Goal: Task Accomplishment & Management: Manage account settings

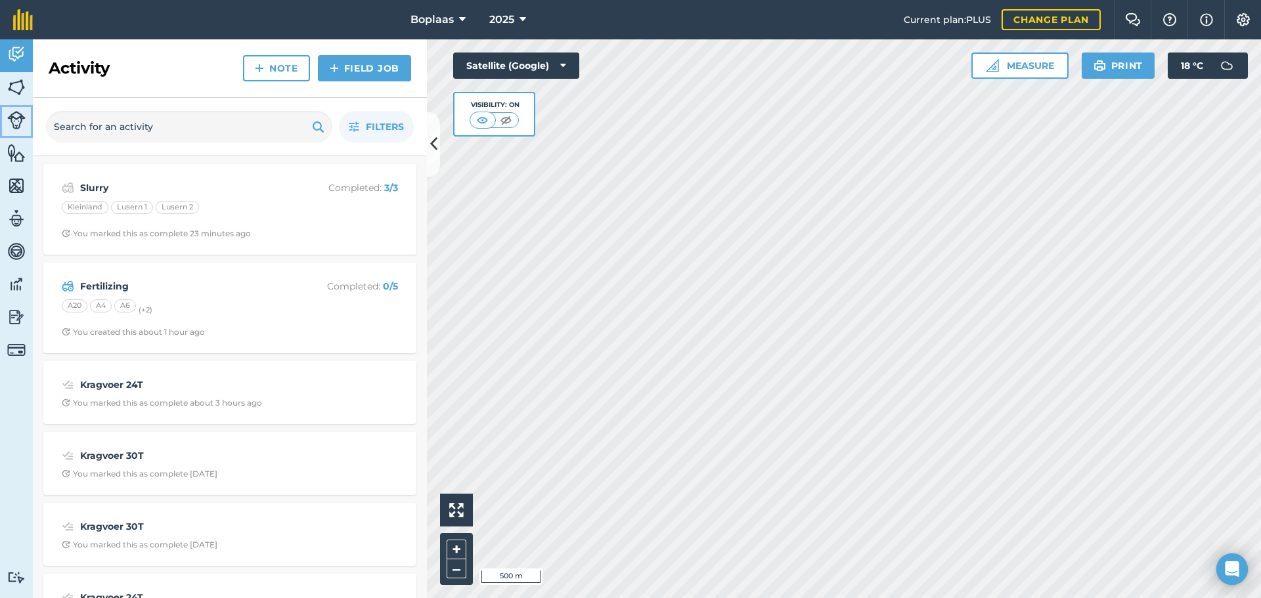
click at [22, 121] on img at bounding box center [16, 120] width 18 height 18
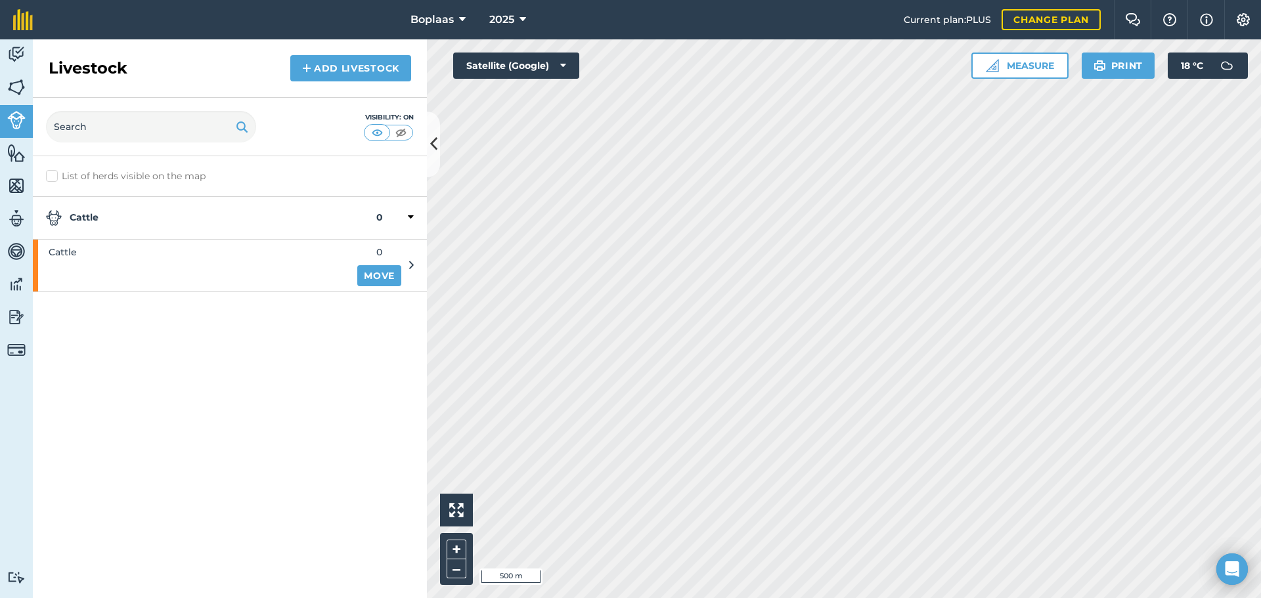
click at [410, 263] on icon at bounding box center [411, 265] width 5 height 12
click at [22, 161] on img at bounding box center [16, 153] width 18 height 20
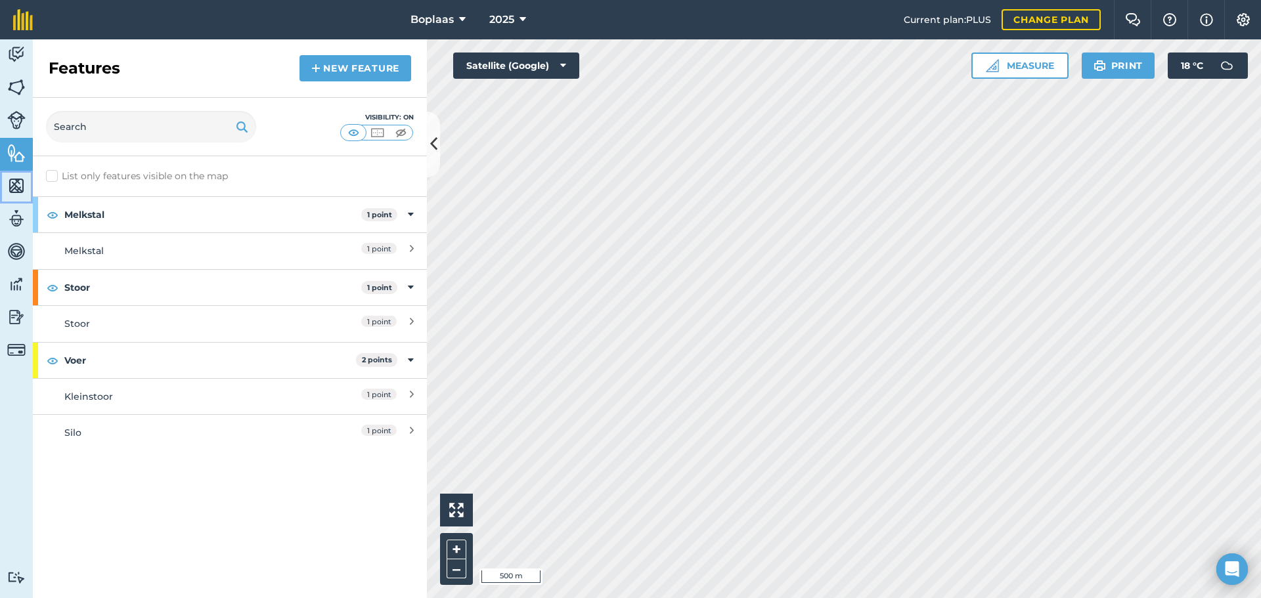
click at [16, 186] on img at bounding box center [16, 186] width 18 height 20
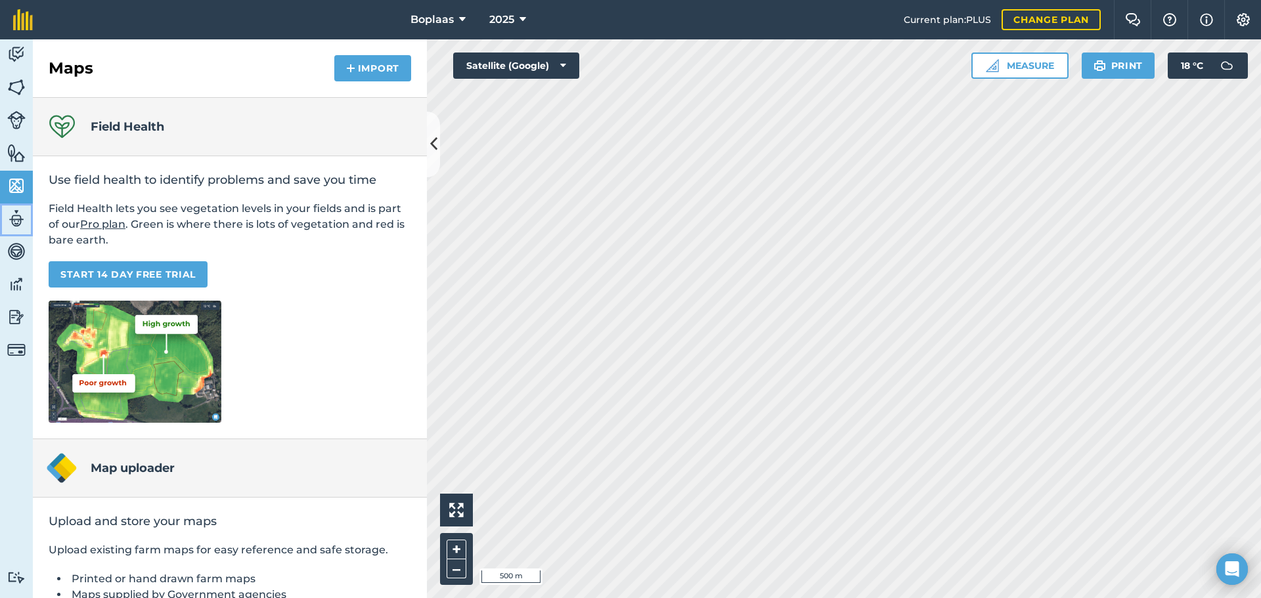
click at [20, 220] on img at bounding box center [16, 219] width 18 height 20
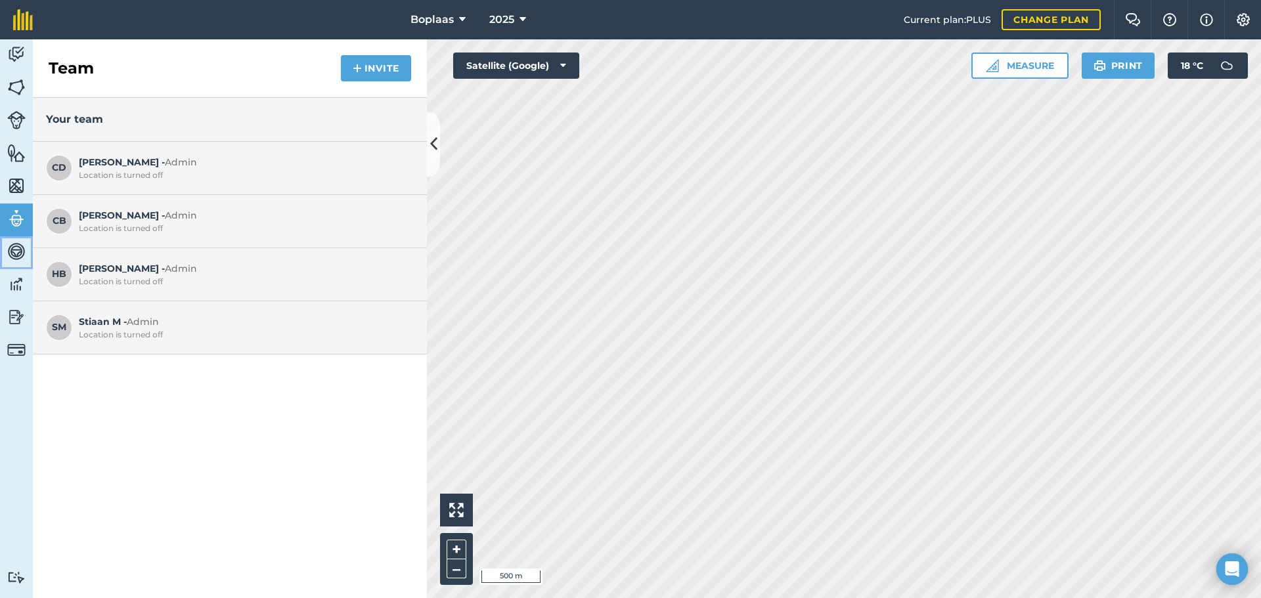
click at [20, 251] on img at bounding box center [16, 252] width 18 height 20
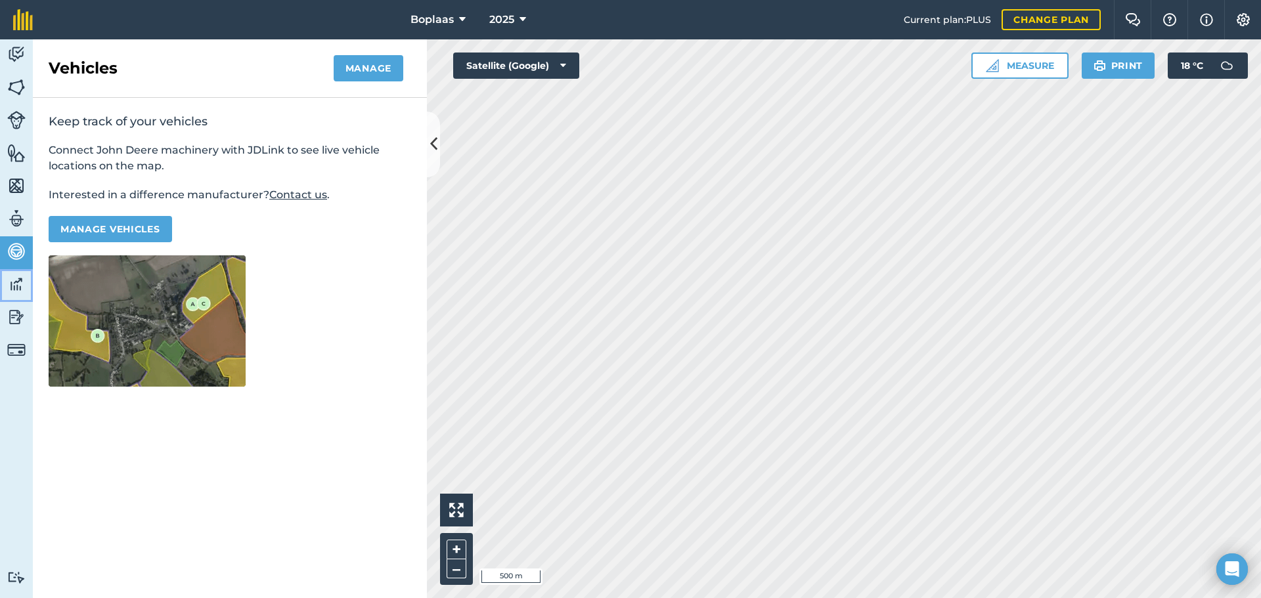
click at [15, 288] on img at bounding box center [16, 284] width 18 height 20
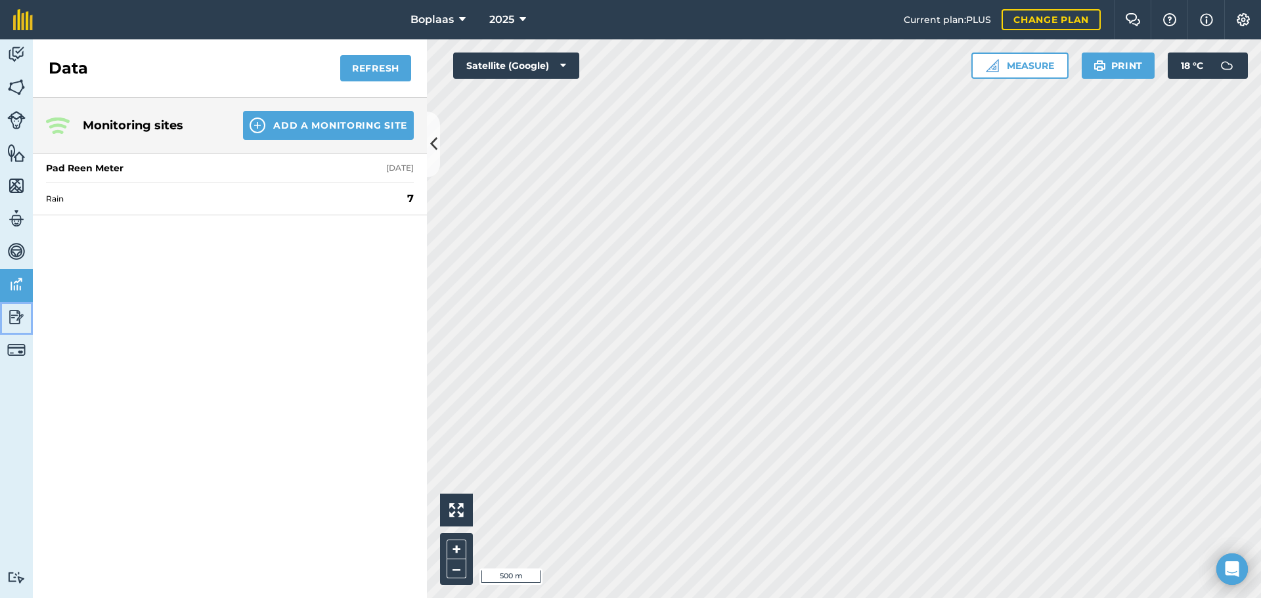
click at [17, 315] on img at bounding box center [16, 317] width 18 height 20
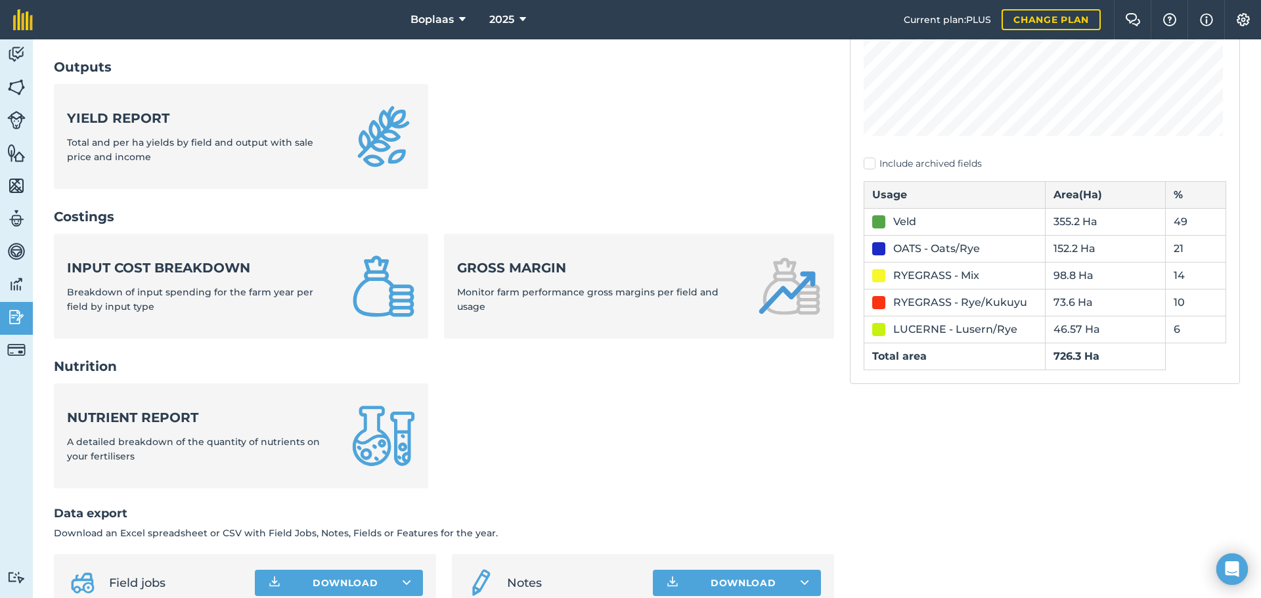
scroll to position [437, 0]
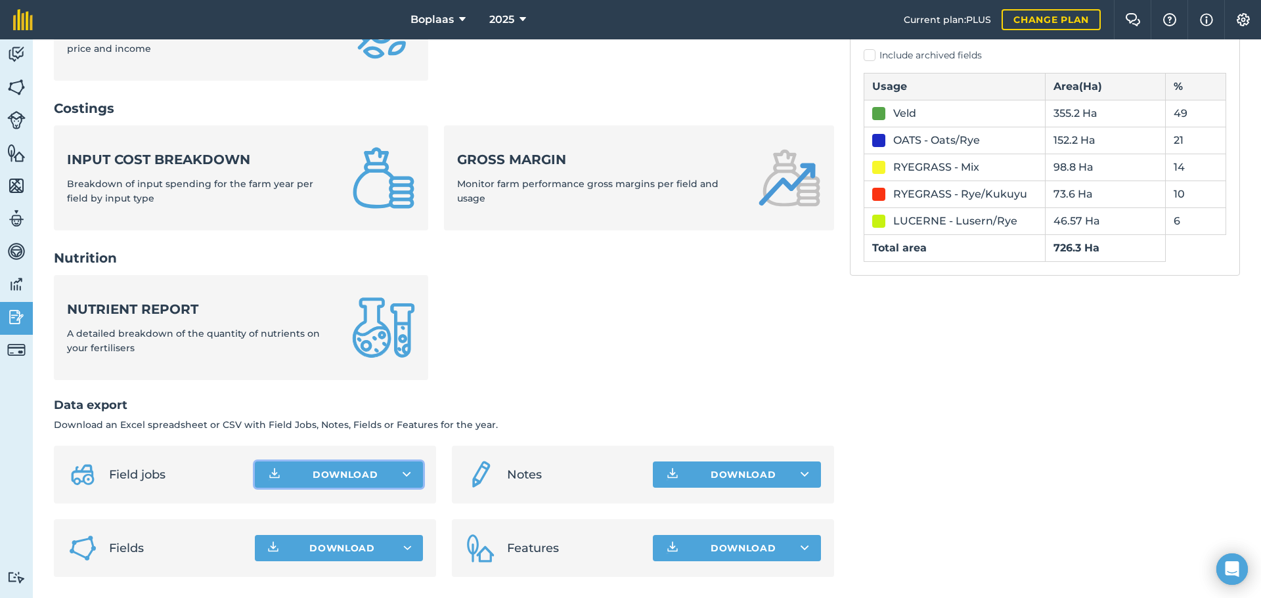
click at [405, 472] on icon at bounding box center [407, 474] width 9 height 13
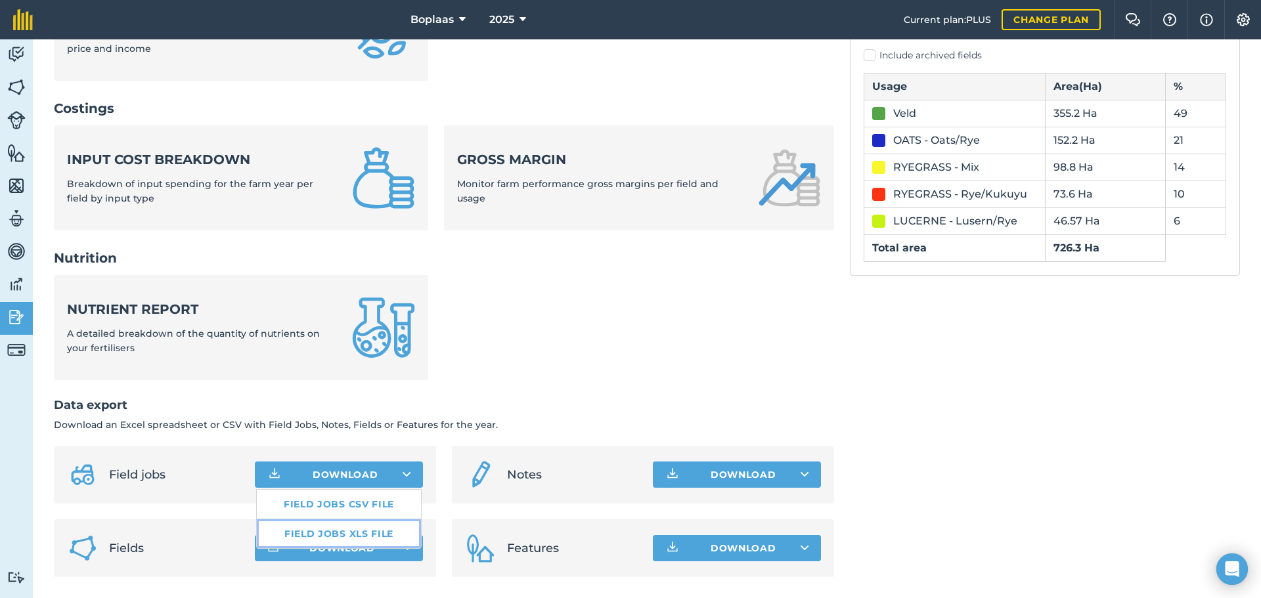
click at [339, 533] on link "Field jobs XLS file" at bounding box center [339, 533] width 164 height 29
click at [403, 549] on icon "button" at bounding box center [407, 548] width 9 height 5
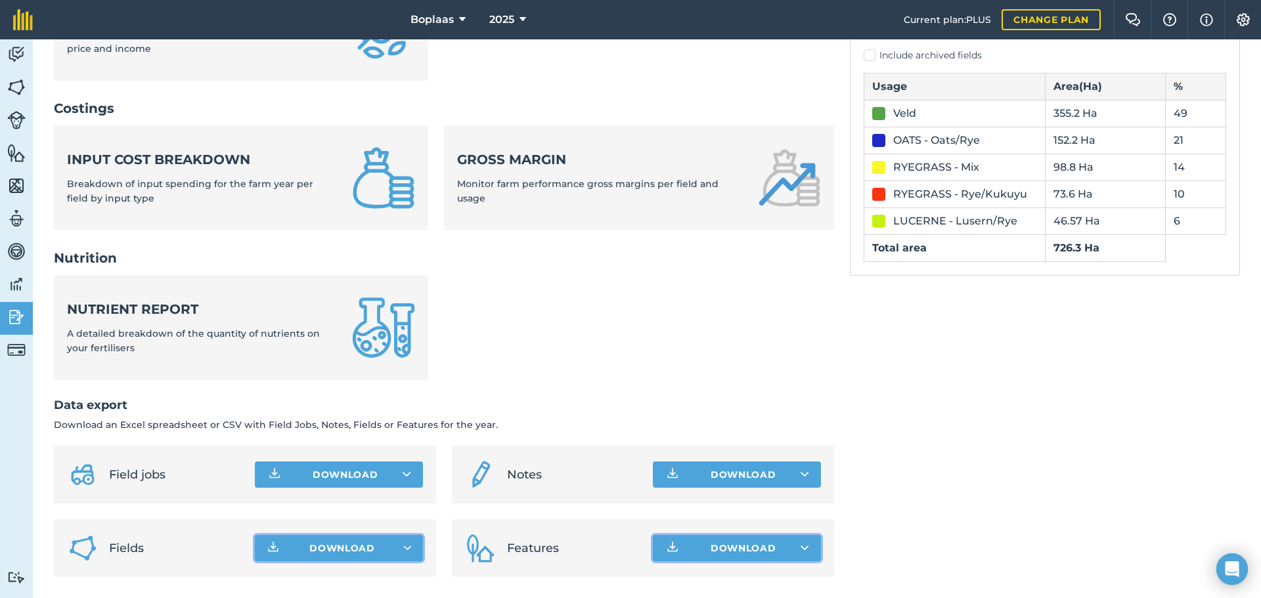
click at [800, 550] on icon at bounding box center [804, 548] width 9 height 13
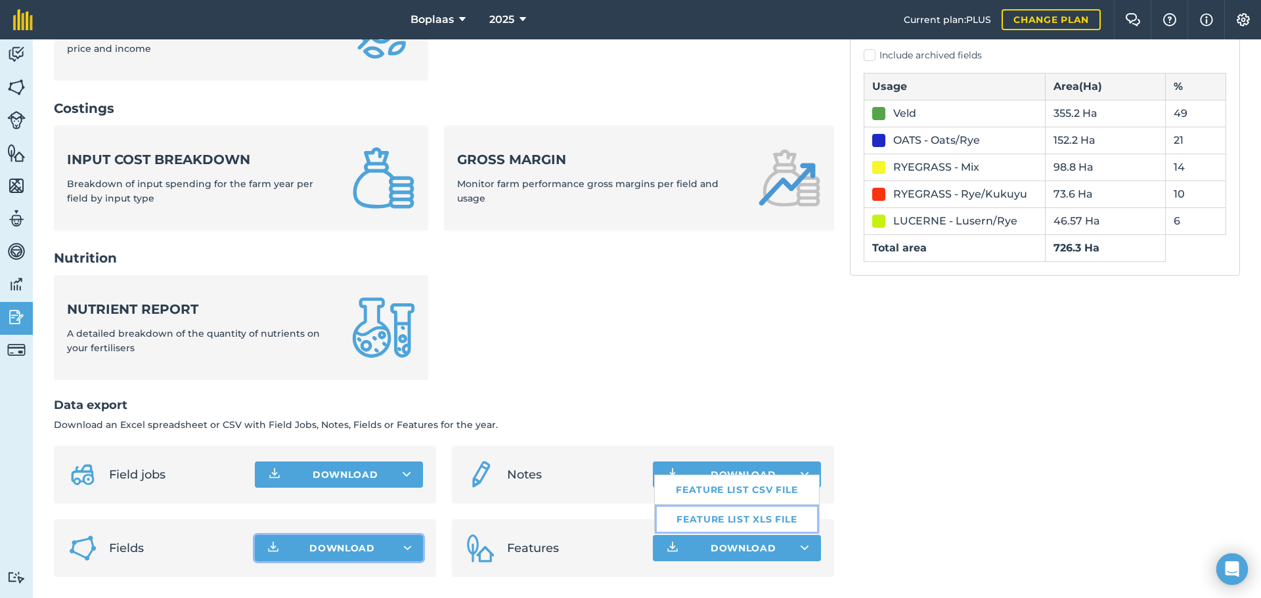
drag, startPoint x: 780, startPoint y: 524, endPoint x: 800, endPoint y: 521, distance: 20.5
click at [780, 524] on link "Feature list XLS file" at bounding box center [737, 519] width 164 height 29
click at [1011, 453] on div "Usage report 2025 Include archived fields Usage Area ( Ha ) % Veld 355.2 Ha 49 …" at bounding box center [1045, 132] width 390 height 890
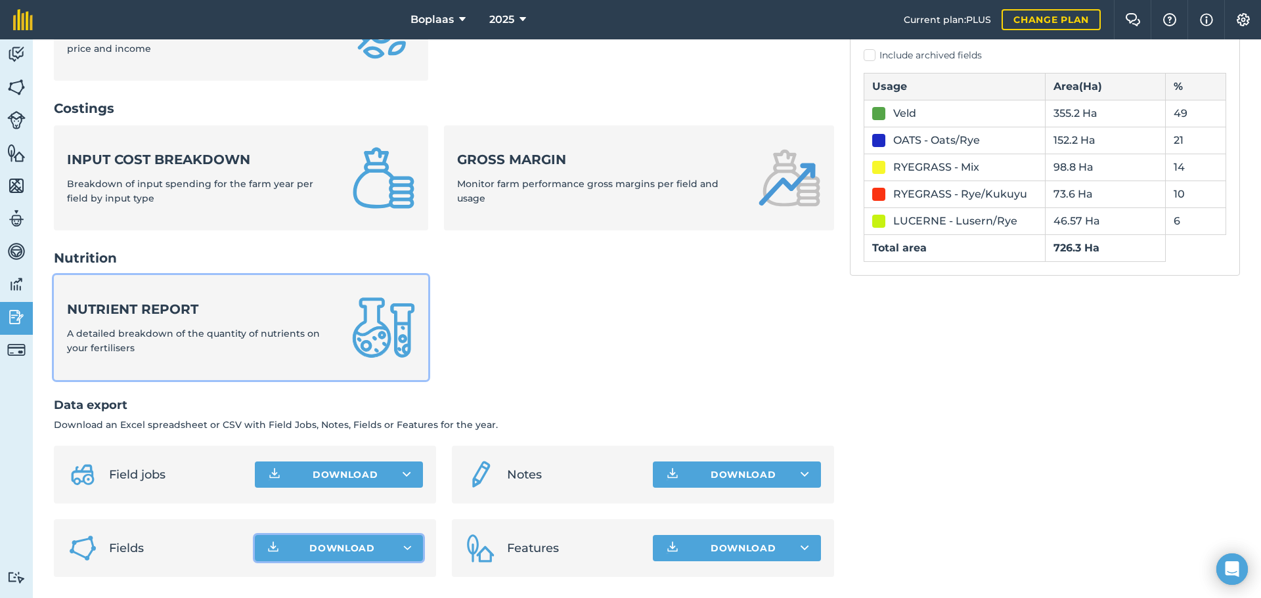
click at [353, 319] on img at bounding box center [383, 327] width 63 height 63
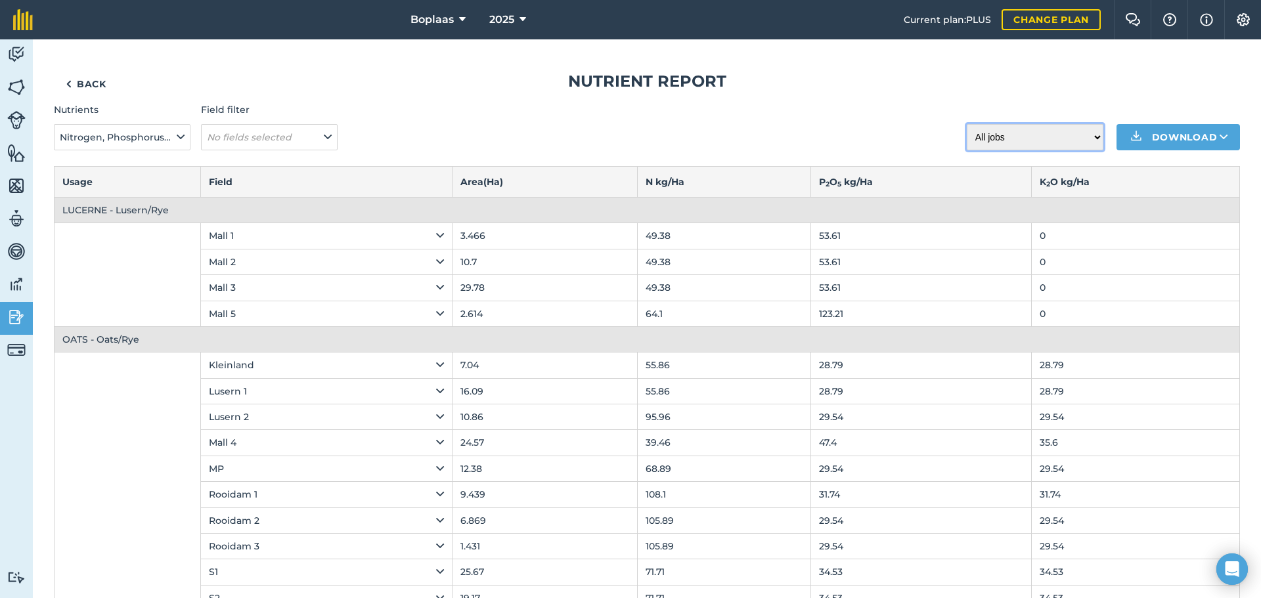
click at [1091, 137] on select "All jobs Incomplete jobs Complete jobs" at bounding box center [1035, 137] width 137 height 26
select select "done"
click at [967, 124] on select "All jobs Incomplete jobs Complete jobs" at bounding box center [1035, 137] width 137 height 26
click at [1248, 17] on img at bounding box center [1243, 19] width 16 height 13
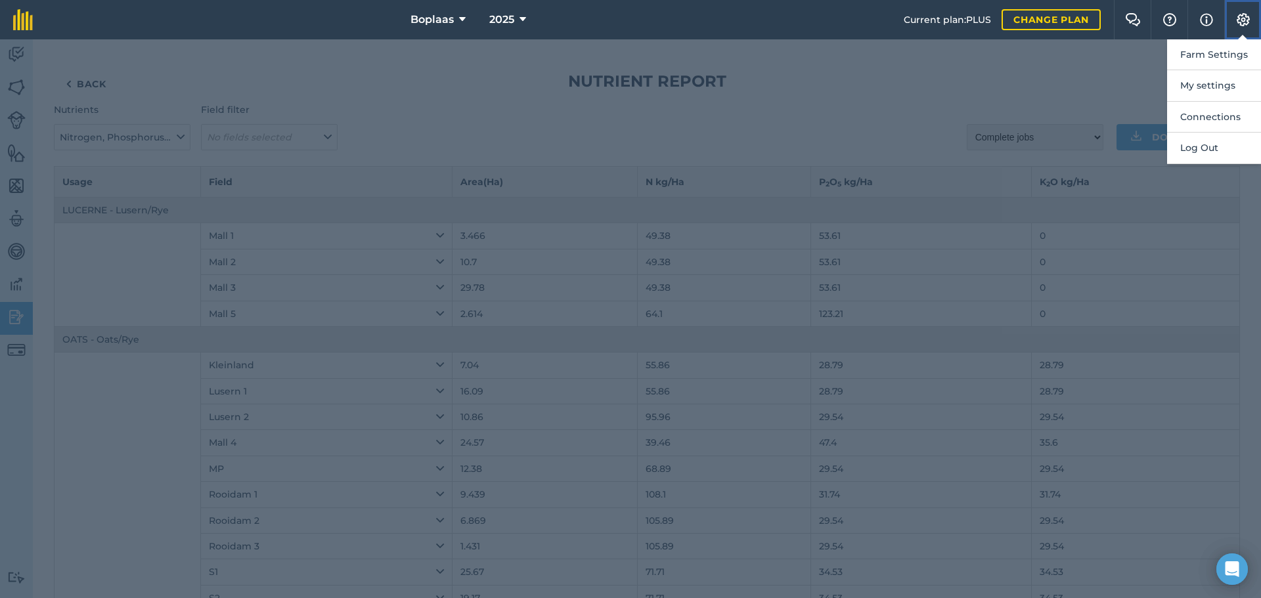
click at [1248, 17] on img at bounding box center [1243, 19] width 16 height 13
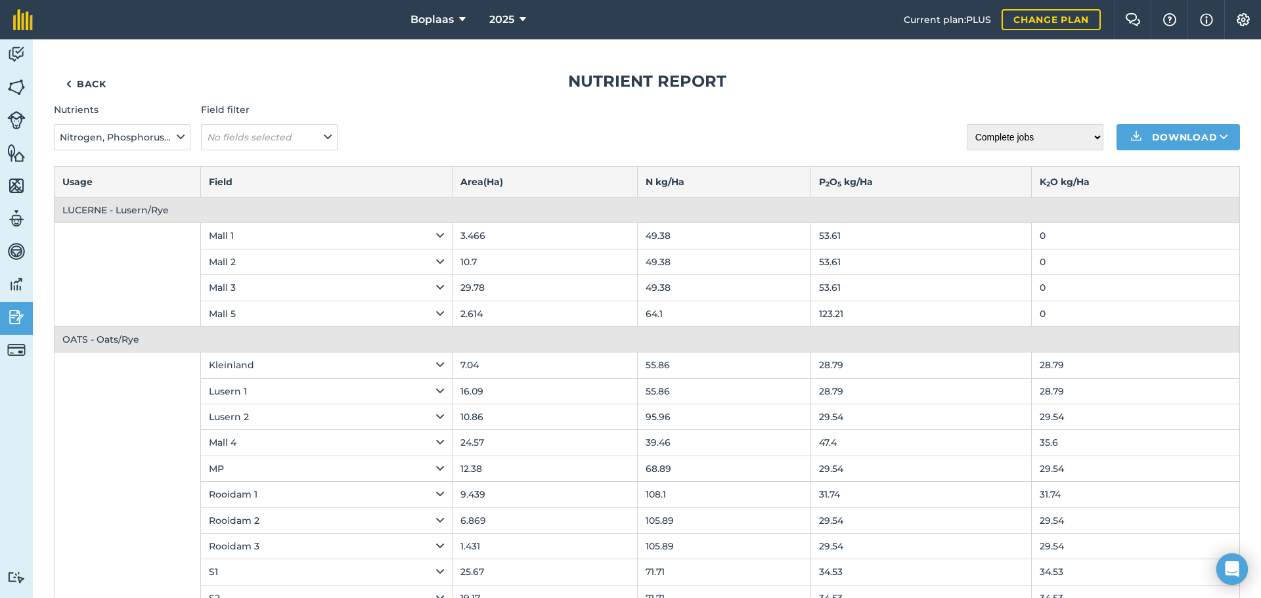
click at [22, 47] on img at bounding box center [16, 55] width 18 height 20
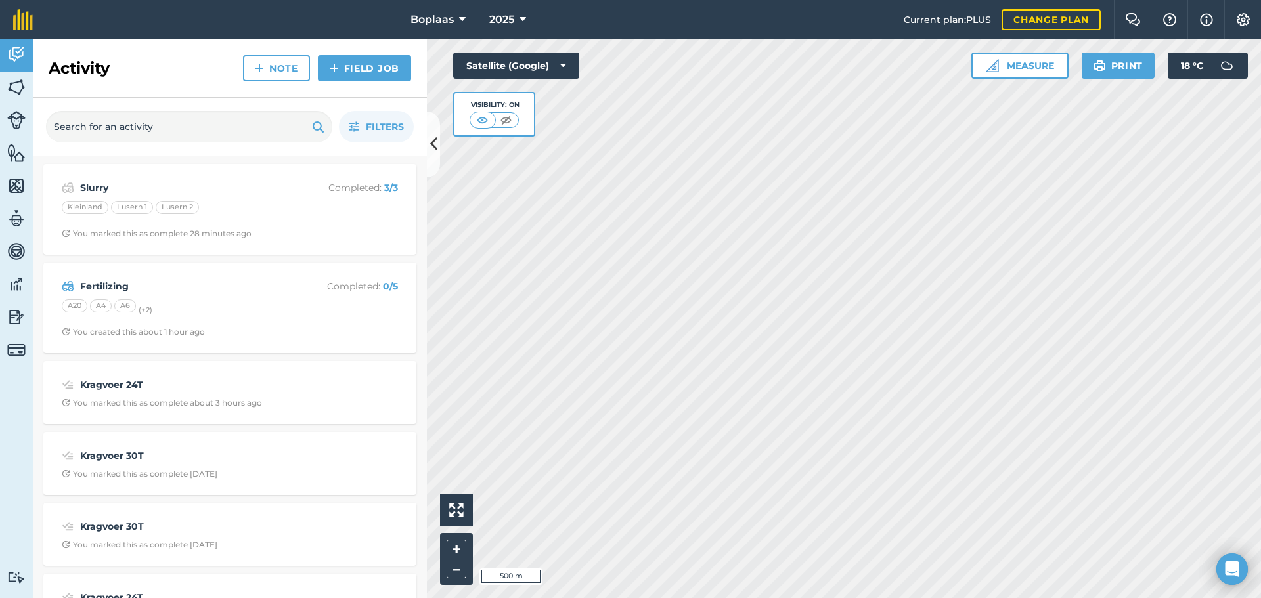
click at [165, 66] on div "Activity Note Field Job" at bounding box center [230, 68] width 394 height 58
click at [22, 86] on img at bounding box center [16, 87] width 18 height 20
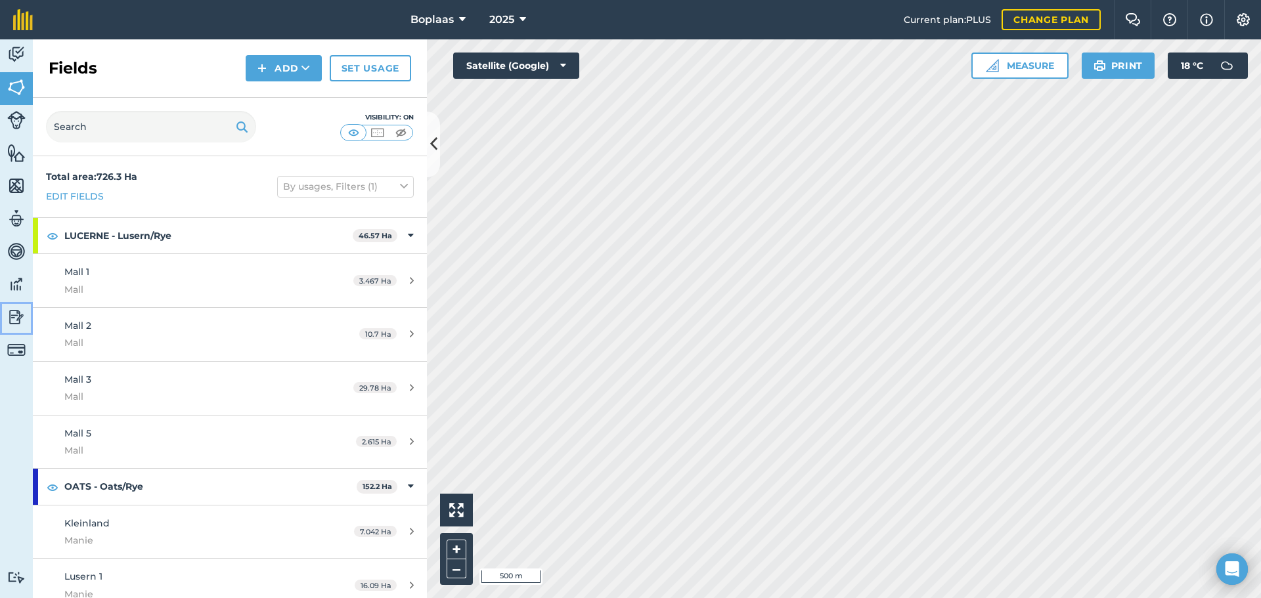
click at [12, 315] on img at bounding box center [16, 317] width 18 height 20
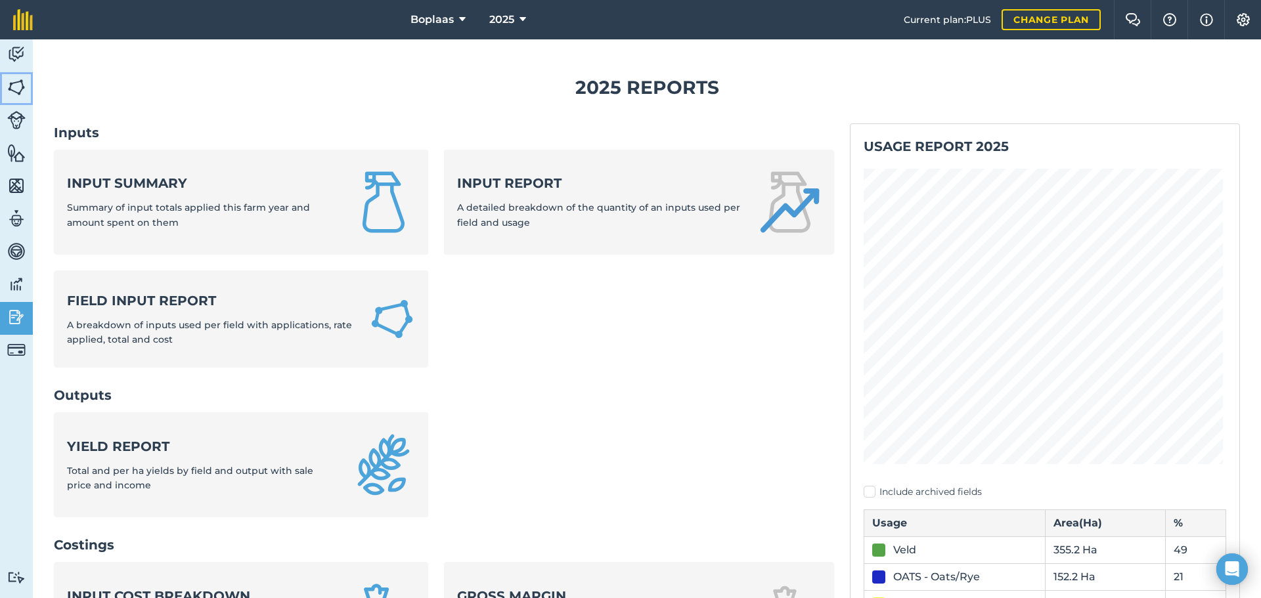
click at [16, 93] on img at bounding box center [16, 87] width 18 height 20
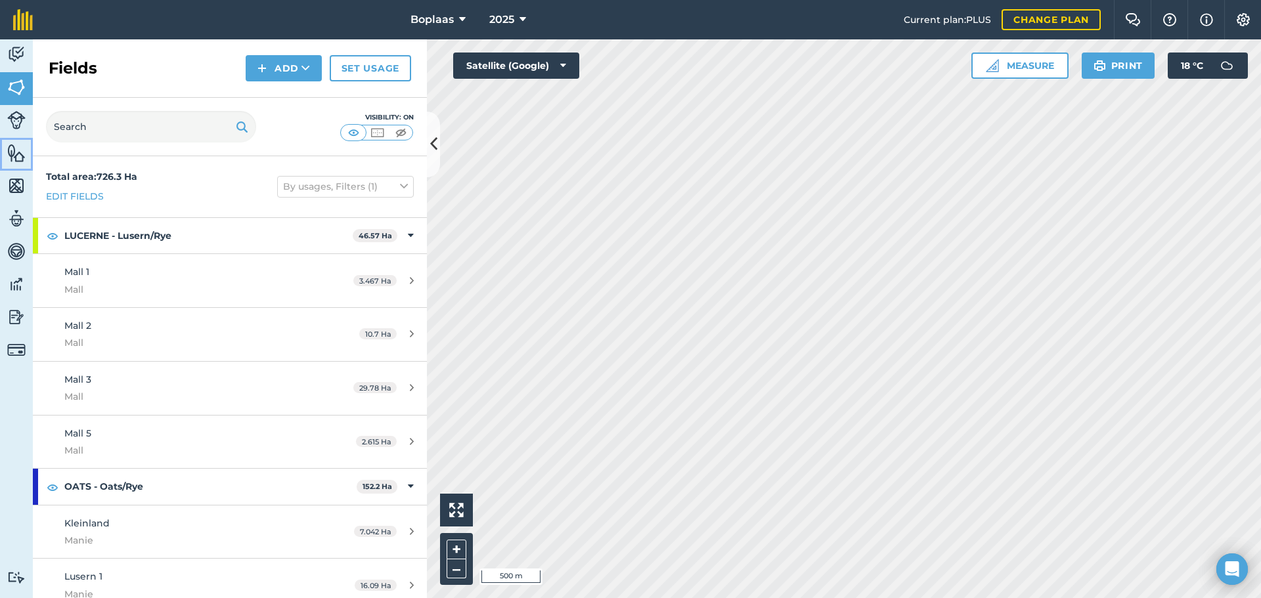
click at [16, 156] on img at bounding box center [16, 153] width 18 height 20
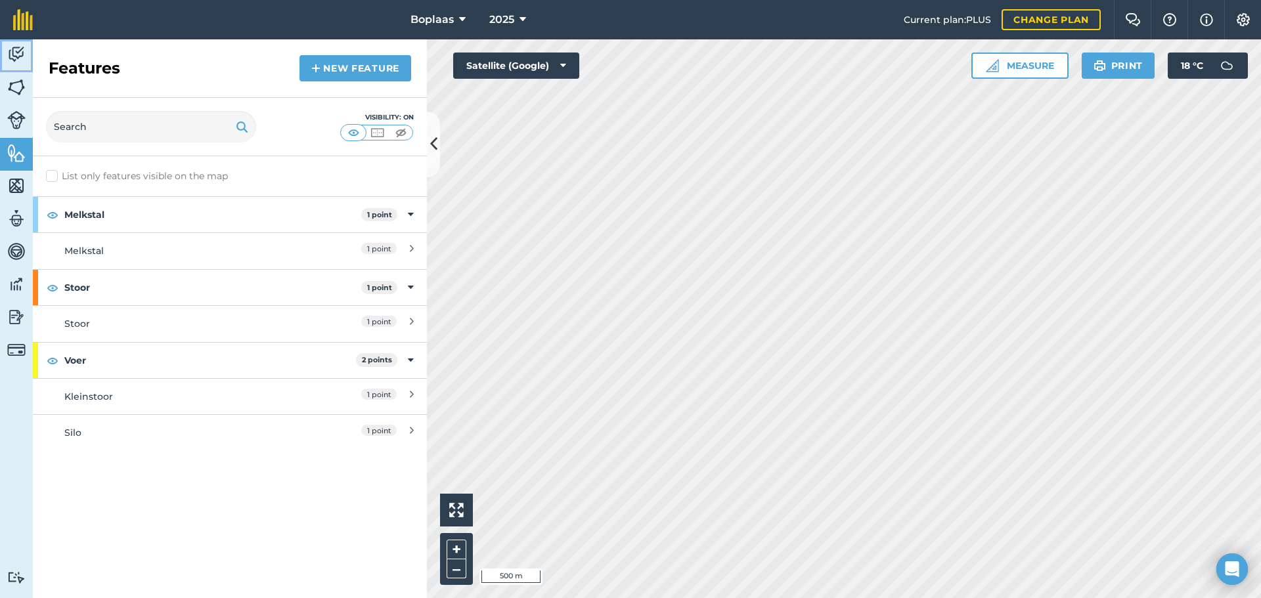
click at [18, 50] on img at bounding box center [16, 55] width 18 height 20
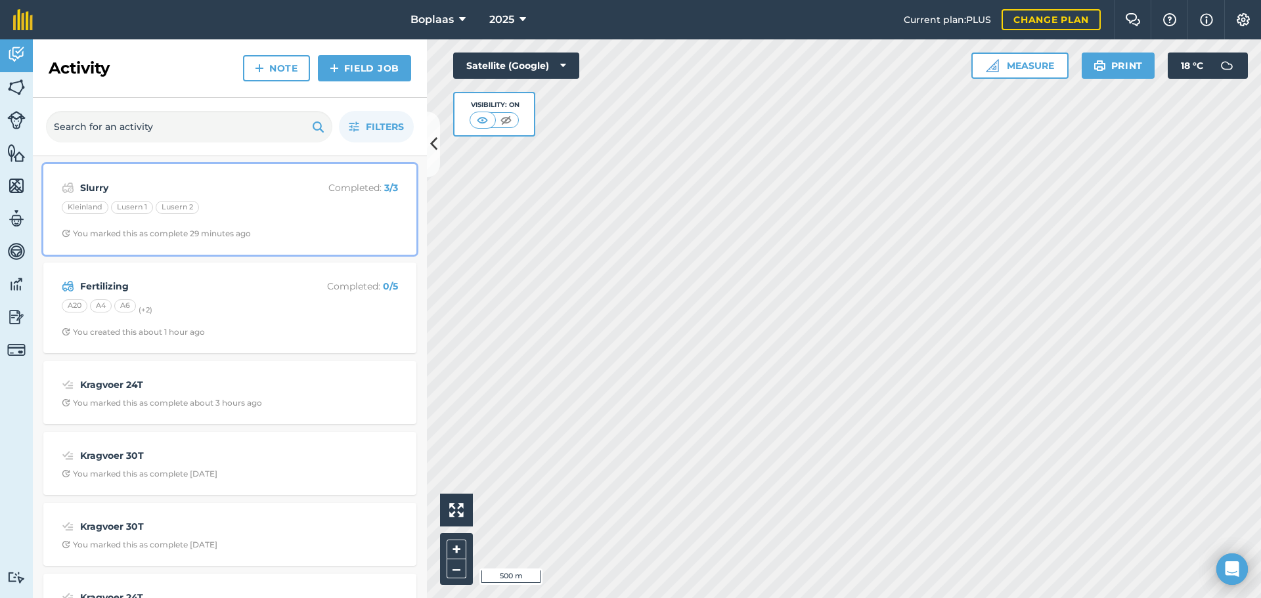
click at [269, 192] on strong "Slurry" at bounding box center [184, 188] width 208 height 14
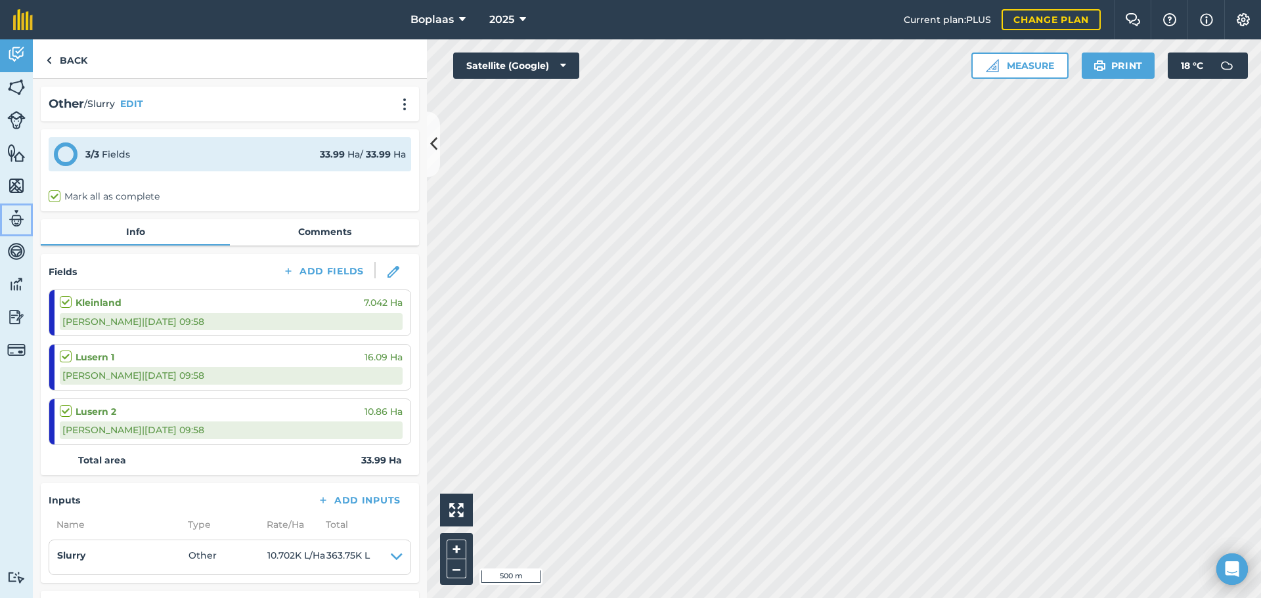
click at [16, 221] on img at bounding box center [16, 219] width 18 height 20
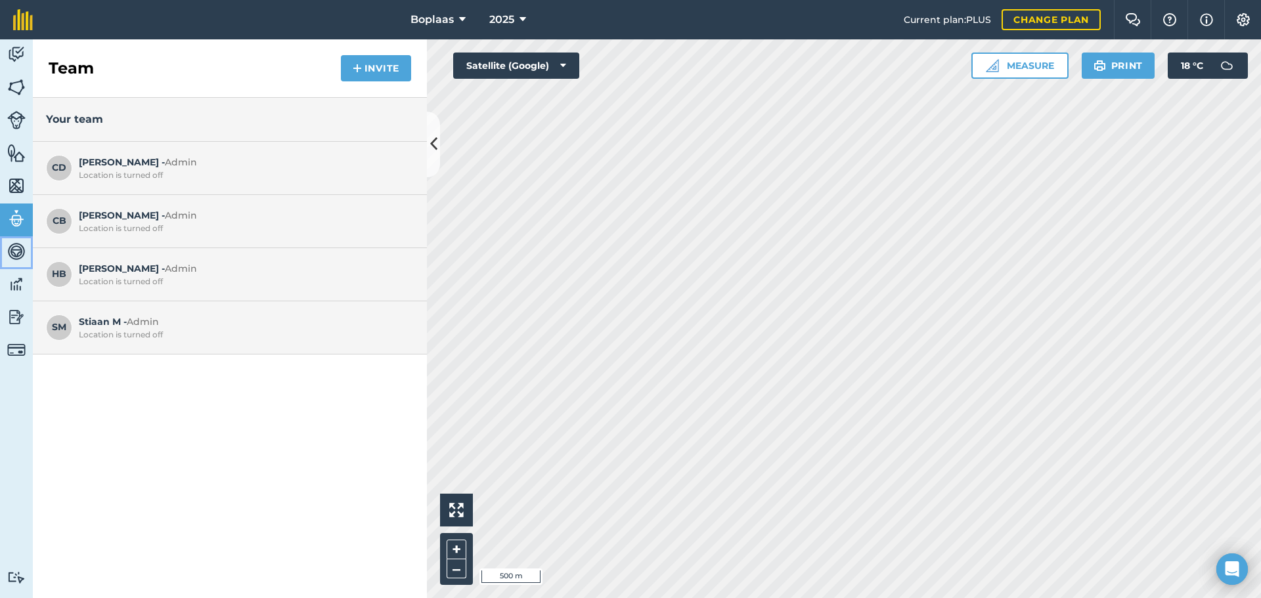
click at [17, 257] on img at bounding box center [16, 252] width 18 height 20
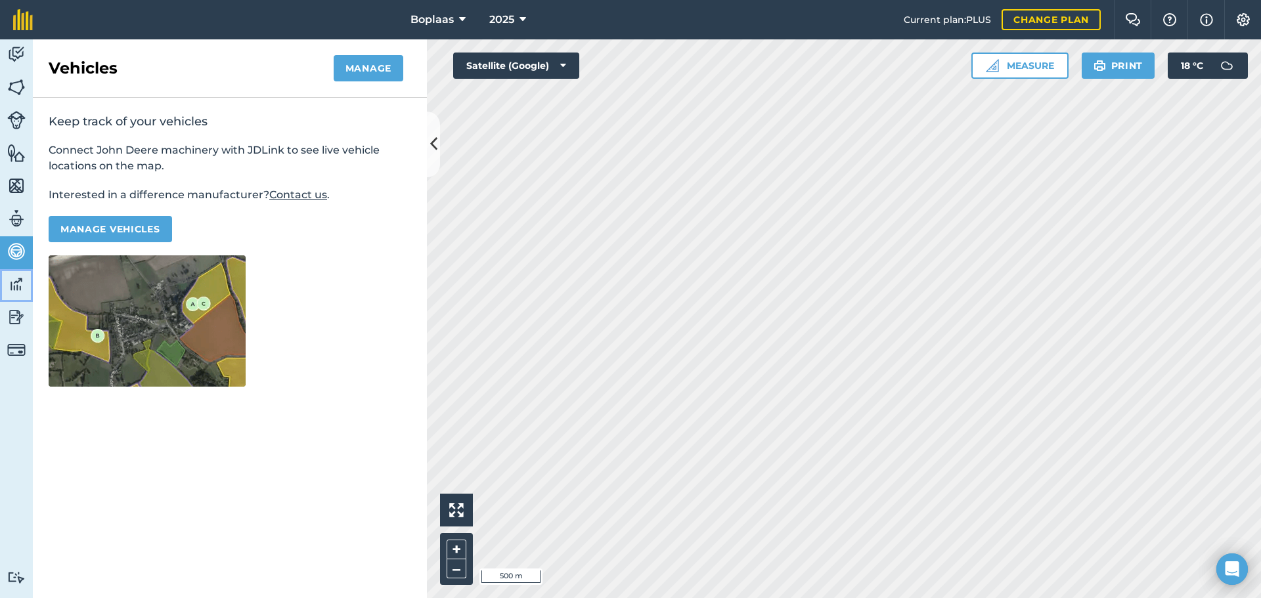
click at [17, 279] on img at bounding box center [16, 284] width 18 height 20
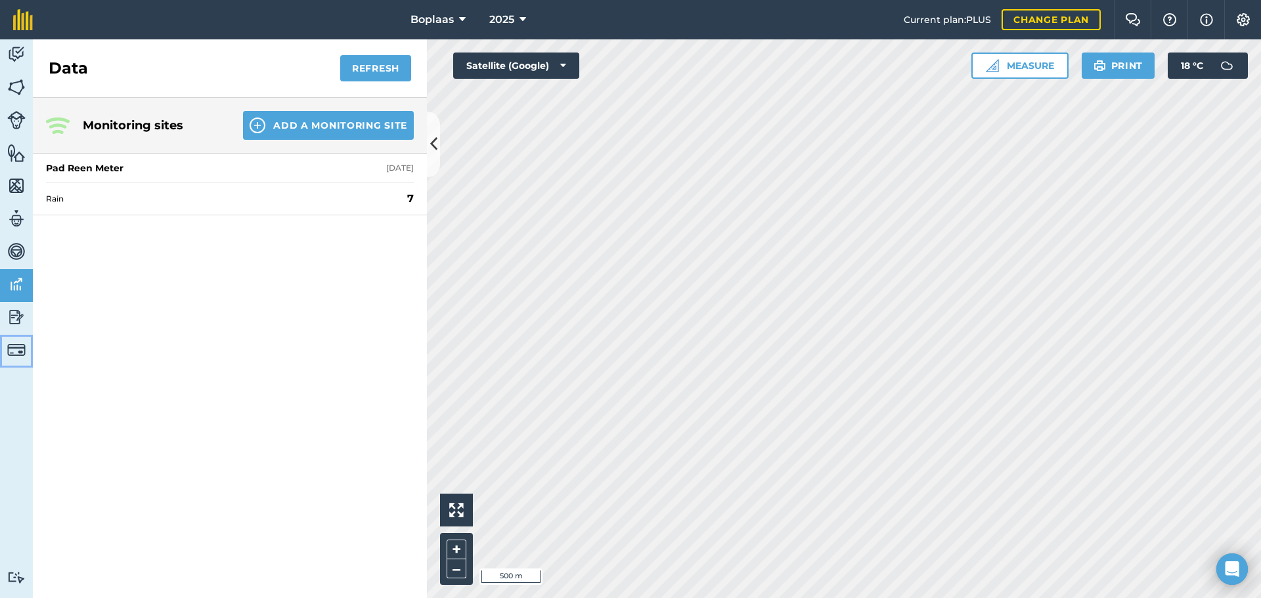
click at [11, 349] on img at bounding box center [16, 350] width 18 height 18
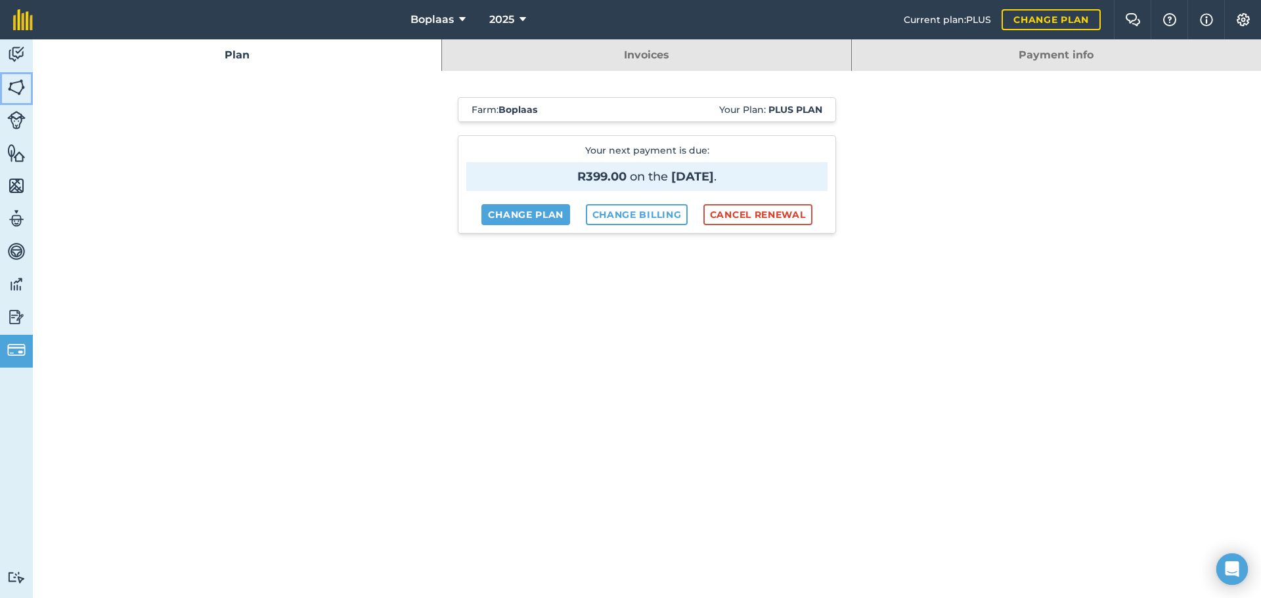
click at [19, 87] on img at bounding box center [16, 87] width 18 height 20
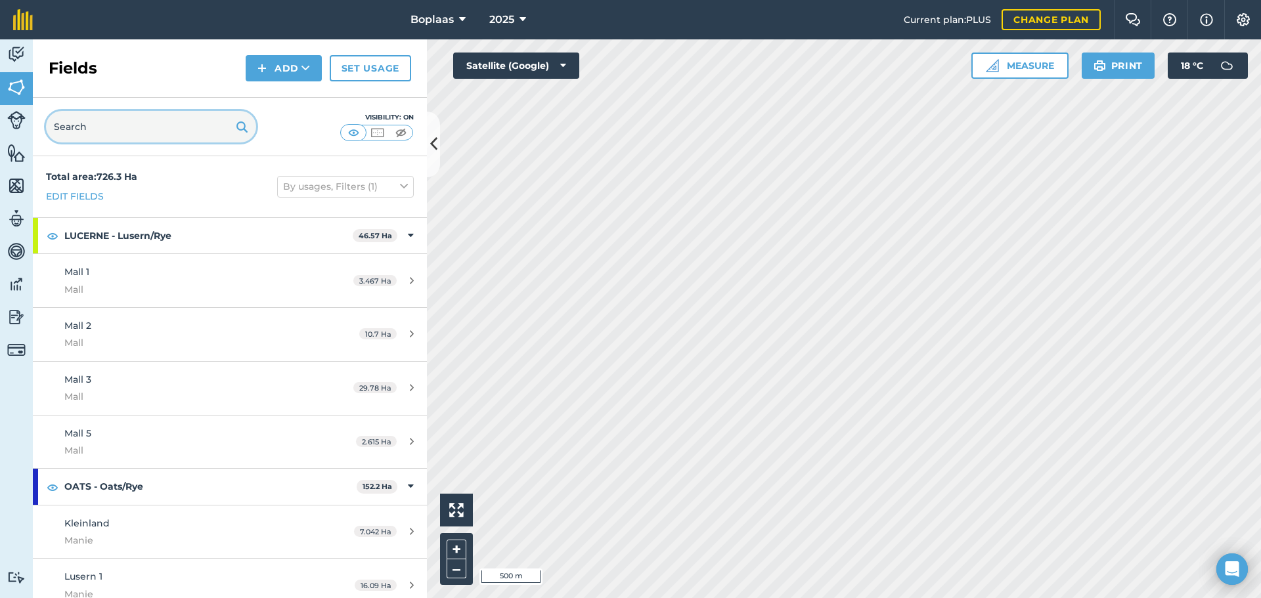
click at [187, 131] on input "text" at bounding box center [151, 127] width 210 height 32
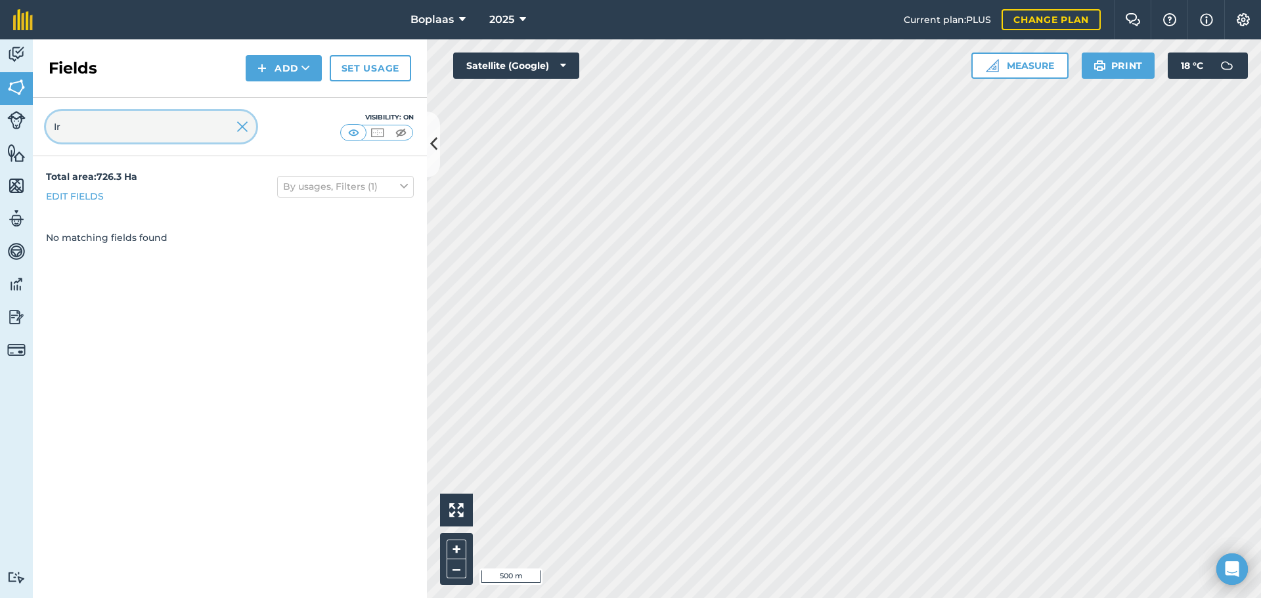
type input "I"
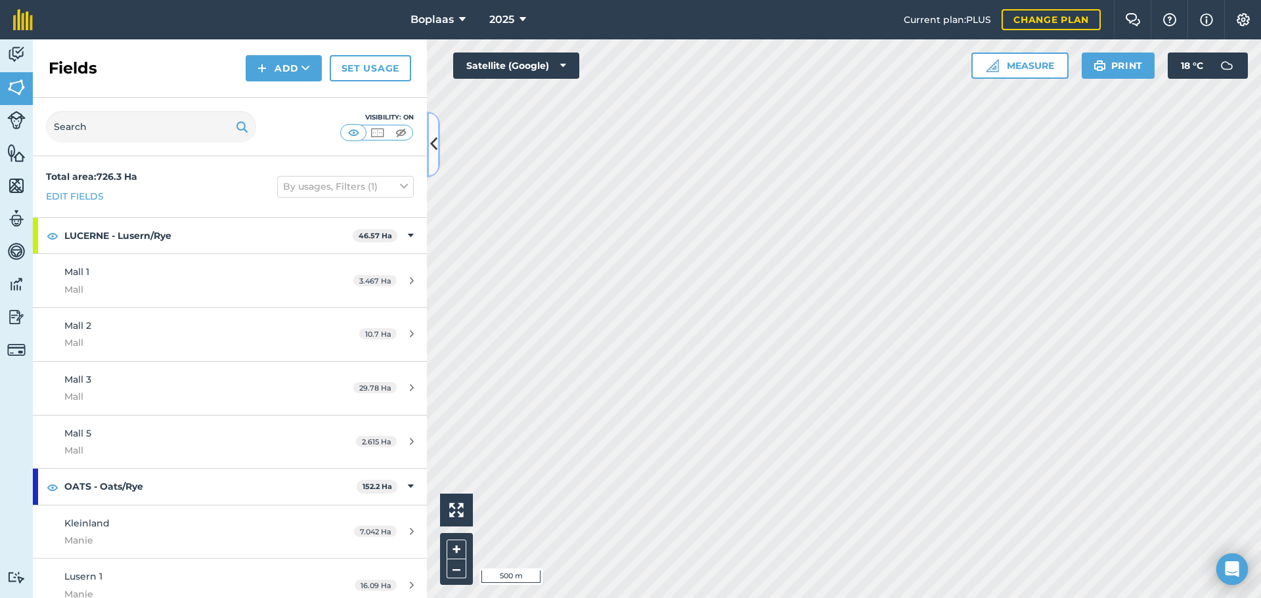
click at [430, 142] on icon at bounding box center [433, 144] width 7 height 23
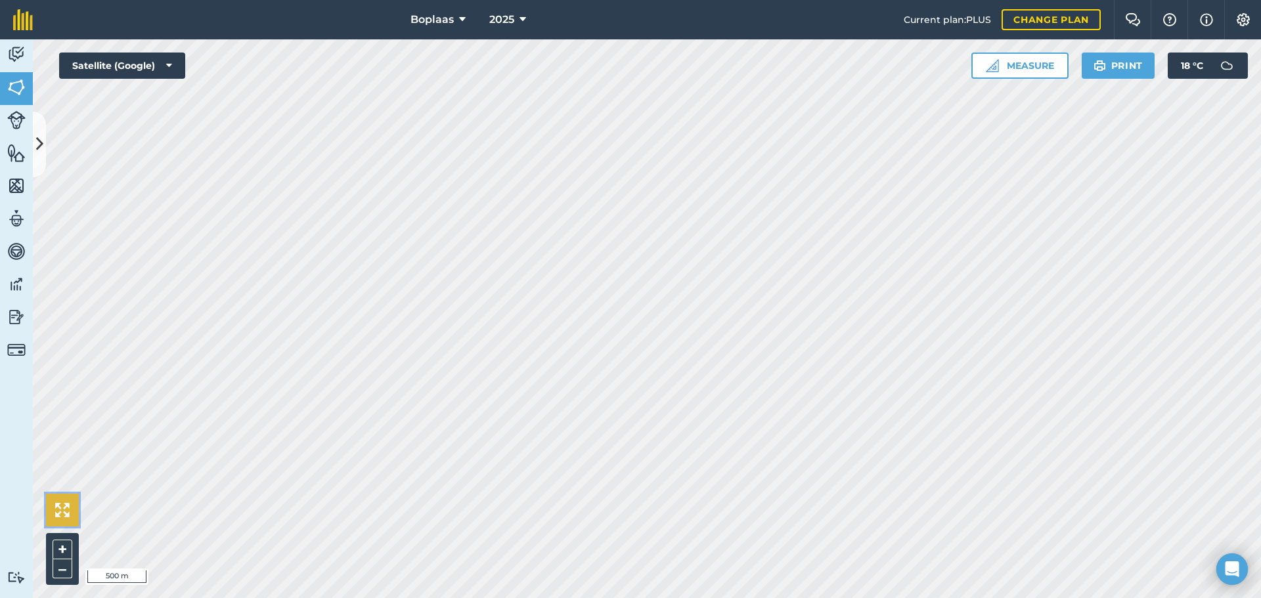
click at [62, 513] on img at bounding box center [62, 510] width 14 height 14
click at [168, 66] on icon at bounding box center [169, 65] width 6 height 13
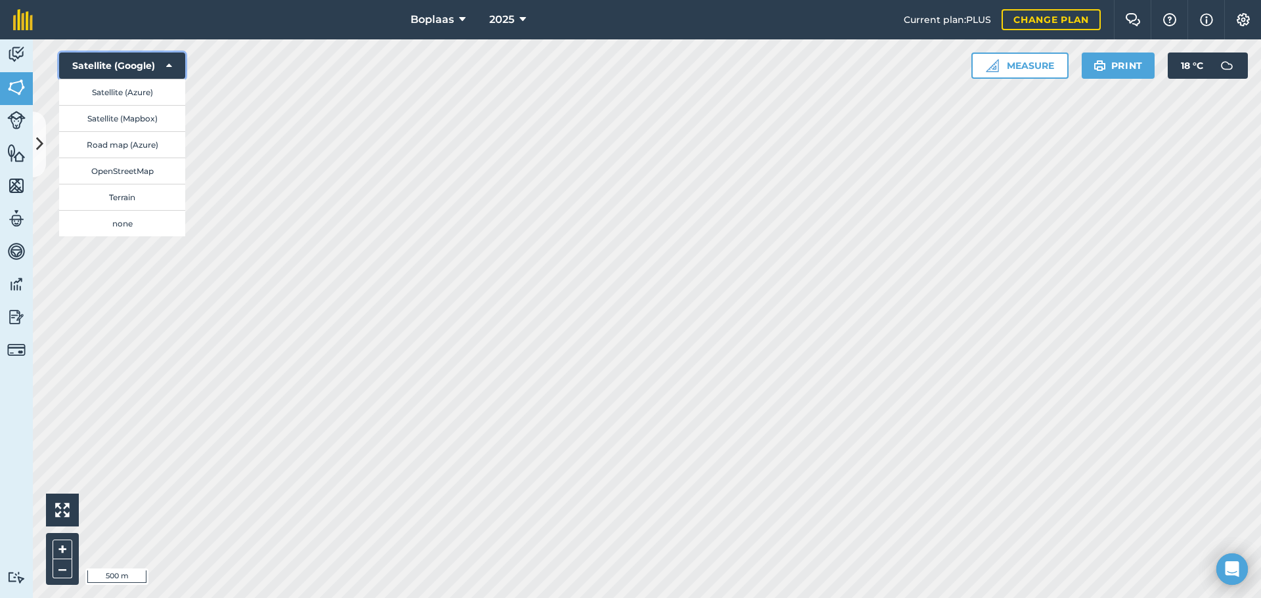
click at [168, 66] on icon at bounding box center [169, 65] width 6 height 13
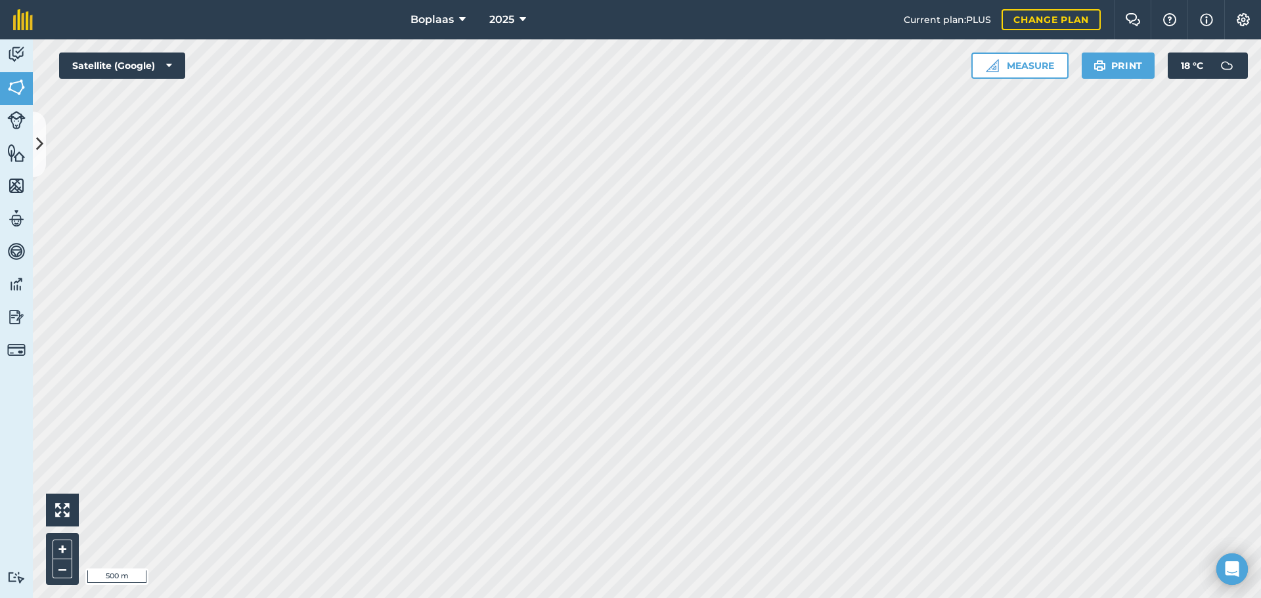
click at [751, 16] on nav "Boplaas 2025" at bounding box center [475, 19] width 858 height 39
click at [526, 16] on button "2025" at bounding box center [507, 19] width 47 height 39
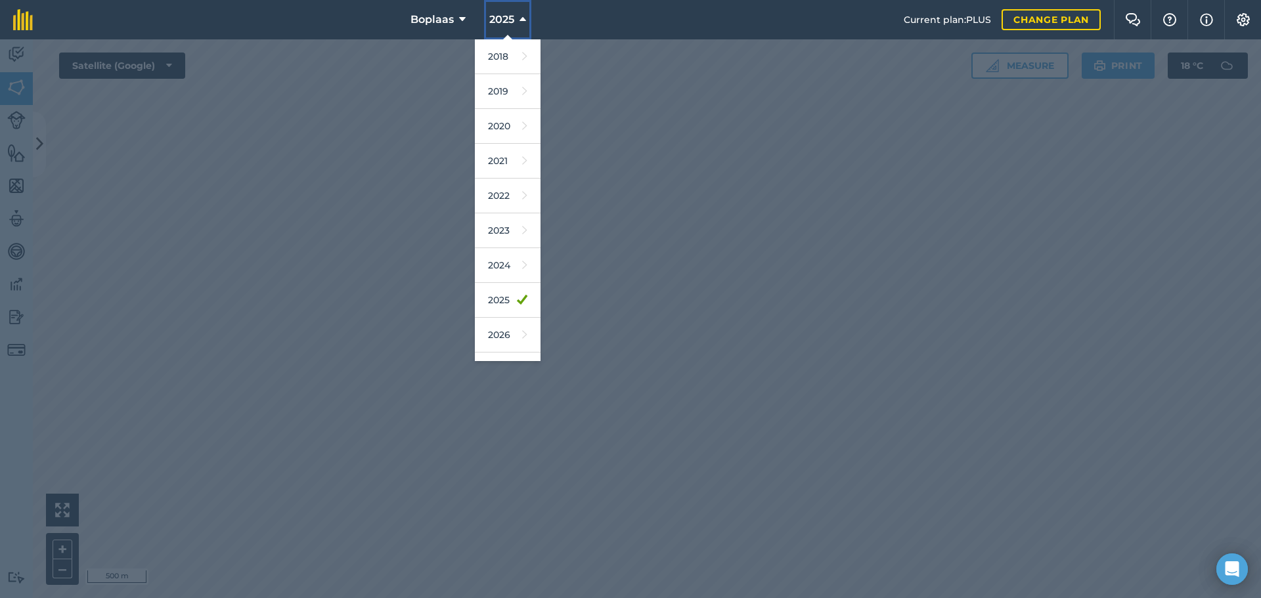
click at [526, 16] on button "2025" at bounding box center [507, 19] width 47 height 39
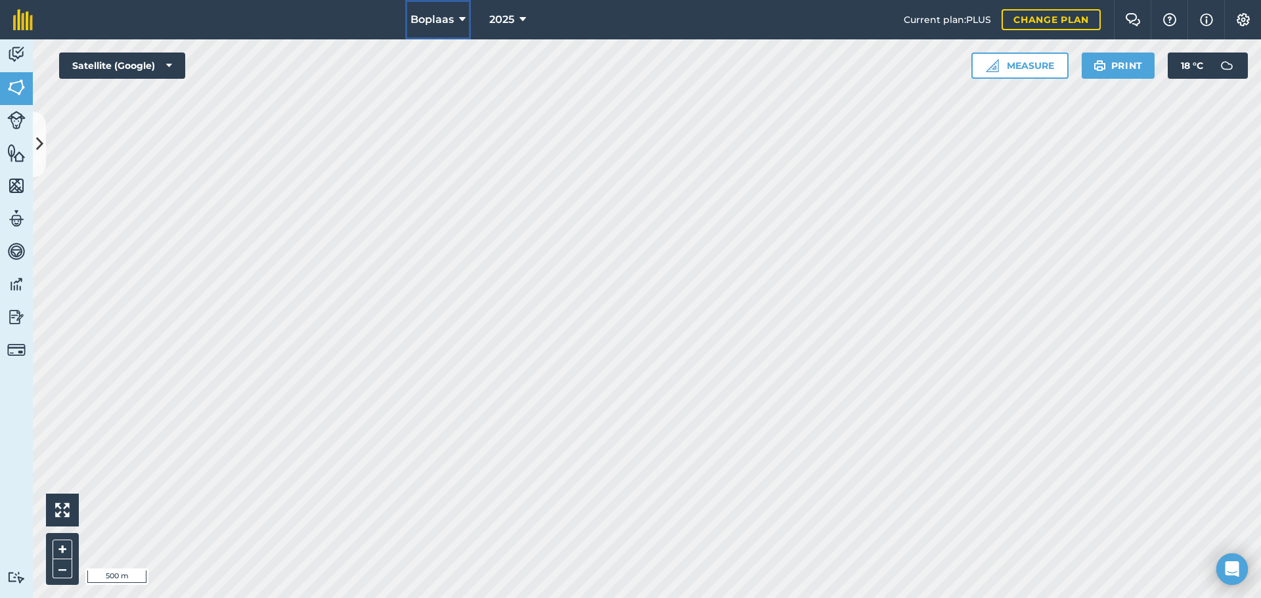
click at [464, 22] on icon at bounding box center [462, 20] width 7 height 16
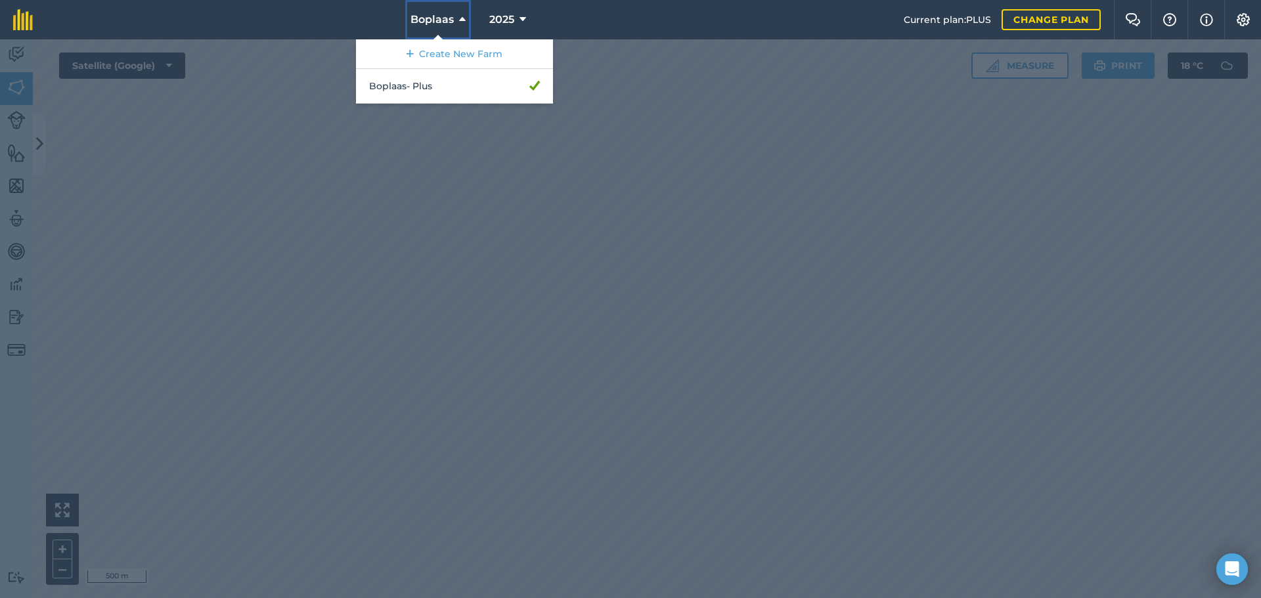
click at [464, 22] on icon at bounding box center [462, 20] width 7 height 16
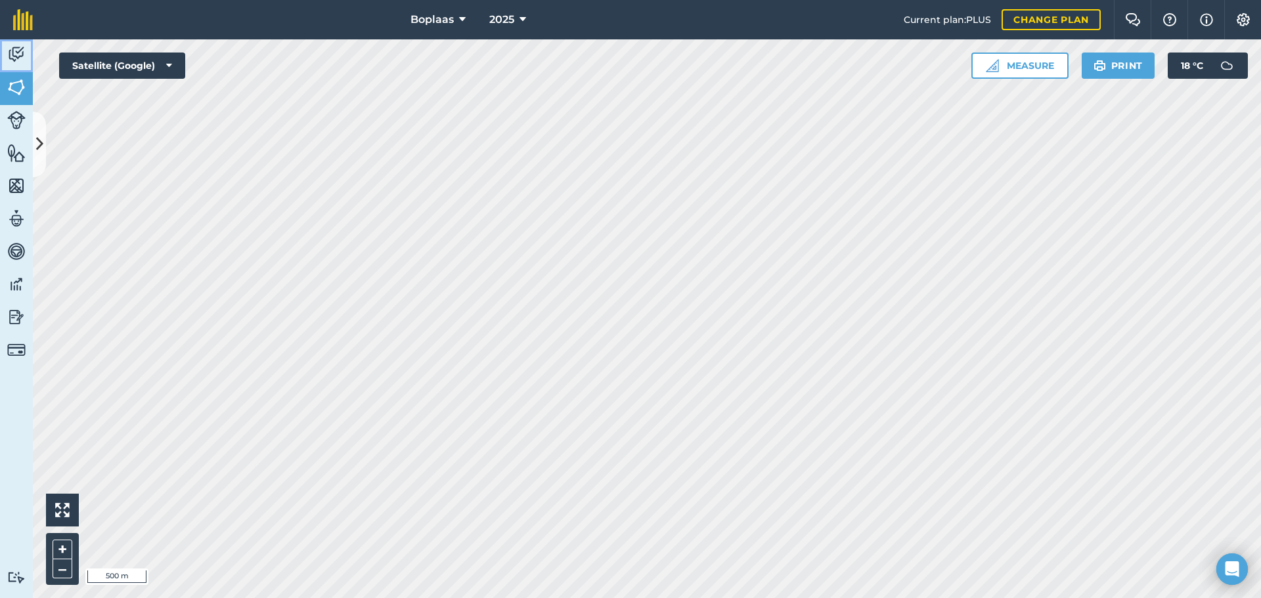
click at [21, 56] on img at bounding box center [16, 55] width 18 height 20
click at [18, 85] on img at bounding box center [16, 87] width 18 height 20
click at [20, 121] on img at bounding box center [16, 120] width 18 height 18
click at [36, 142] on icon at bounding box center [39, 144] width 7 height 23
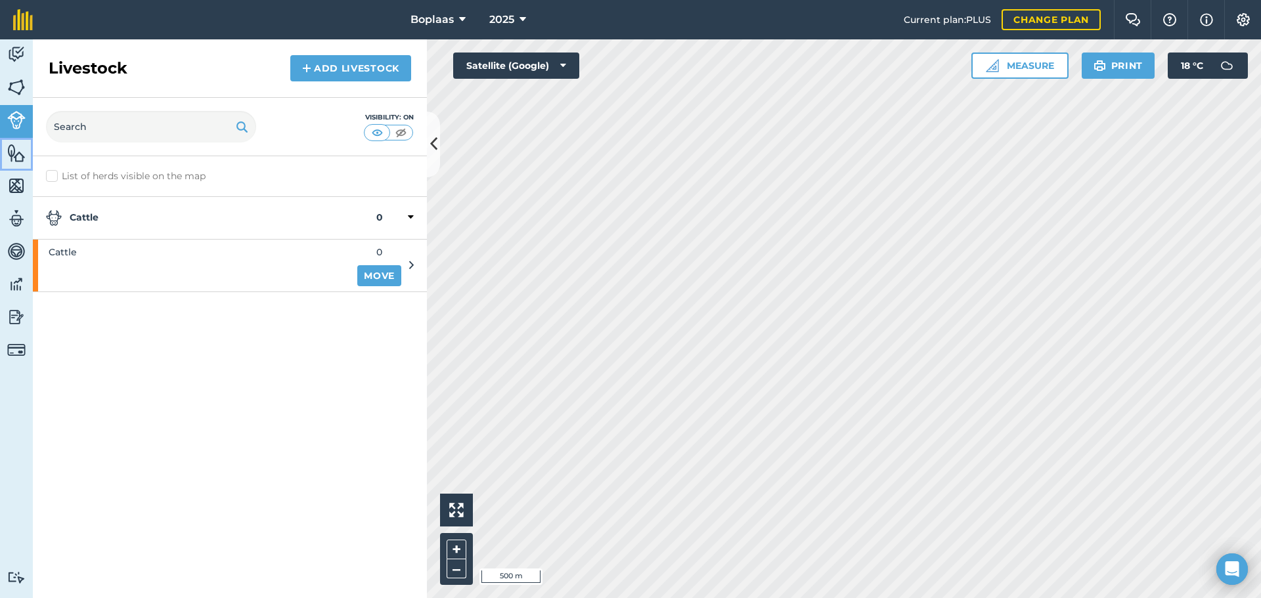
click at [20, 157] on img at bounding box center [16, 153] width 18 height 20
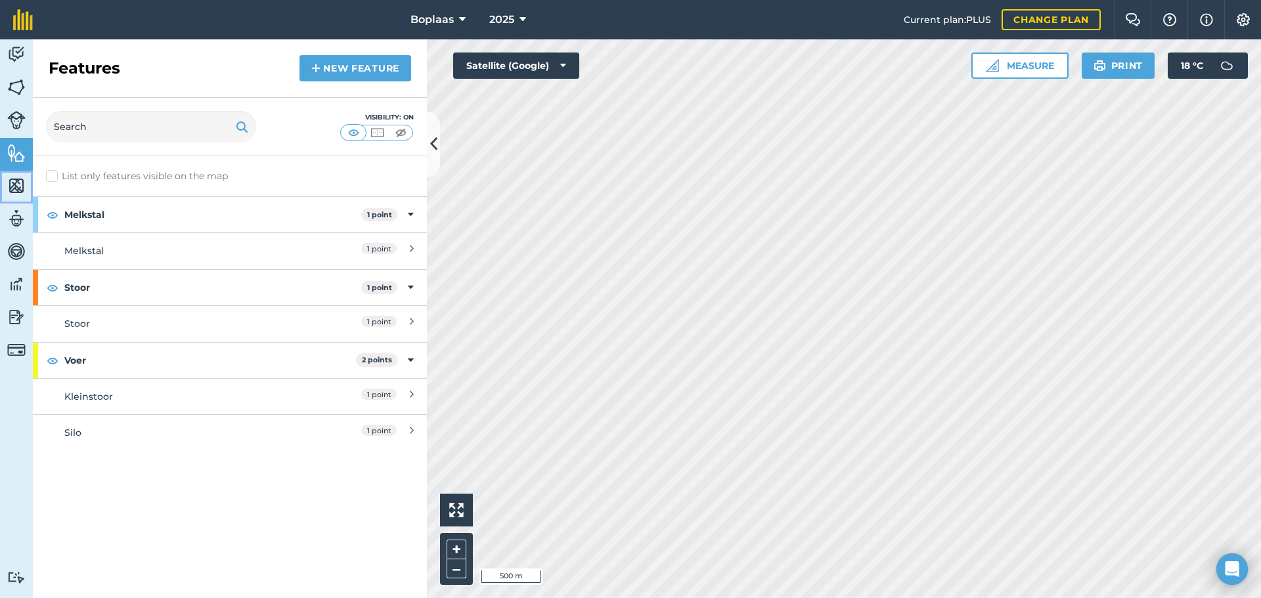
click at [22, 189] on img at bounding box center [16, 186] width 18 height 20
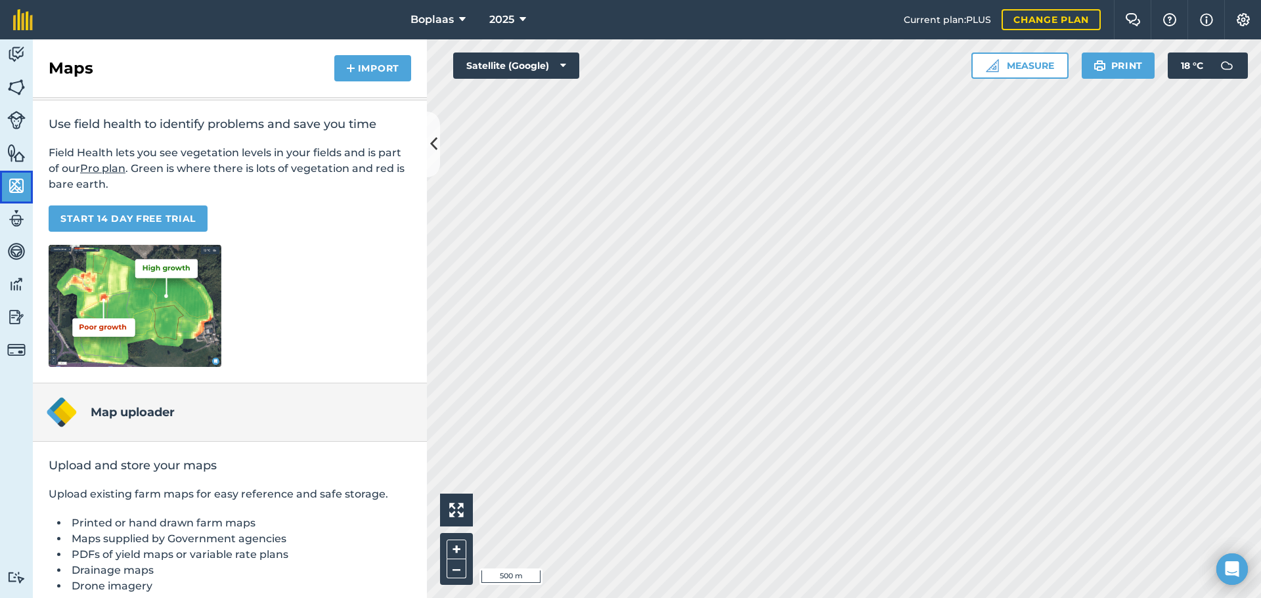
scroll to position [107, 0]
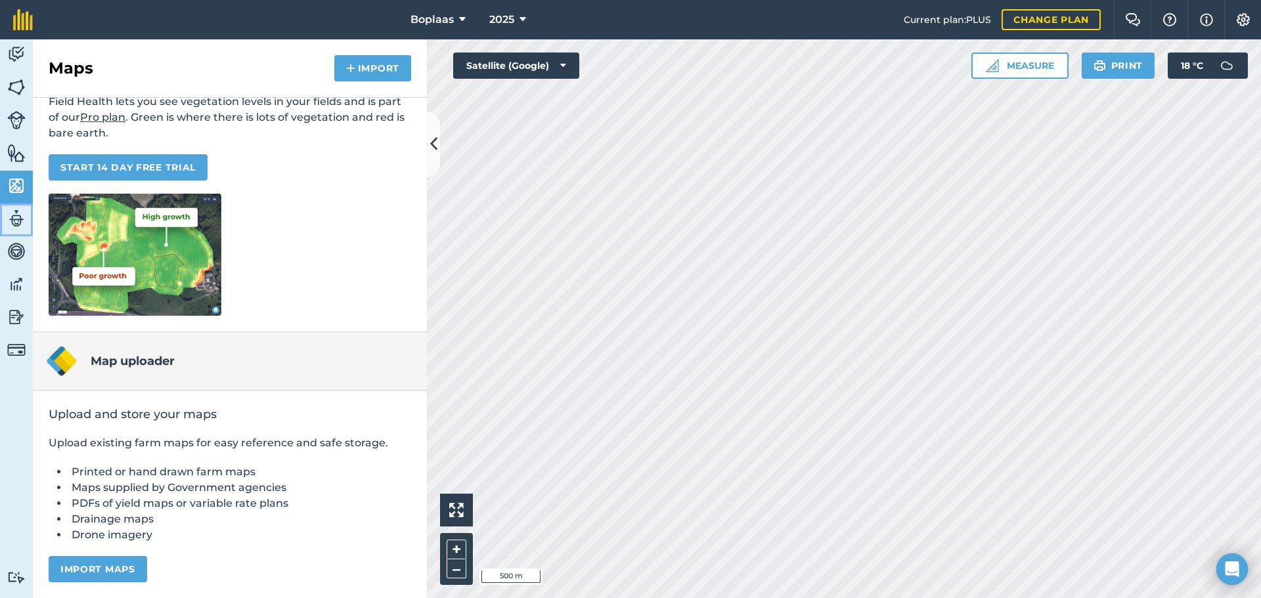
click at [21, 216] on img at bounding box center [16, 219] width 18 height 20
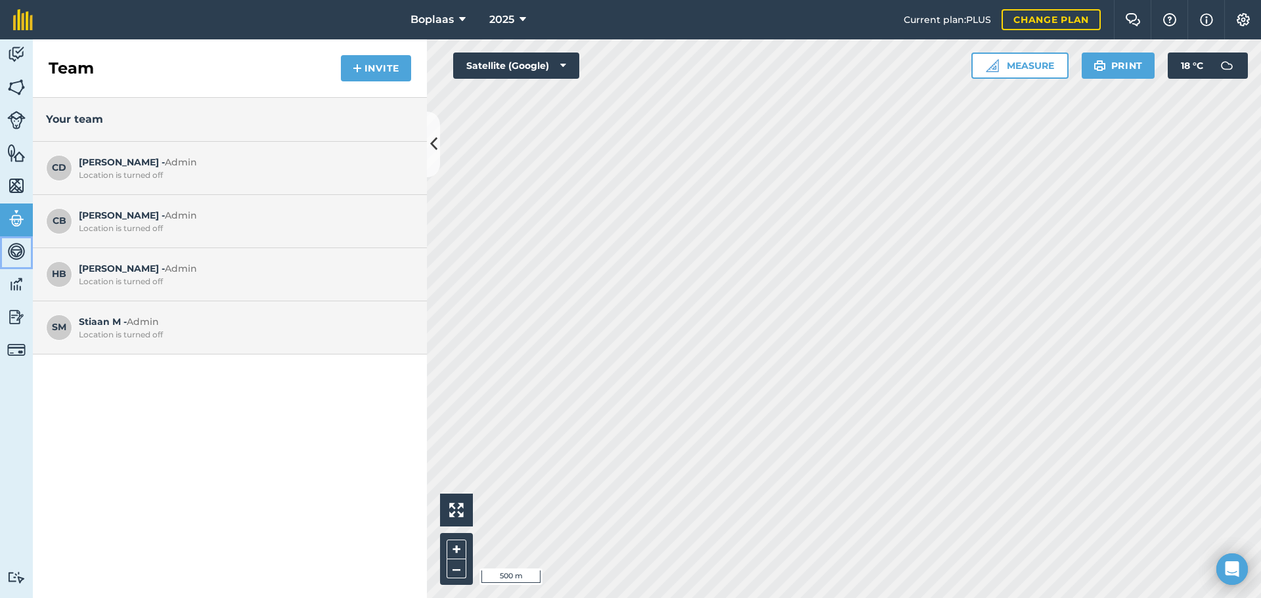
click at [12, 255] on img at bounding box center [16, 252] width 18 height 20
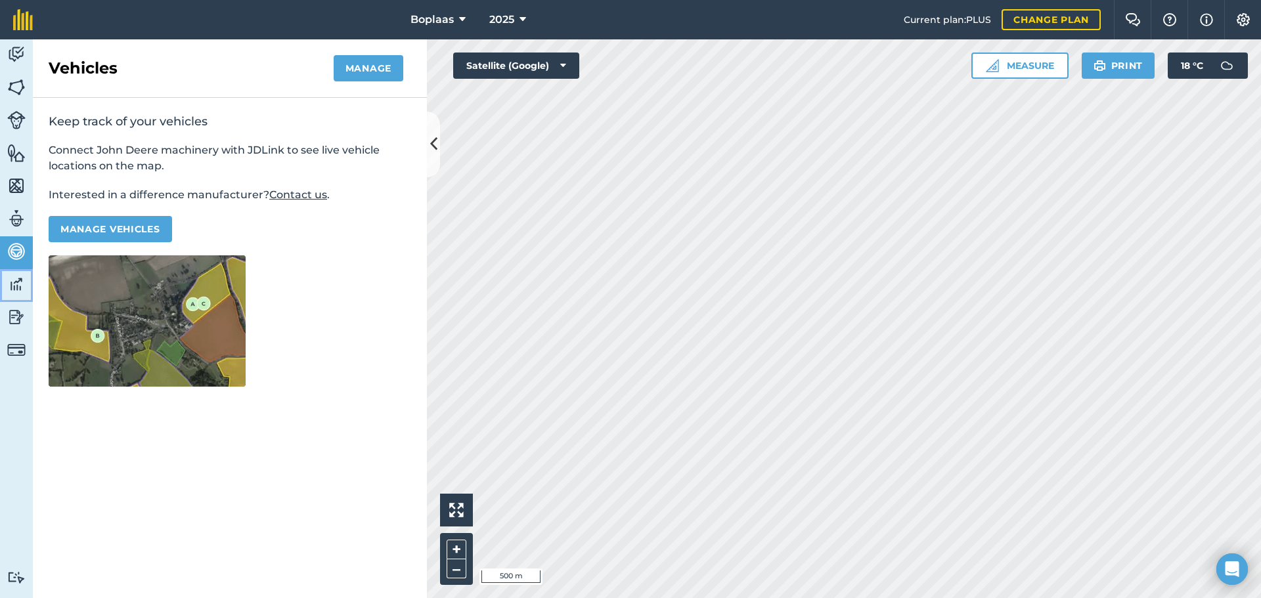
click at [12, 283] on img at bounding box center [16, 284] width 18 height 20
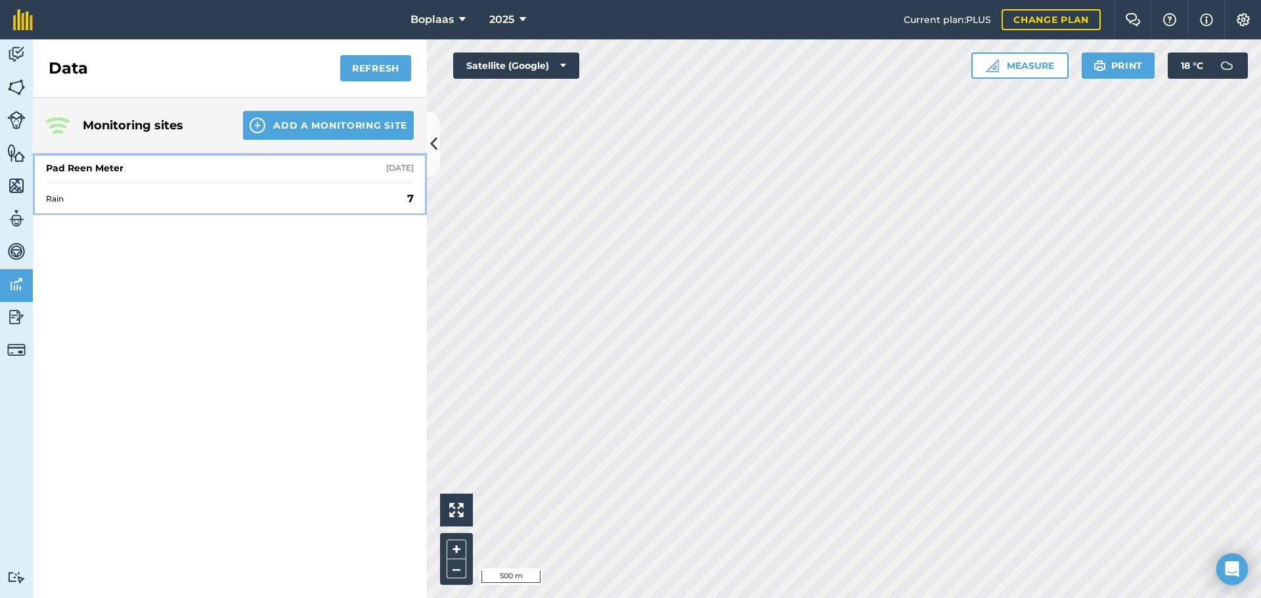
click at [163, 202] on span "Rain" at bounding box center [224, 199] width 356 height 11
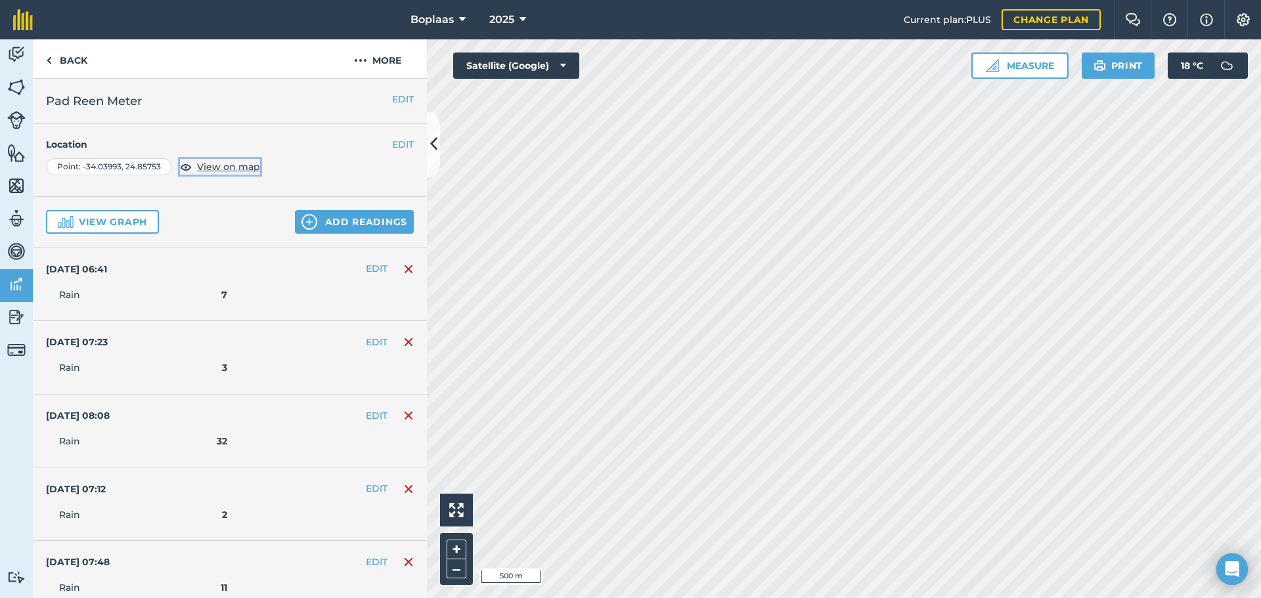
click at [241, 166] on span "View on map" at bounding box center [228, 167] width 63 height 14
click at [114, 226] on button "View graph" at bounding box center [102, 222] width 113 height 24
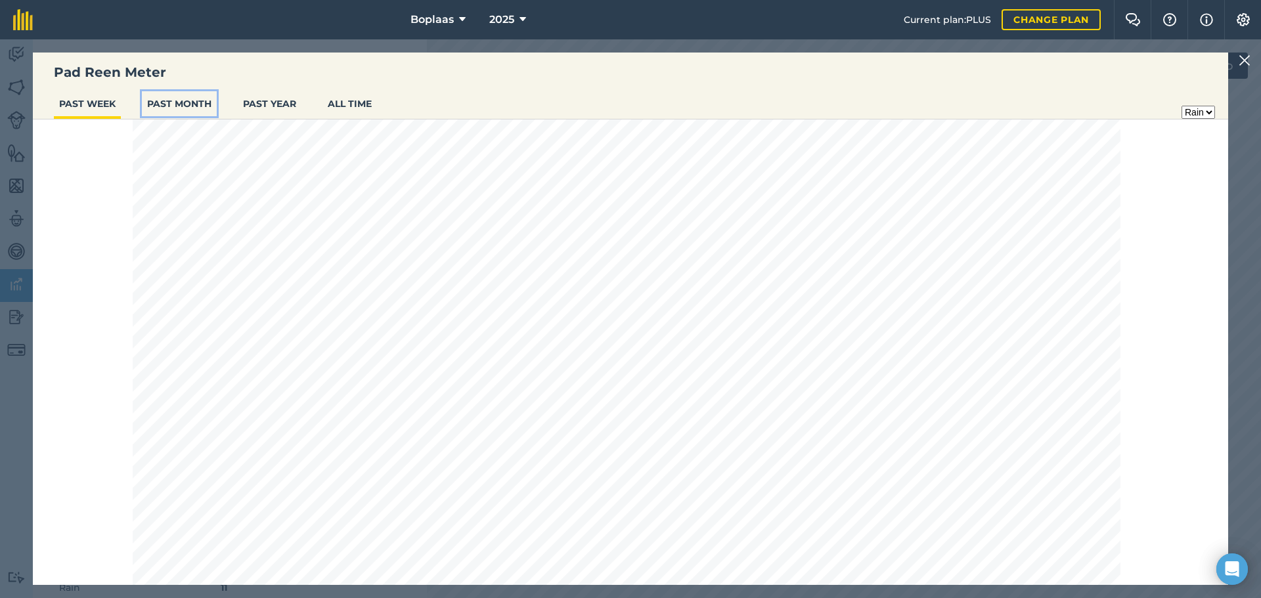
click at [169, 103] on button "PAST MONTH" at bounding box center [179, 103] width 75 height 25
click at [261, 102] on button "PAST YEAR" at bounding box center [270, 103] width 64 height 25
click at [1243, 60] on img at bounding box center [1244, 61] width 12 height 16
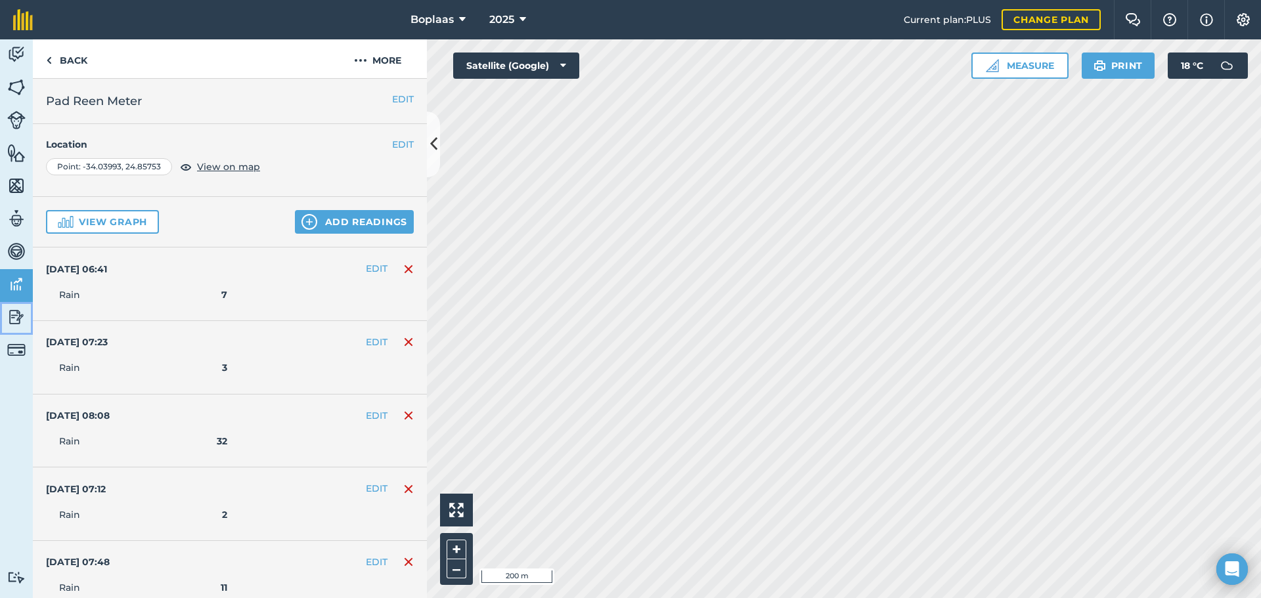
click at [21, 317] on img at bounding box center [16, 317] width 18 height 20
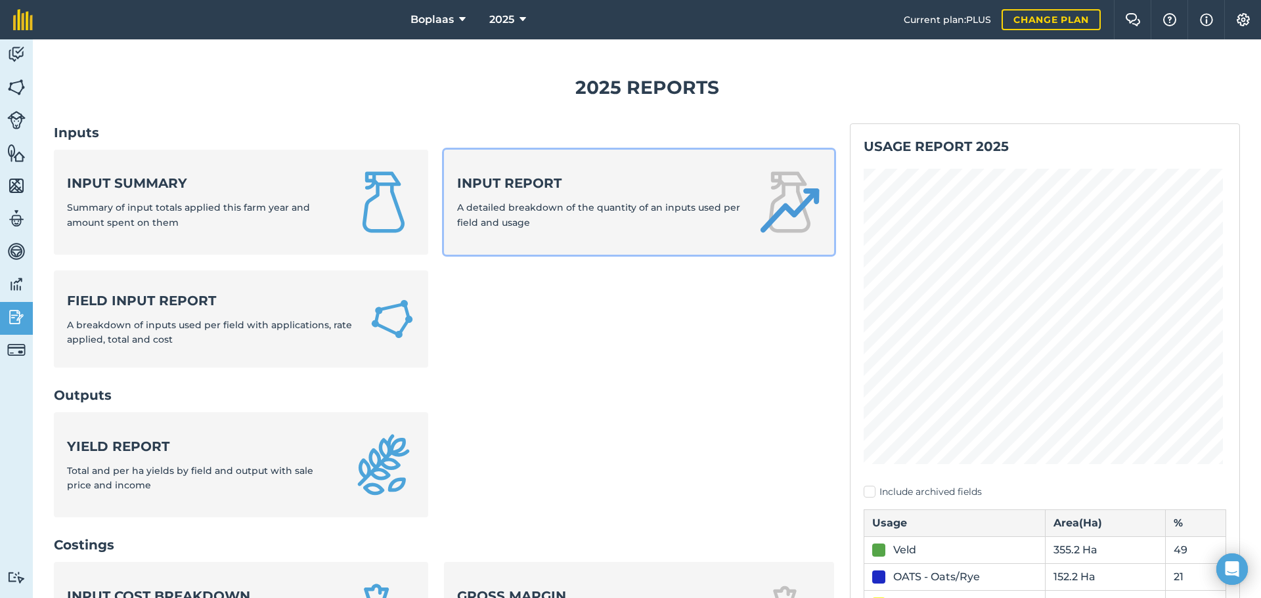
click at [575, 222] on div "Input report A detailed breakdown of the quantity of an inputs used per field a…" at bounding box center [599, 202] width 285 height 56
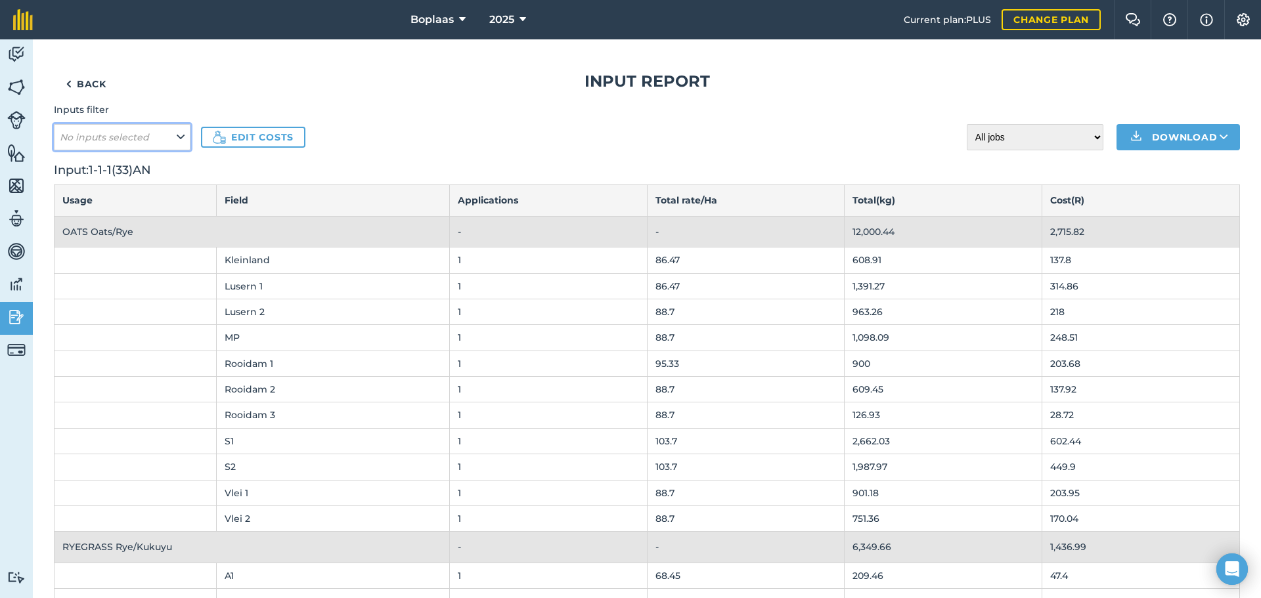
click at [180, 137] on icon at bounding box center [181, 137] width 8 height 14
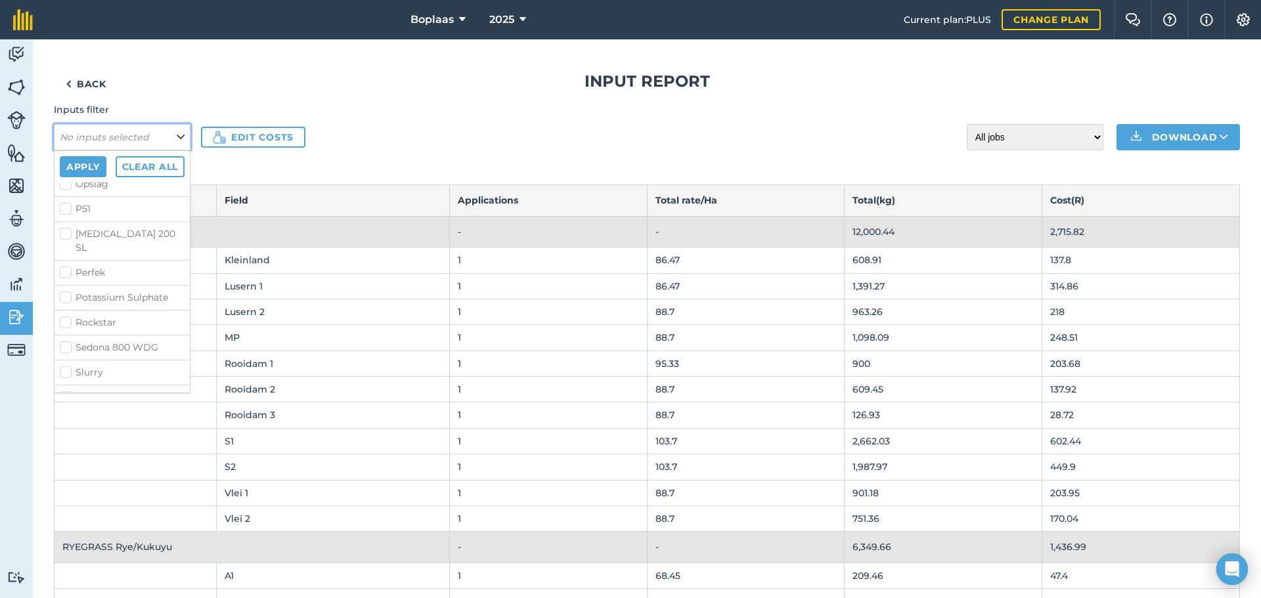
scroll to position [464, 0]
click at [66, 351] on label "Slurry" at bounding box center [122, 358] width 125 height 14
click at [66, 351] on input "Slurry" at bounding box center [64, 355] width 9 height 9
checkbox input "true"
click at [79, 169] on button "Apply" at bounding box center [83, 166] width 47 height 21
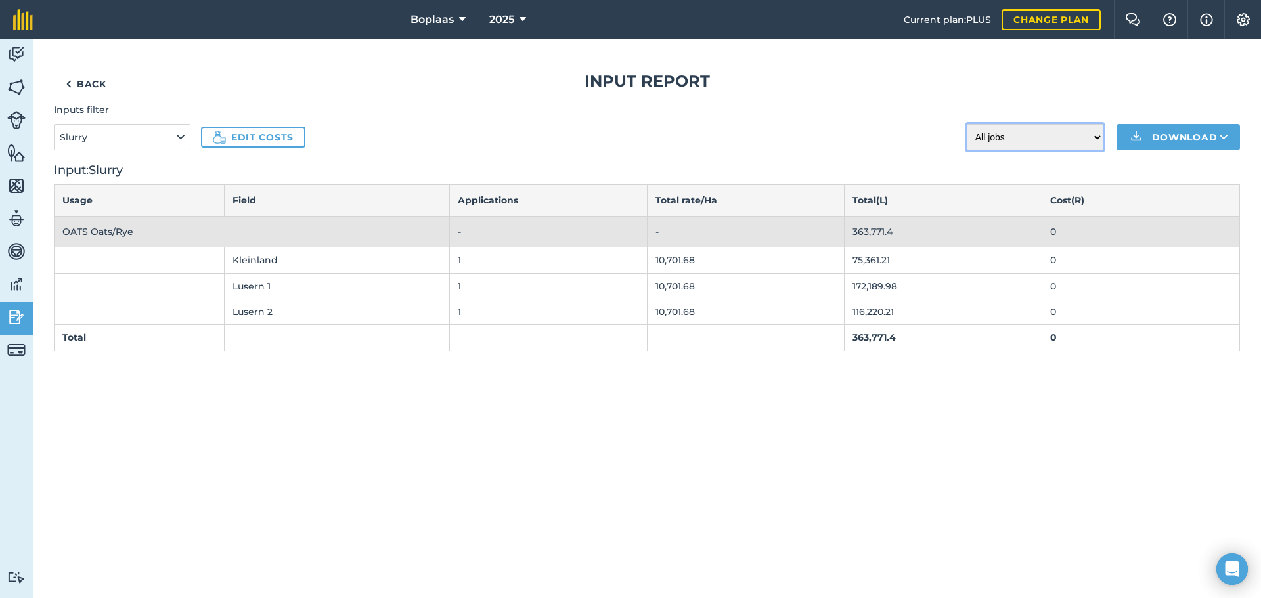
click at [1098, 140] on select "All jobs Incomplete jobs Complete jobs" at bounding box center [1035, 137] width 137 height 26
click at [183, 139] on icon at bounding box center [181, 137] width 8 height 14
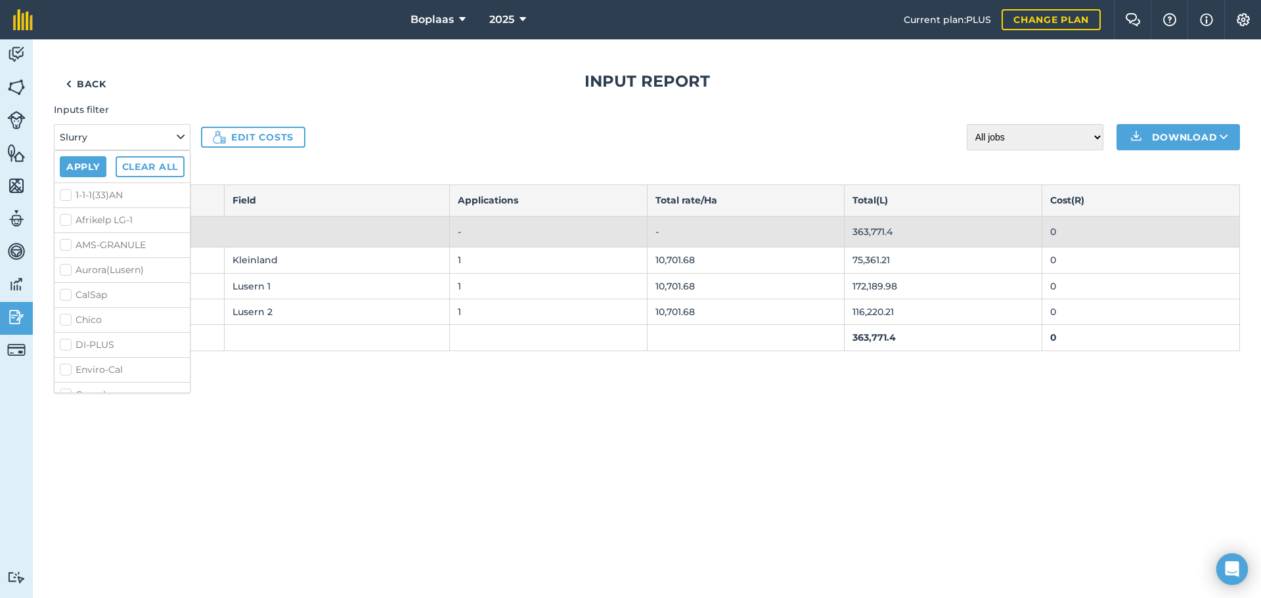
click at [67, 198] on label "1-1-1(33)AN" at bounding box center [122, 195] width 125 height 14
click at [67, 197] on input "1-1-1(33)AN" at bounding box center [64, 192] width 9 height 9
checkbox input "true"
click at [62, 212] on li "Afrikelp LG-1" at bounding box center [121, 219] width 135 height 25
click at [64, 219] on label "Afrikelp LG-1" at bounding box center [122, 220] width 125 height 14
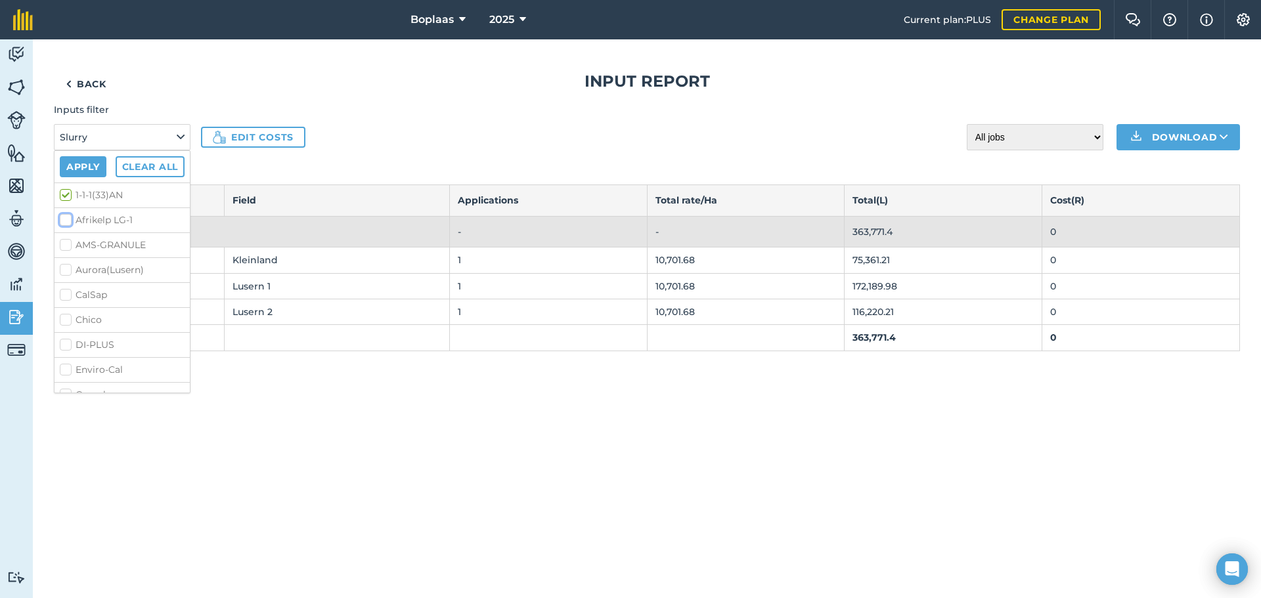
click at [64, 219] on input "Afrikelp LG-1" at bounding box center [64, 217] width 9 height 9
checkbox input "true"
click at [64, 246] on label "AMS-GRANULE" at bounding box center [122, 245] width 125 height 14
click at [64, 246] on input "AMS-GRANULE" at bounding box center [64, 242] width 9 height 9
checkbox input "true"
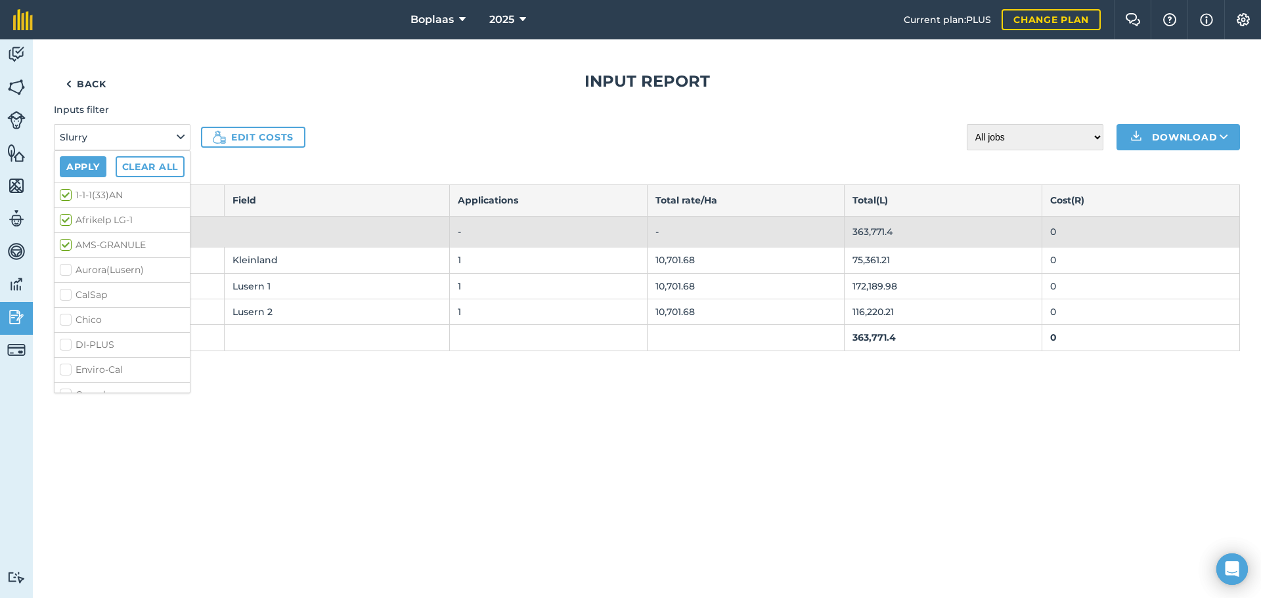
click at [65, 266] on label "Aurora(Lusern)" at bounding box center [122, 270] width 125 height 14
click at [65, 266] on input "Aurora(Lusern)" at bounding box center [64, 267] width 9 height 9
checkbox input "true"
click at [65, 292] on label "CalSap" at bounding box center [122, 295] width 125 height 14
click at [65, 292] on input "CalSap" at bounding box center [64, 292] width 9 height 9
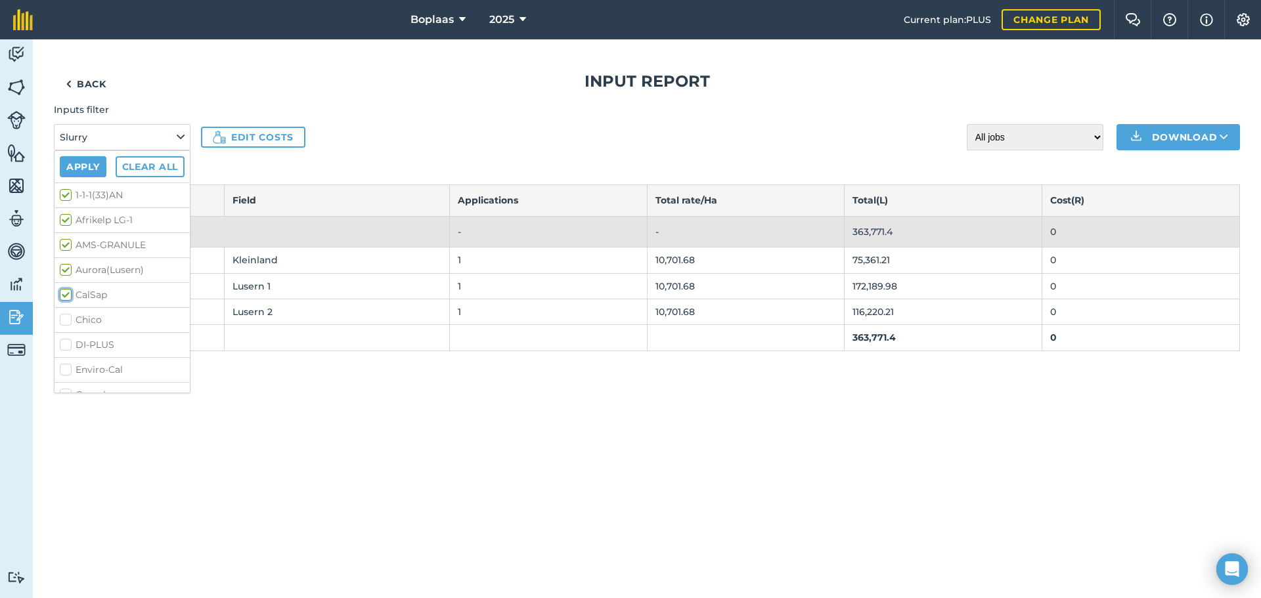
checkbox input "true"
click at [62, 321] on label "Chico" at bounding box center [122, 320] width 125 height 14
click at [62, 321] on input "Chico" at bounding box center [64, 317] width 9 height 9
checkbox input "true"
click at [62, 347] on label "DI-PLUS" at bounding box center [122, 345] width 125 height 14
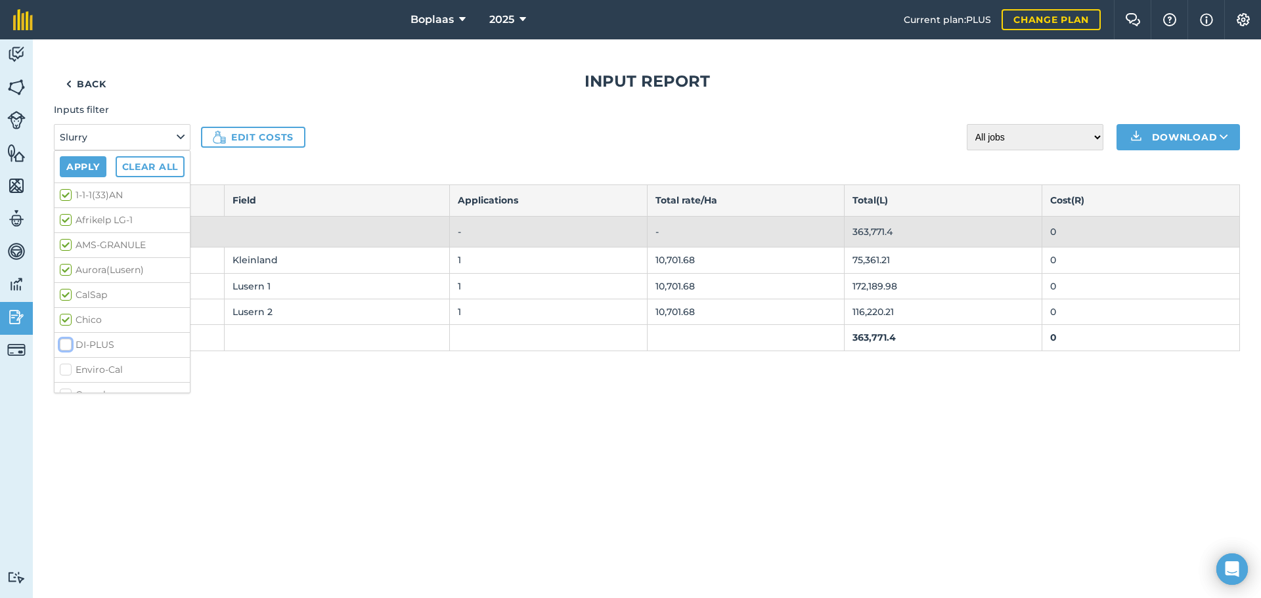
click at [62, 347] on input "DI-PLUS" at bounding box center [64, 342] width 9 height 9
checkbox input "true"
click at [62, 236] on label "Enviro-Cal" at bounding box center [122, 239] width 125 height 14
click at [62, 236] on input "Enviro-Cal" at bounding box center [64, 236] width 9 height 9
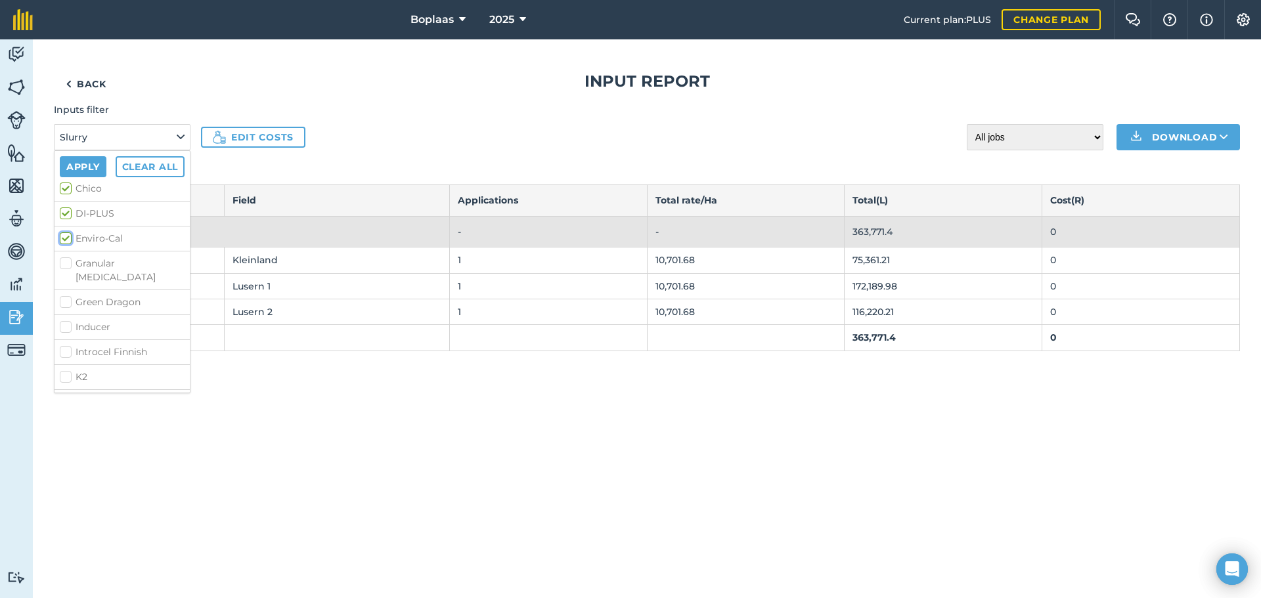
checkbox input "true"
click at [67, 266] on label "Granular [MEDICAL_DATA]" at bounding box center [122, 271] width 125 height 28
click at [67, 265] on input "Granular [MEDICAL_DATA]" at bounding box center [64, 261] width 9 height 9
checkbox input "true"
drag, startPoint x: 70, startPoint y: 287, endPoint x: 68, endPoint y: 315, distance: 27.6
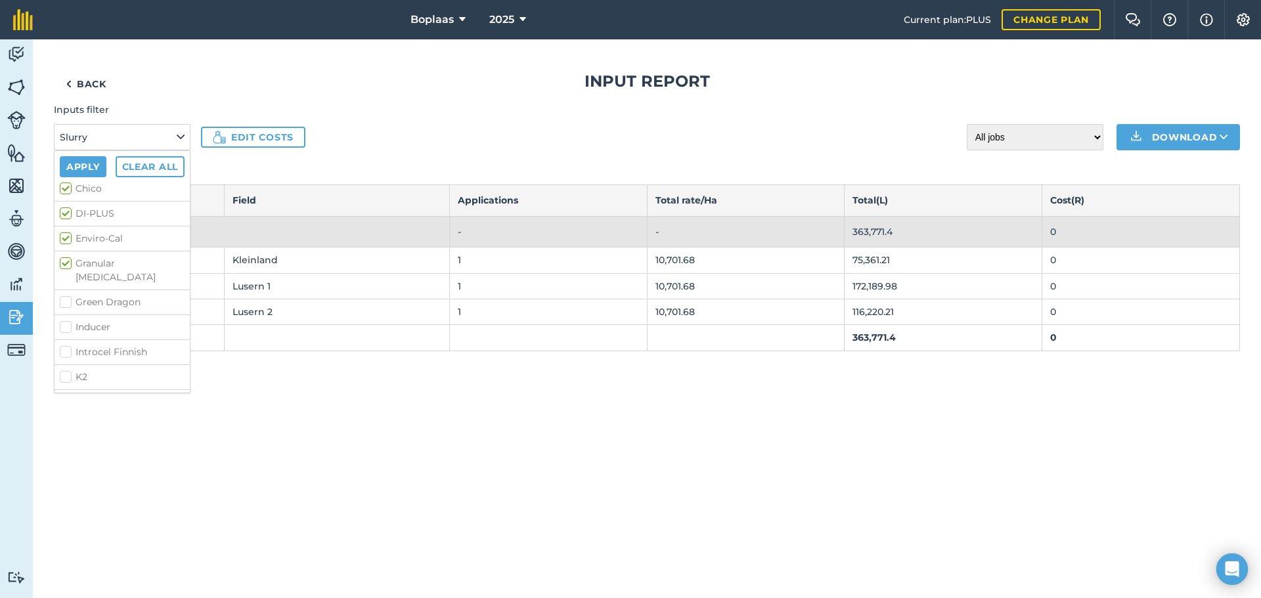
click at [69, 295] on label "Green Dragon" at bounding box center [122, 302] width 125 height 14
click at [68, 295] on input "Green Dragon" at bounding box center [64, 299] width 9 height 9
checkbox input "true"
click at [65, 320] on label "Inducer" at bounding box center [122, 327] width 125 height 14
click at [65, 320] on input "Inducer" at bounding box center [64, 324] width 9 height 9
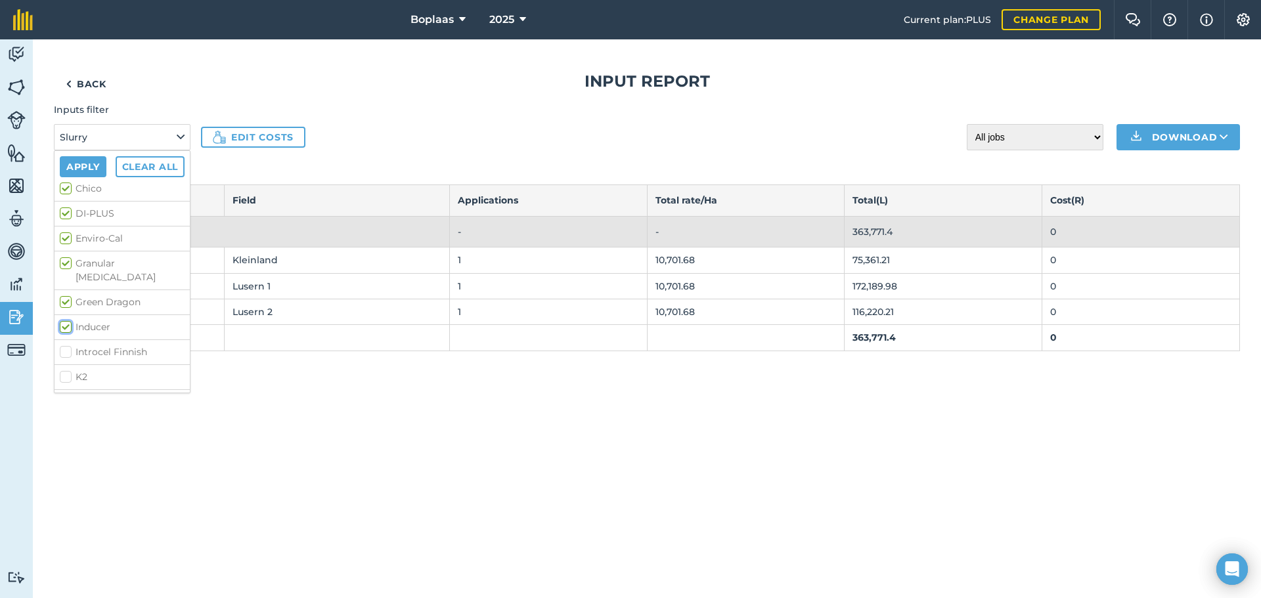
checkbox input "true"
click at [63, 345] on label "Introcel Finnish" at bounding box center [122, 352] width 125 height 14
click at [63, 345] on input "Introcel Finnish" at bounding box center [64, 349] width 9 height 9
checkbox input "true"
click at [63, 370] on label "K2" at bounding box center [122, 377] width 125 height 14
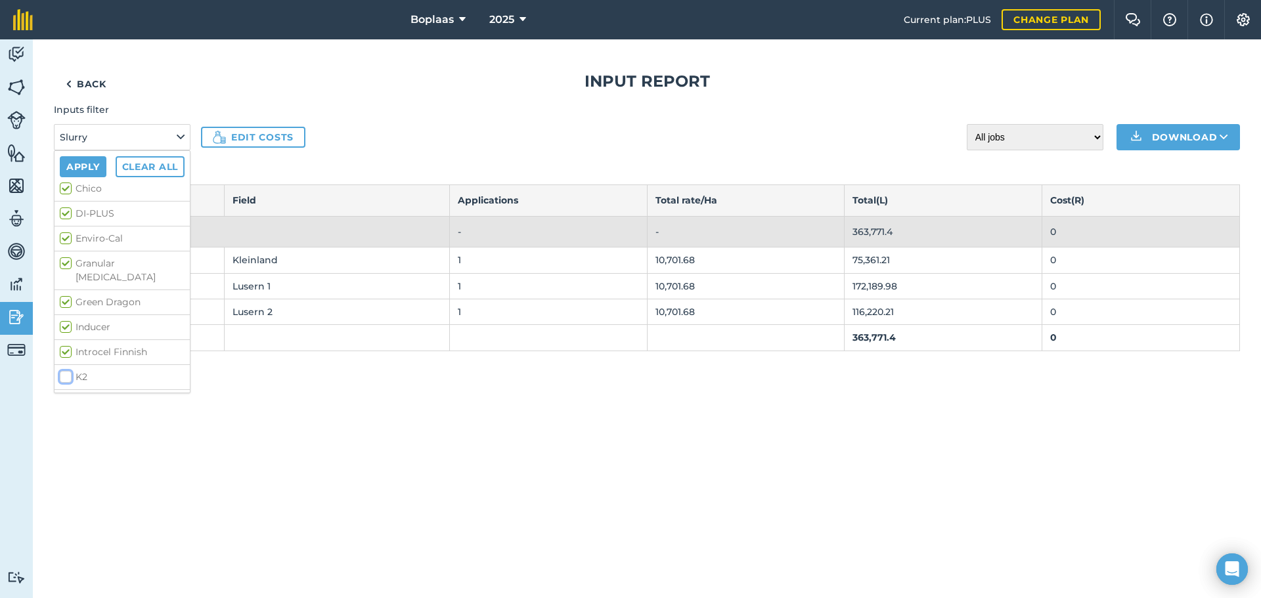
click at [63, 370] on input "K2" at bounding box center [64, 374] width 9 height 9
checkbox input "true"
click at [68, 264] on label "Kynoplus 3.0.1 (47)" at bounding box center [122, 271] width 125 height 14
click at [68, 264] on input "Kynoplus 3.0.1 (47)" at bounding box center [64, 268] width 9 height 9
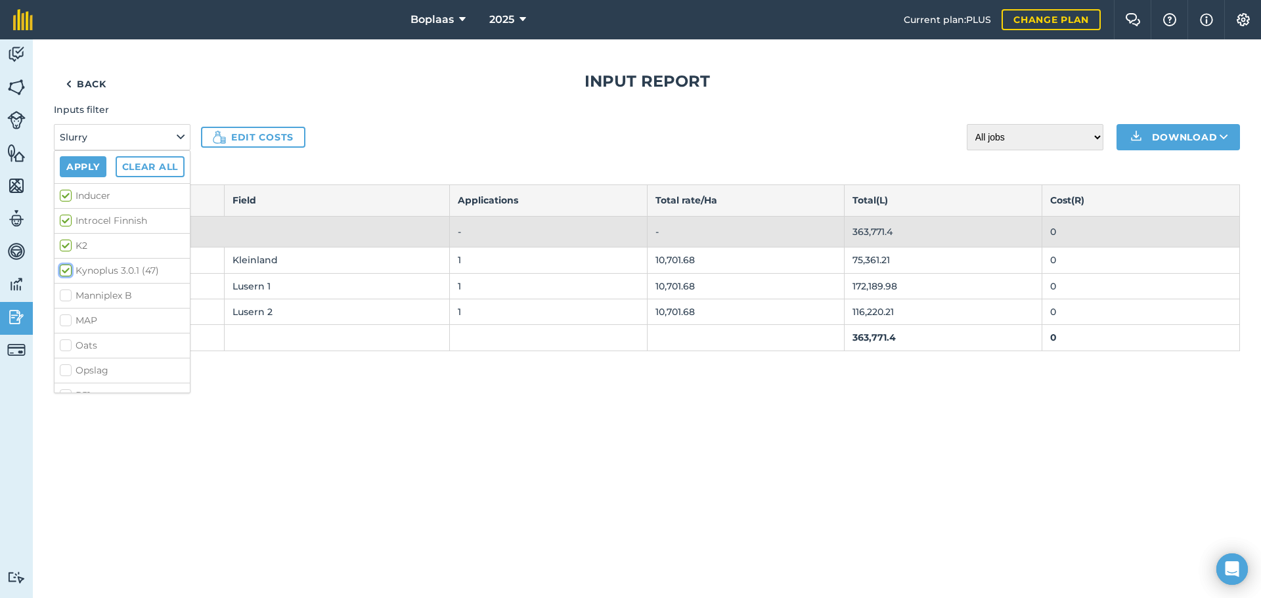
checkbox input "true"
click at [67, 289] on label "Manniplex B" at bounding box center [122, 296] width 125 height 14
click at [67, 289] on input "Manniplex B" at bounding box center [64, 293] width 9 height 9
checkbox input "true"
click at [64, 314] on label "MAP" at bounding box center [122, 321] width 125 height 14
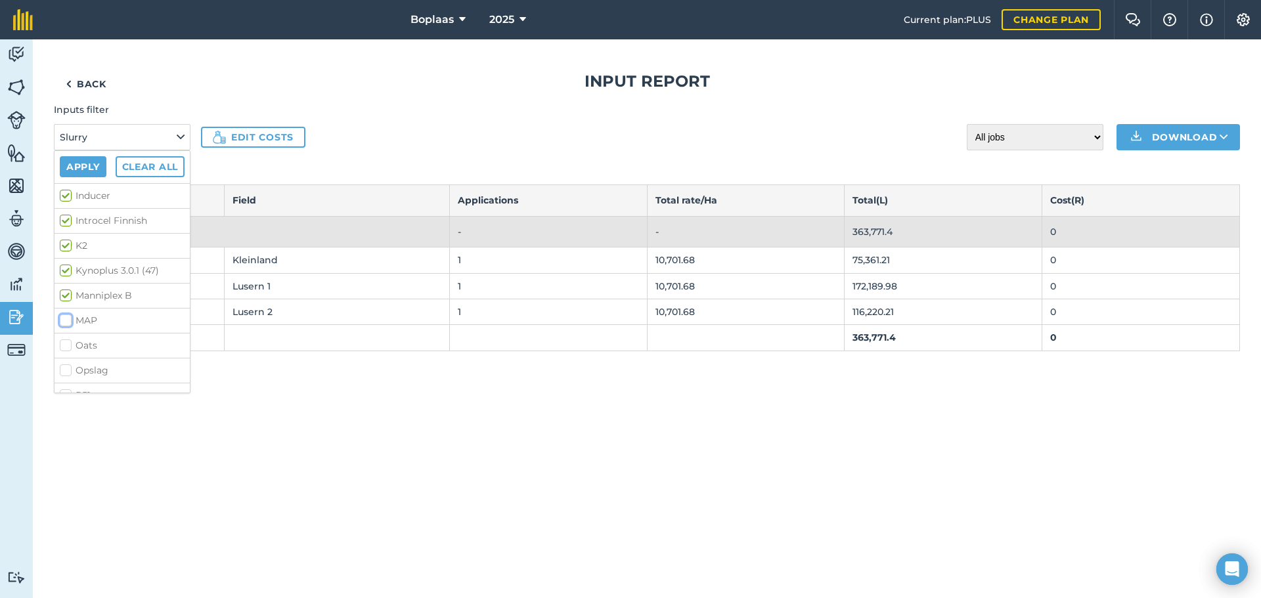
click at [64, 314] on input "MAP" at bounding box center [64, 318] width 9 height 9
checkbox input "true"
click at [64, 339] on label "Oats" at bounding box center [122, 346] width 125 height 14
click at [64, 339] on input "Oats" at bounding box center [64, 343] width 9 height 9
checkbox input "true"
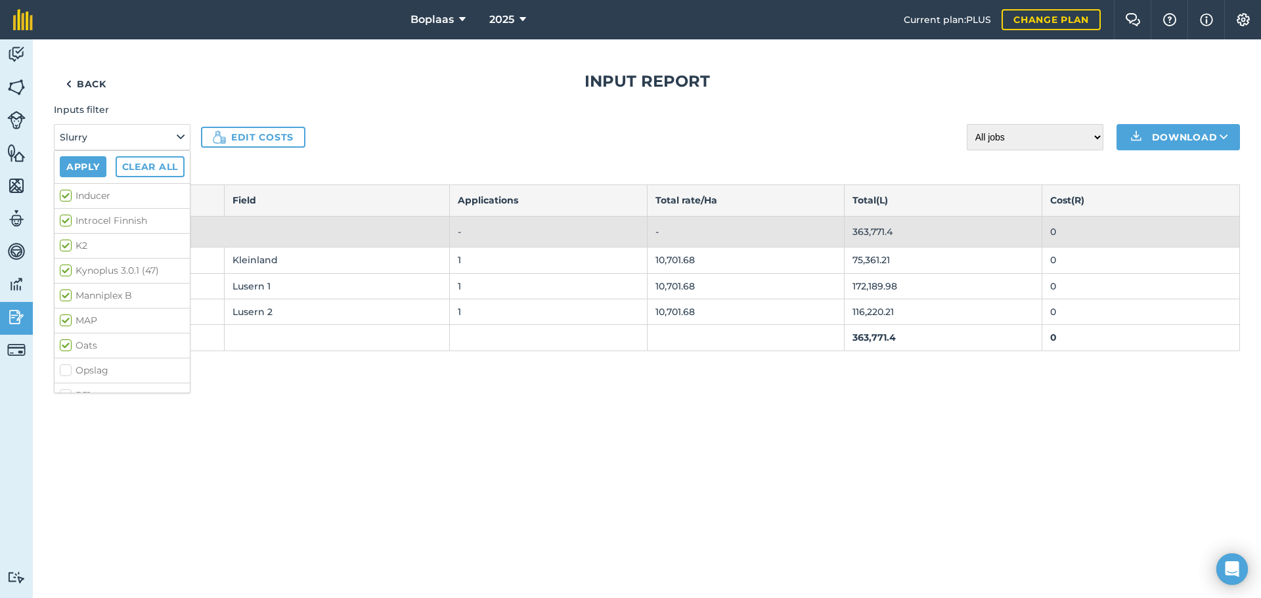
click at [64, 364] on label "Opslag" at bounding box center [122, 371] width 125 height 14
click at [64, 364] on input "Opslag" at bounding box center [64, 368] width 9 height 9
checkbox input "true"
click at [62, 389] on label "P51" at bounding box center [122, 396] width 125 height 14
click at [62, 389] on input "P51" at bounding box center [64, 393] width 9 height 9
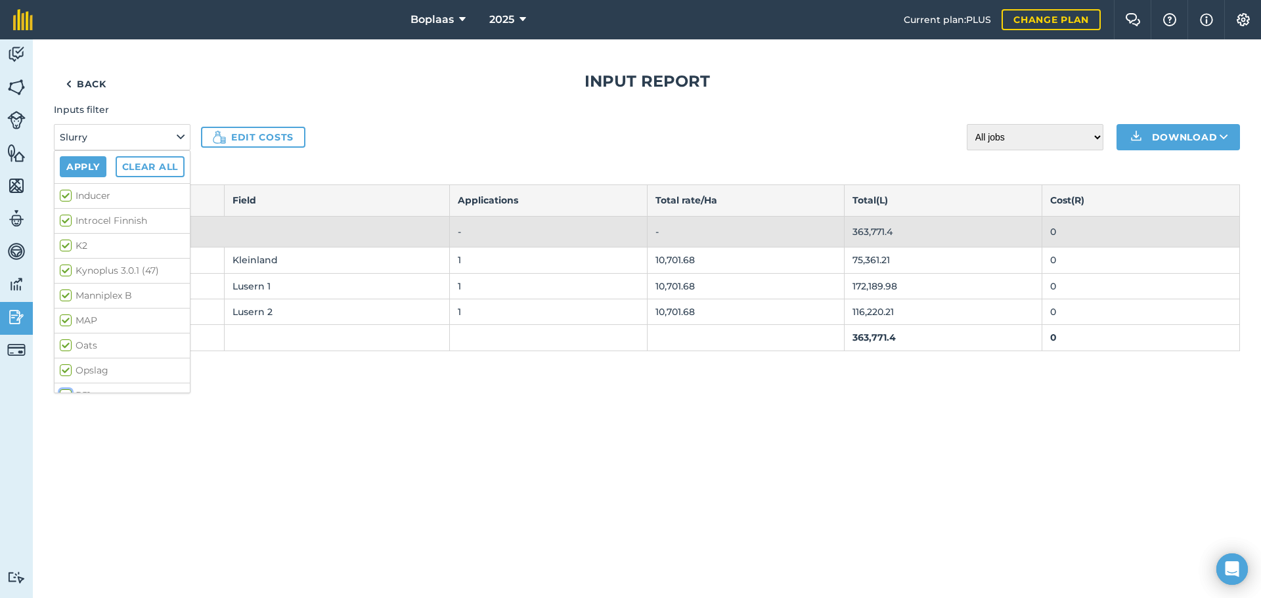
checkbox input "true"
click at [64, 299] on li "Rockstar" at bounding box center [121, 311] width 135 height 25
click at [68, 217] on label "[MEDICAL_DATA] 200 SL" at bounding box center [122, 231] width 125 height 28
click at [68, 217] on input "[MEDICAL_DATA] 200 SL" at bounding box center [64, 221] width 9 height 9
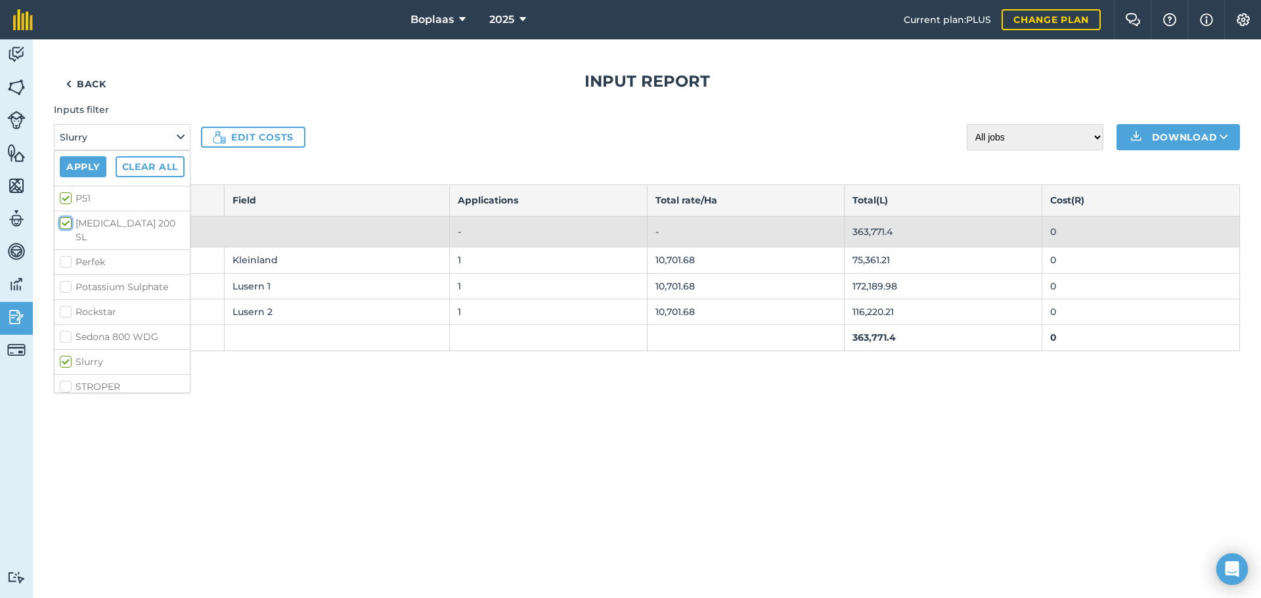
checkbox input "true"
click at [66, 255] on label "Perfek" at bounding box center [122, 262] width 125 height 14
click at [66, 255] on input "Perfek" at bounding box center [64, 259] width 9 height 9
checkbox input "true"
click at [66, 280] on label "Potassium Sulphate" at bounding box center [122, 287] width 125 height 14
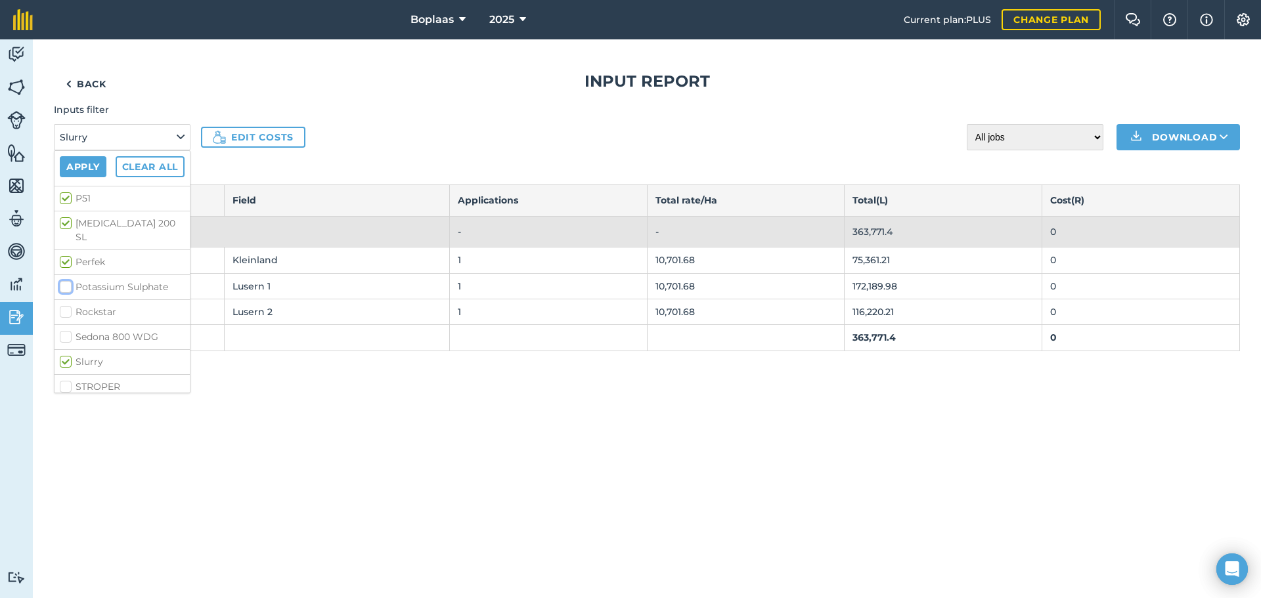
click at [66, 280] on input "Potassium Sulphate" at bounding box center [64, 284] width 9 height 9
checkbox input "true"
click at [66, 305] on label "Rockstar" at bounding box center [122, 312] width 125 height 14
click at [66, 305] on input "Rockstar" at bounding box center [64, 309] width 9 height 9
checkbox input "true"
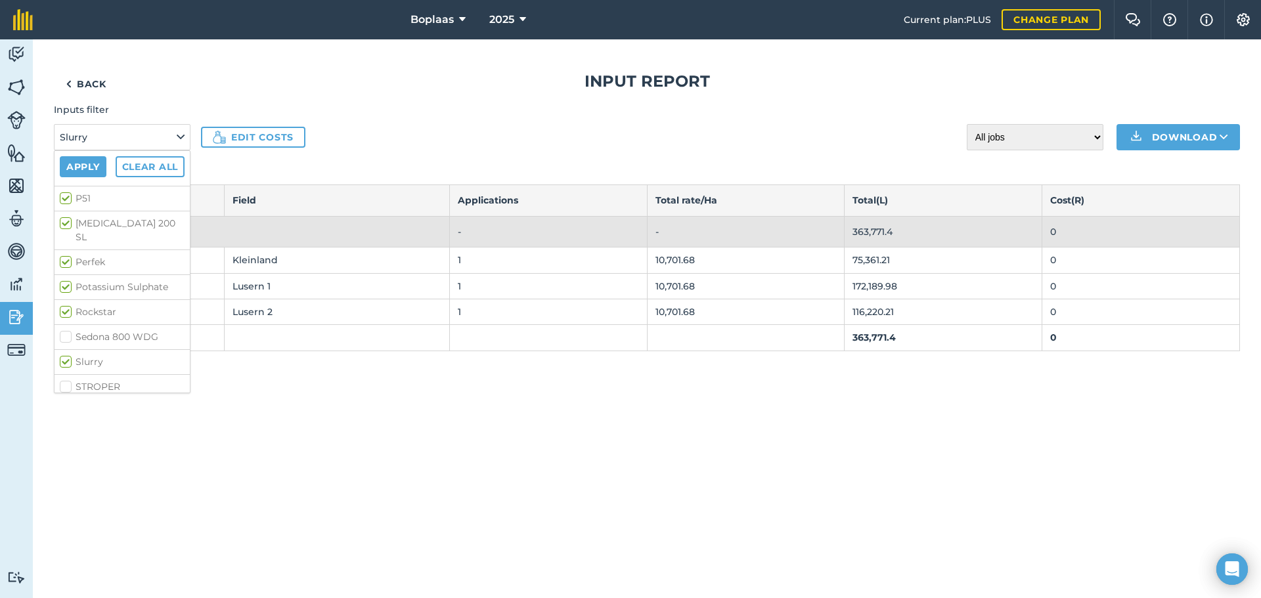
click at [68, 330] on label "Sedona 800 WDG" at bounding box center [122, 337] width 125 height 14
click at [68, 330] on input "Sedona 800 WDG" at bounding box center [64, 334] width 9 height 9
checkbox input "true"
click at [64, 380] on label "STROPER" at bounding box center [122, 387] width 125 height 14
click at [64, 380] on input "STROPER" at bounding box center [64, 384] width 9 height 9
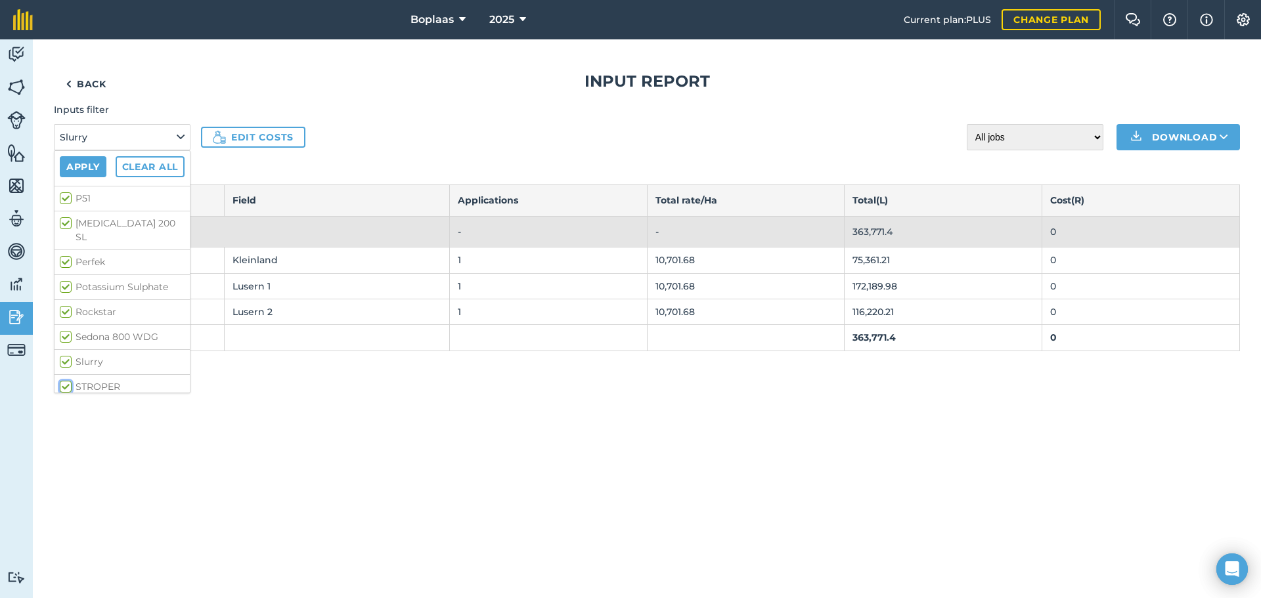
checkbox input "true"
click at [65, 405] on label "Tyboost" at bounding box center [122, 412] width 125 height 14
click at [65, 405] on input "Tyboost" at bounding box center [64, 409] width 9 height 9
checkbox input "true"
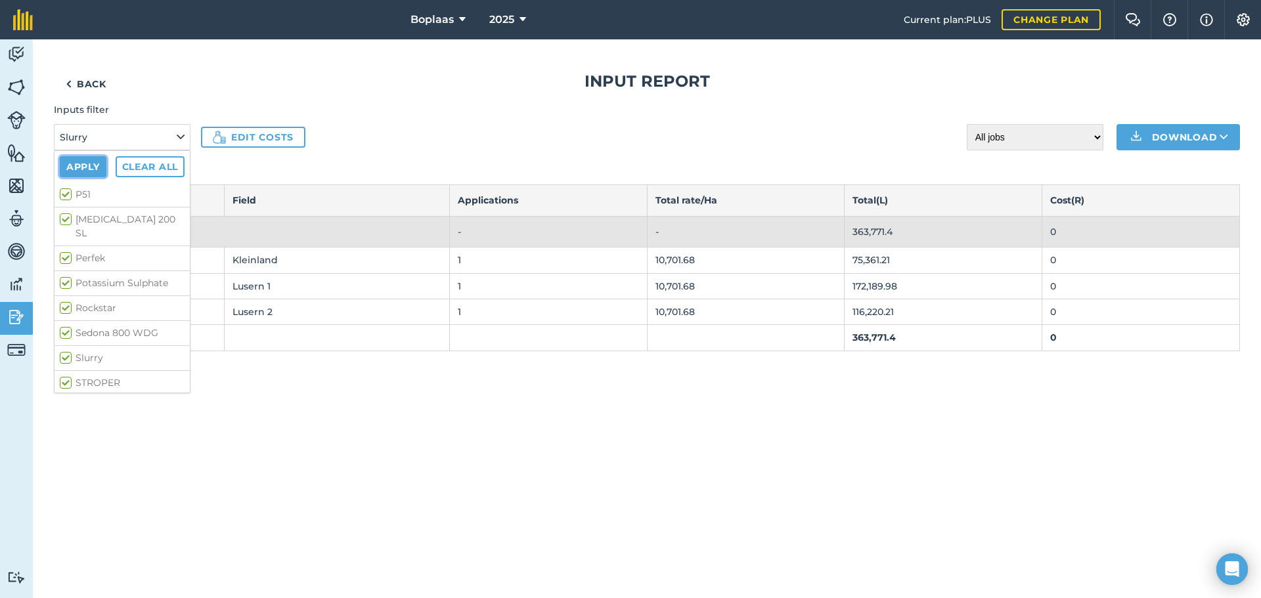
click at [87, 171] on button "Apply" at bounding box center [83, 166] width 47 height 21
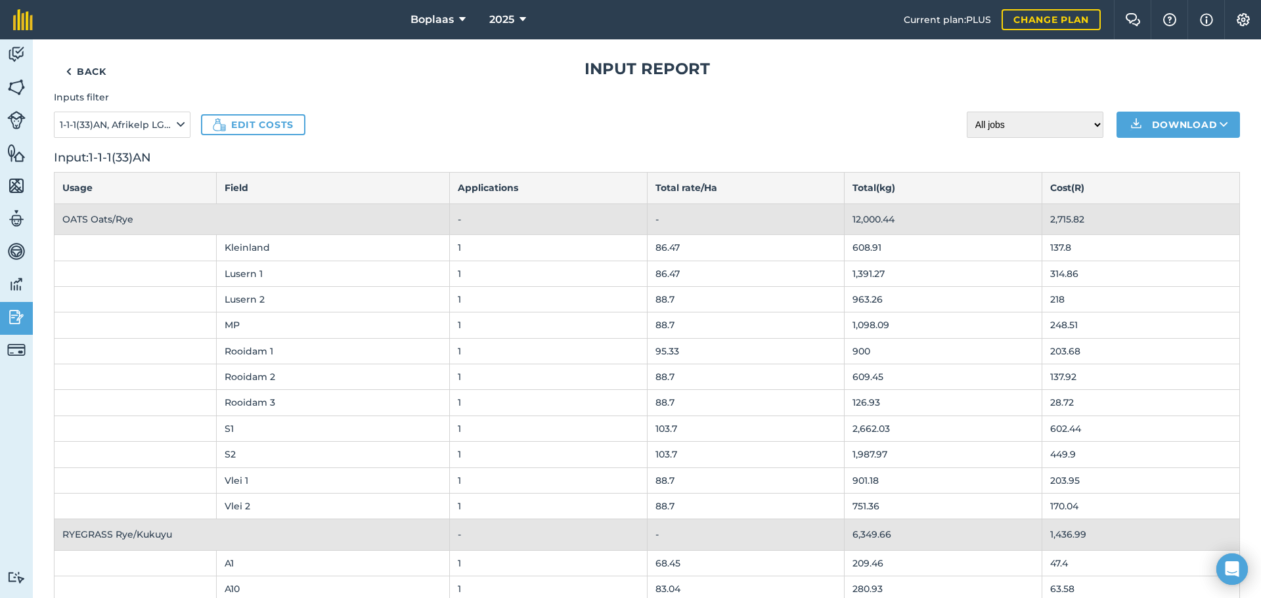
scroll to position [0, 0]
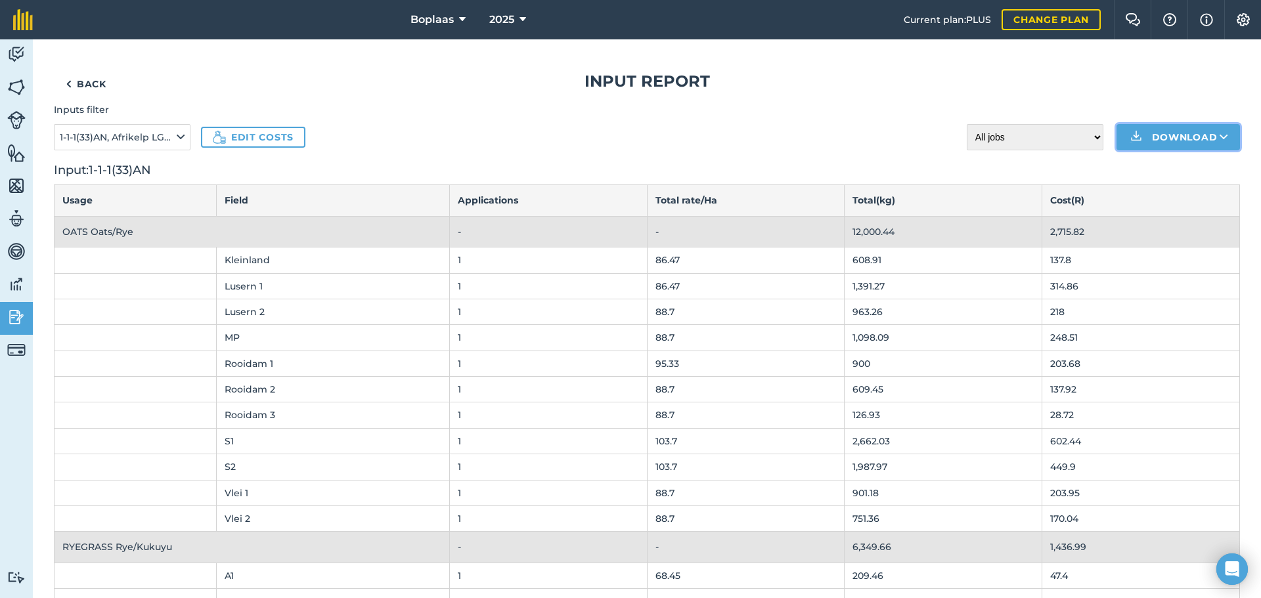
click at [1218, 137] on button "Download" at bounding box center [1177, 137] width 123 height 26
click at [1181, 194] on link "XLS" at bounding box center [1178, 196] width 120 height 29
click at [519, 19] on icon at bounding box center [522, 20] width 7 height 16
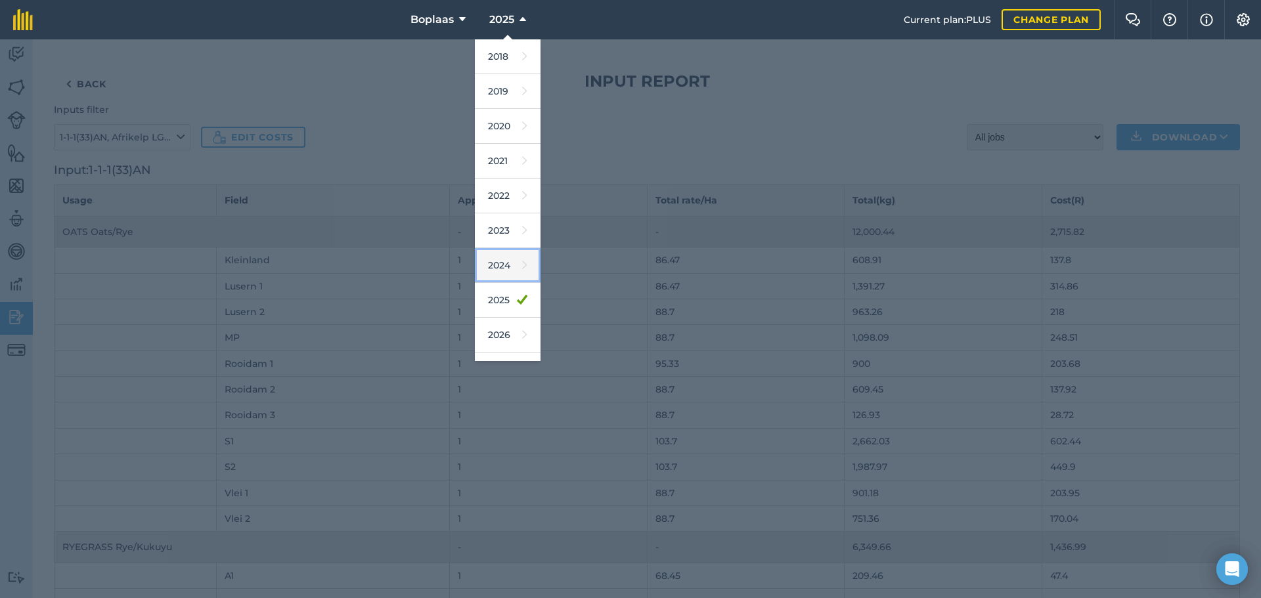
click at [502, 269] on link "2024" at bounding box center [508, 265] width 66 height 35
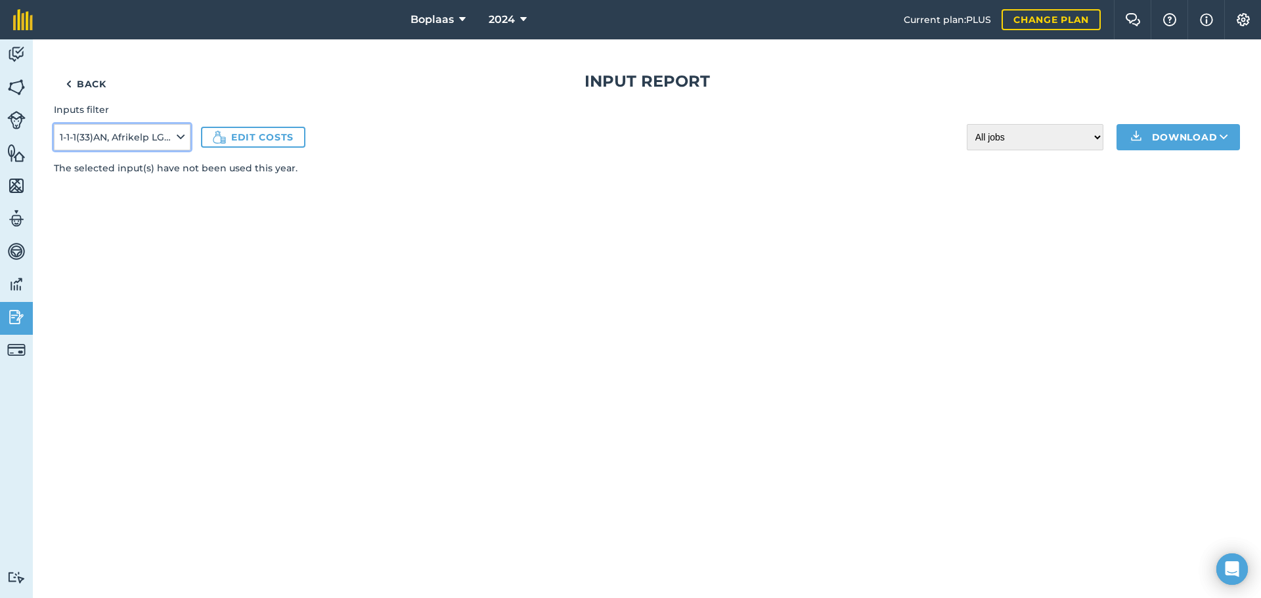
click at [181, 137] on icon at bounding box center [181, 137] width 8 height 14
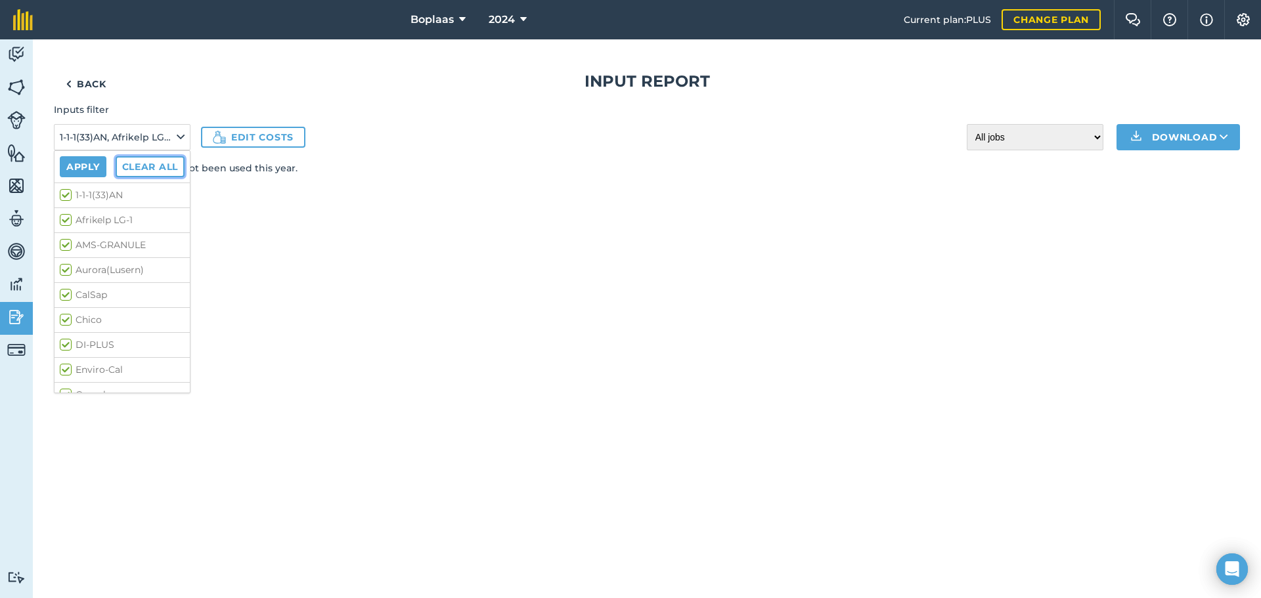
click at [155, 165] on button "Clear all" at bounding box center [150, 166] width 69 height 21
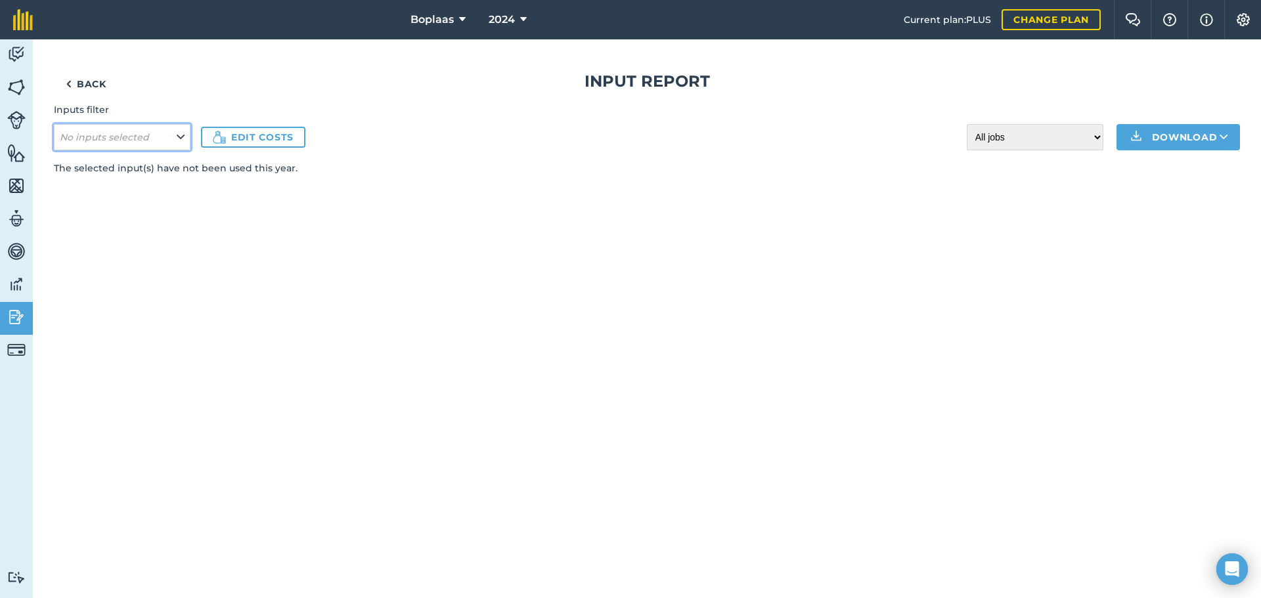
click at [181, 134] on icon at bounding box center [181, 137] width 8 height 14
click at [61, 192] on label "1-1-1(33)AN" at bounding box center [122, 195] width 125 height 14
click at [61, 192] on input "1-1-1(33)AN" at bounding box center [64, 192] width 9 height 9
checkbox input "true"
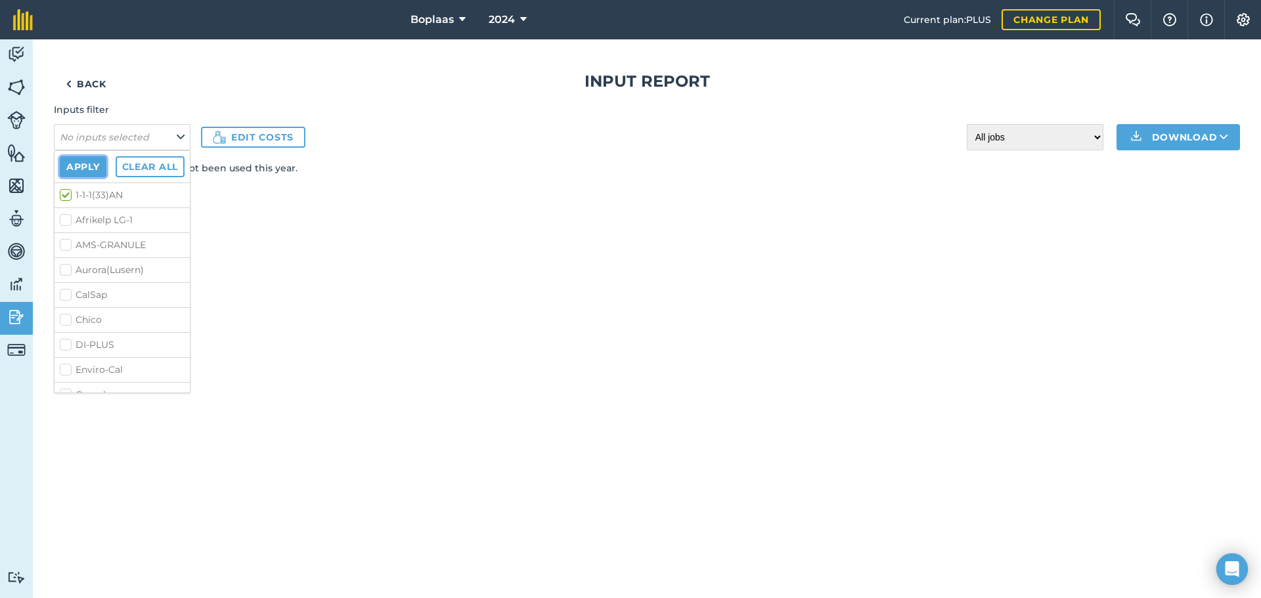
click at [83, 165] on button "Apply" at bounding box center [83, 166] width 47 height 21
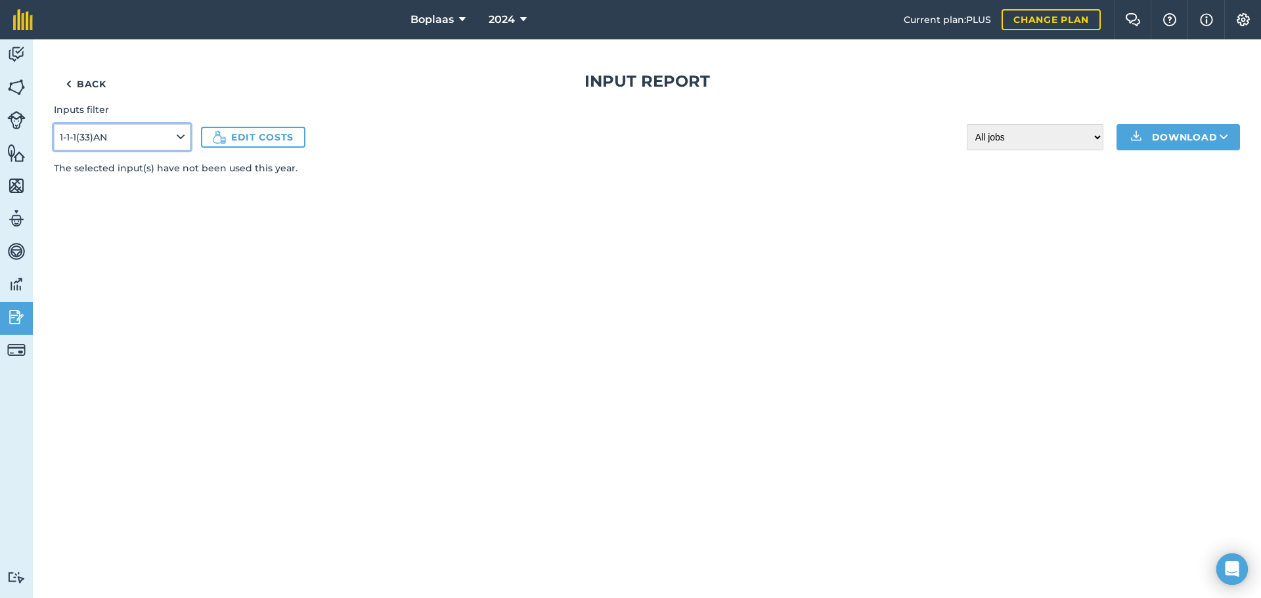
click at [177, 132] on icon at bounding box center [181, 137] width 8 height 14
click at [70, 220] on label "Afrikelp LG-1" at bounding box center [122, 220] width 125 height 14
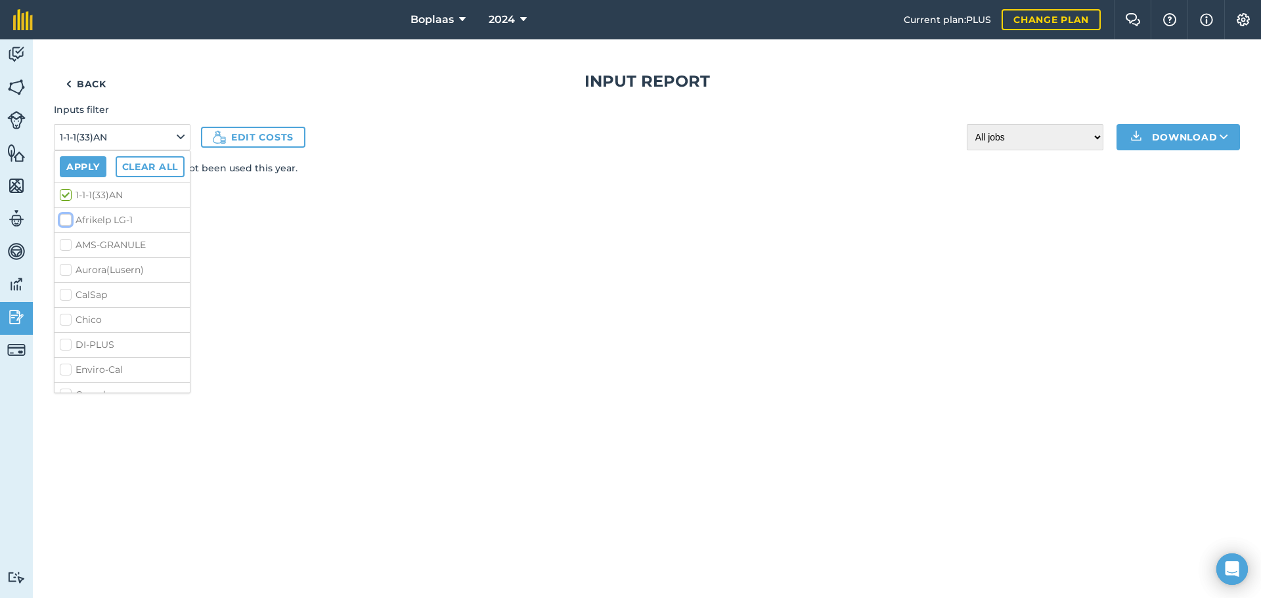
click at [68, 220] on input "Afrikelp LG-1" at bounding box center [64, 217] width 9 height 9
checkbox input "true"
click at [77, 164] on button "Apply" at bounding box center [83, 166] width 47 height 21
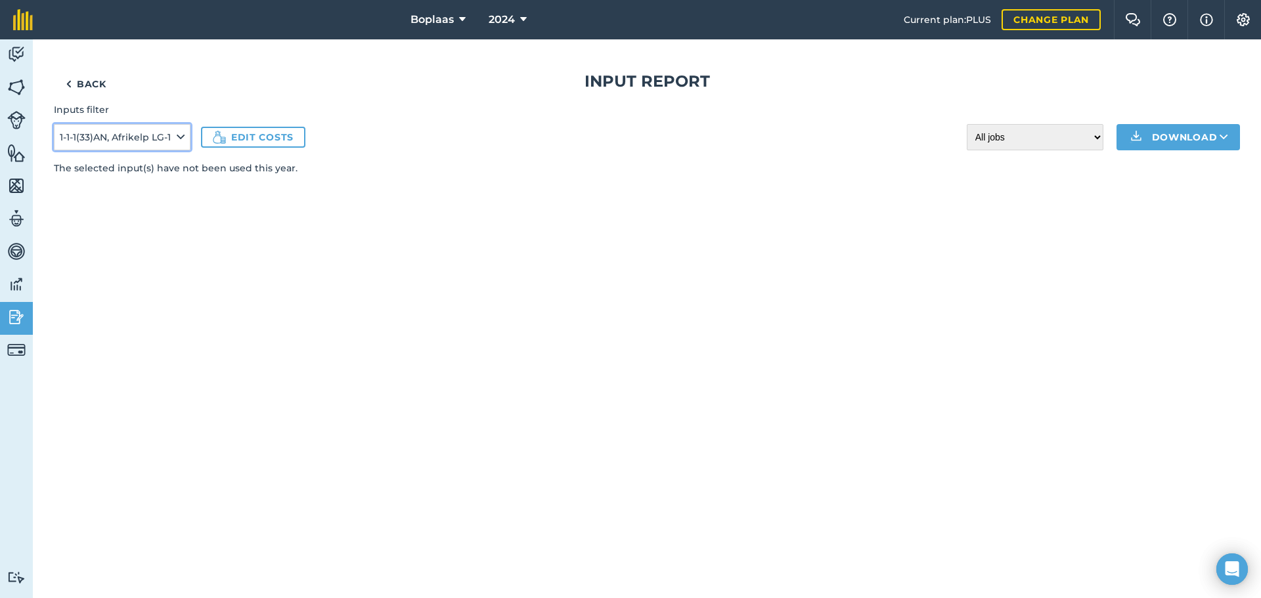
click at [182, 132] on icon at bounding box center [181, 137] width 8 height 14
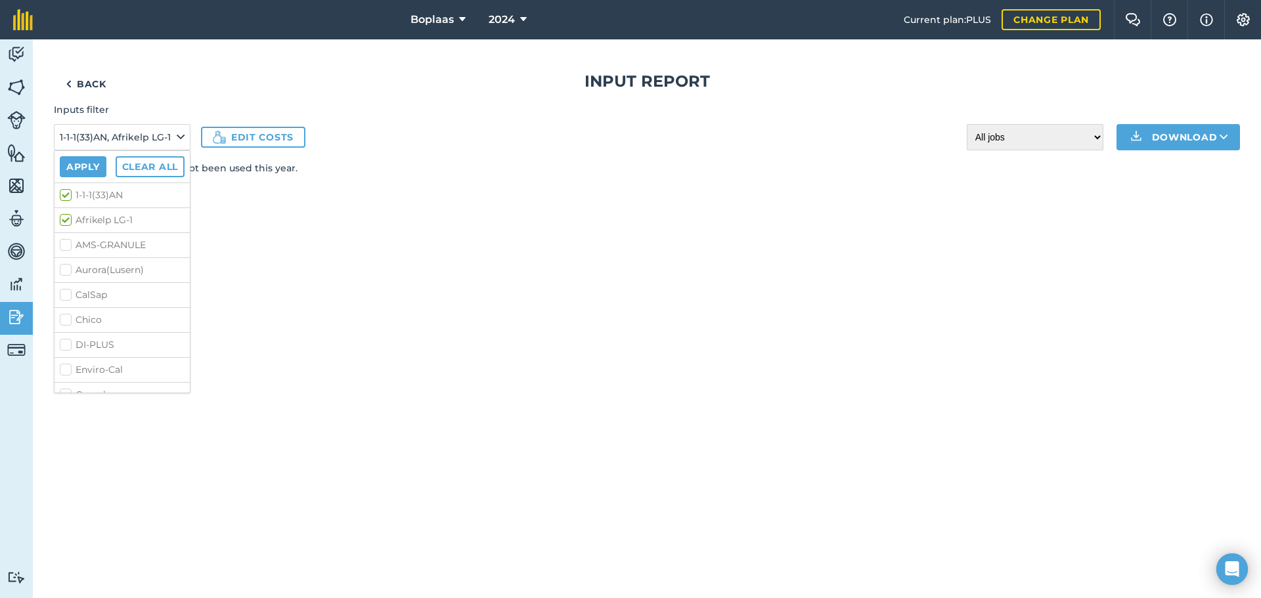
click at [66, 223] on label "Afrikelp LG-1" at bounding box center [122, 220] width 125 height 14
click at [66, 222] on input "Afrikelp LG-1" at bounding box center [64, 217] width 9 height 9
checkbox input "false"
click at [66, 200] on label "1-1-1(33)AN" at bounding box center [122, 195] width 125 height 14
click at [66, 197] on input "1-1-1(33)AN" at bounding box center [64, 192] width 9 height 9
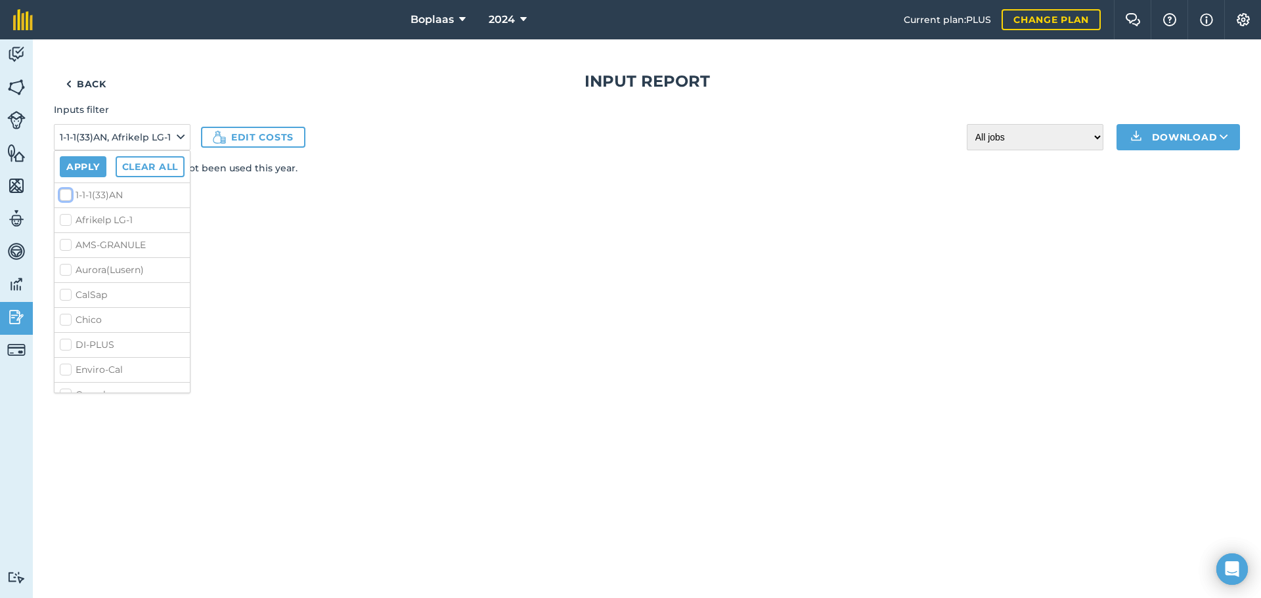
checkbox input "false"
click at [65, 351] on label "Slurry" at bounding box center [122, 358] width 125 height 14
click at [65, 351] on input "Slurry" at bounding box center [64, 355] width 9 height 9
checkbox input "true"
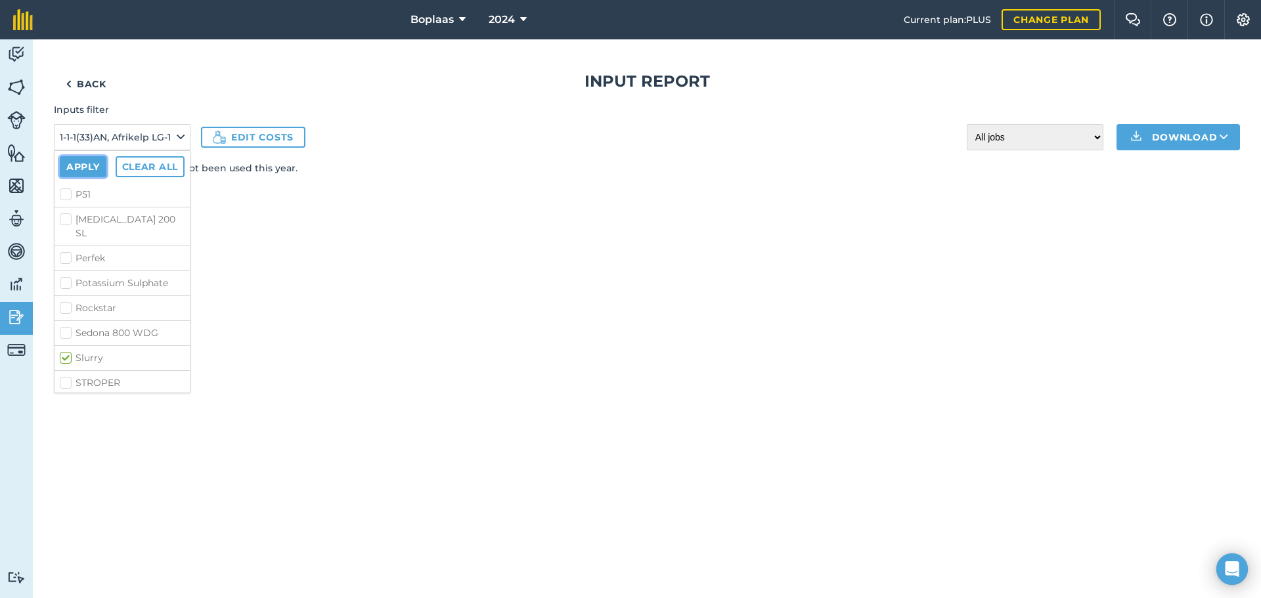
click at [83, 167] on button "Apply" at bounding box center [83, 166] width 47 height 21
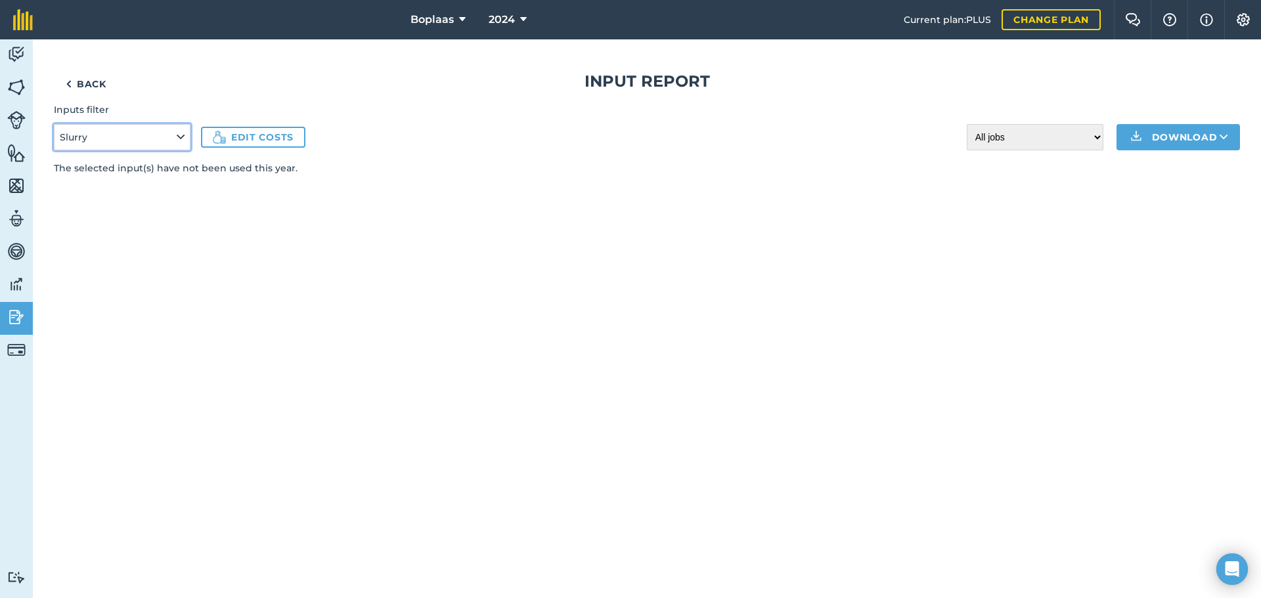
click at [181, 139] on icon at bounding box center [181, 137] width 8 height 14
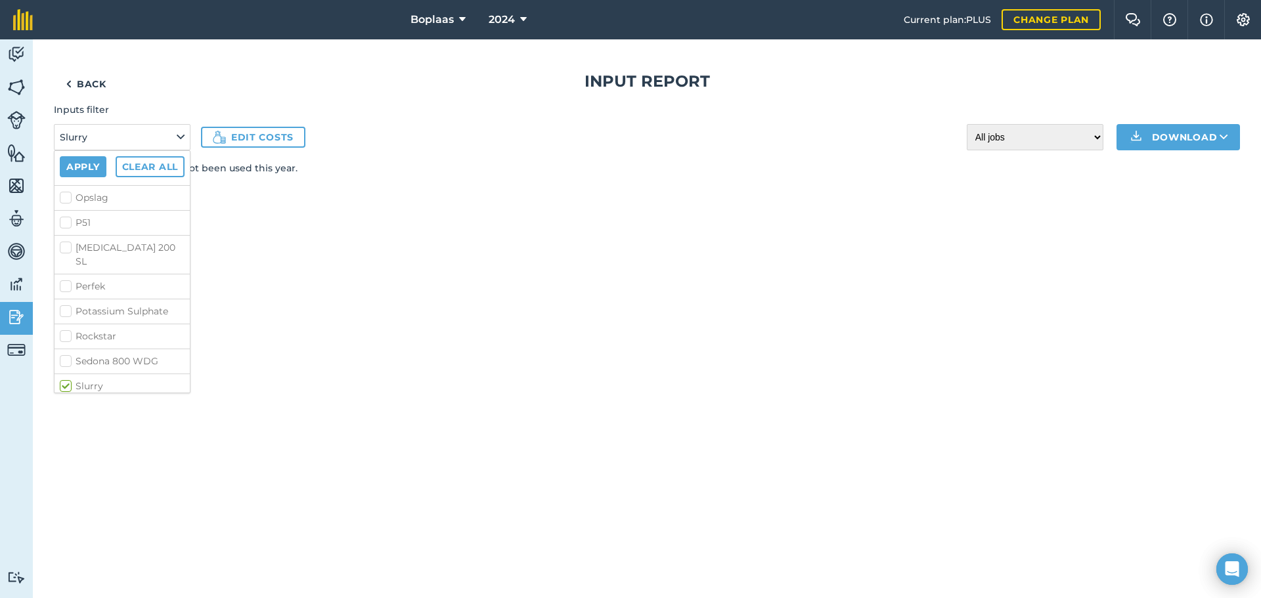
click at [66, 305] on label "Potassium Sulphate" at bounding box center [122, 312] width 125 height 14
click at [66, 305] on input "Potassium Sulphate" at bounding box center [64, 309] width 9 height 9
checkbox input "true"
click at [70, 167] on button "Apply" at bounding box center [83, 166] width 47 height 21
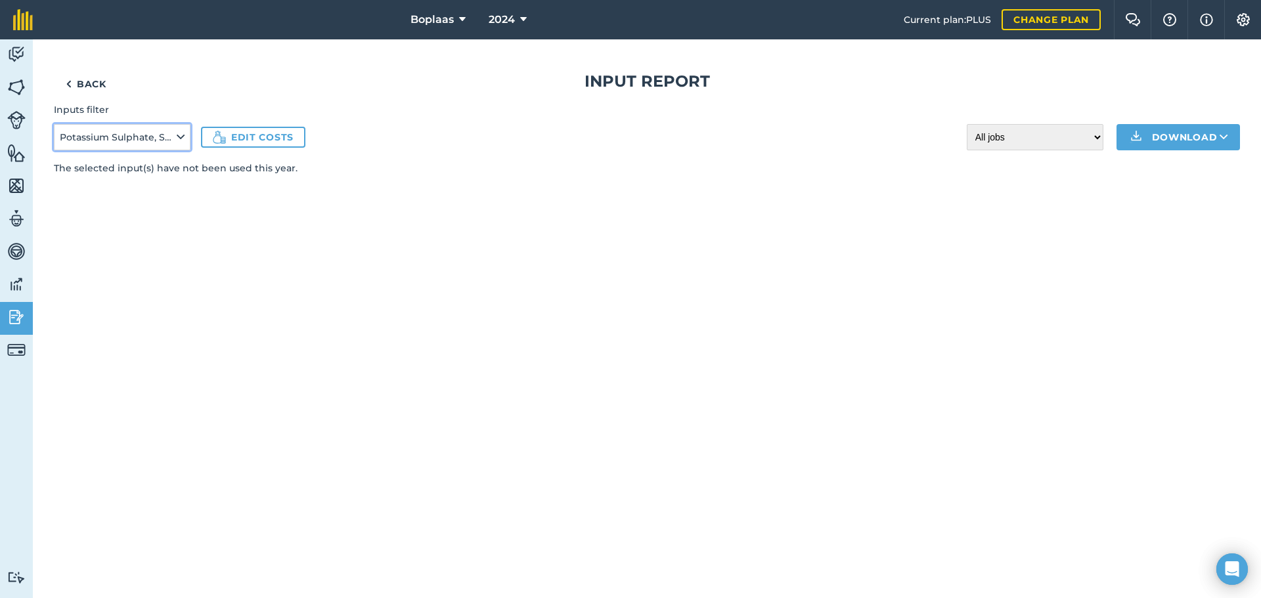
click at [183, 137] on icon at bounding box center [181, 137] width 8 height 14
click at [68, 196] on label "1-1-1(33)AN" at bounding box center [122, 195] width 125 height 14
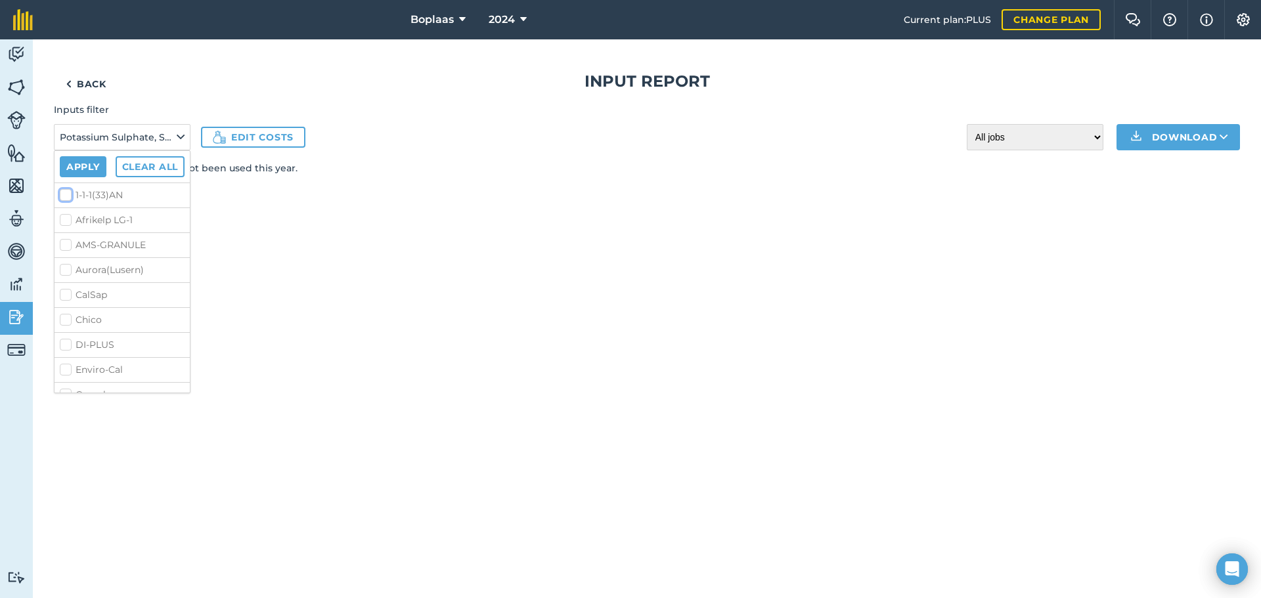
click at [68, 196] on input "1-1-1(33)AN" at bounding box center [64, 192] width 9 height 9
checkbox input "true"
click at [68, 222] on label "Afrikelp LG-1" at bounding box center [122, 220] width 125 height 14
click at [68, 222] on input "Afrikelp LG-1" at bounding box center [64, 217] width 9 height 9
checkbox input "true"
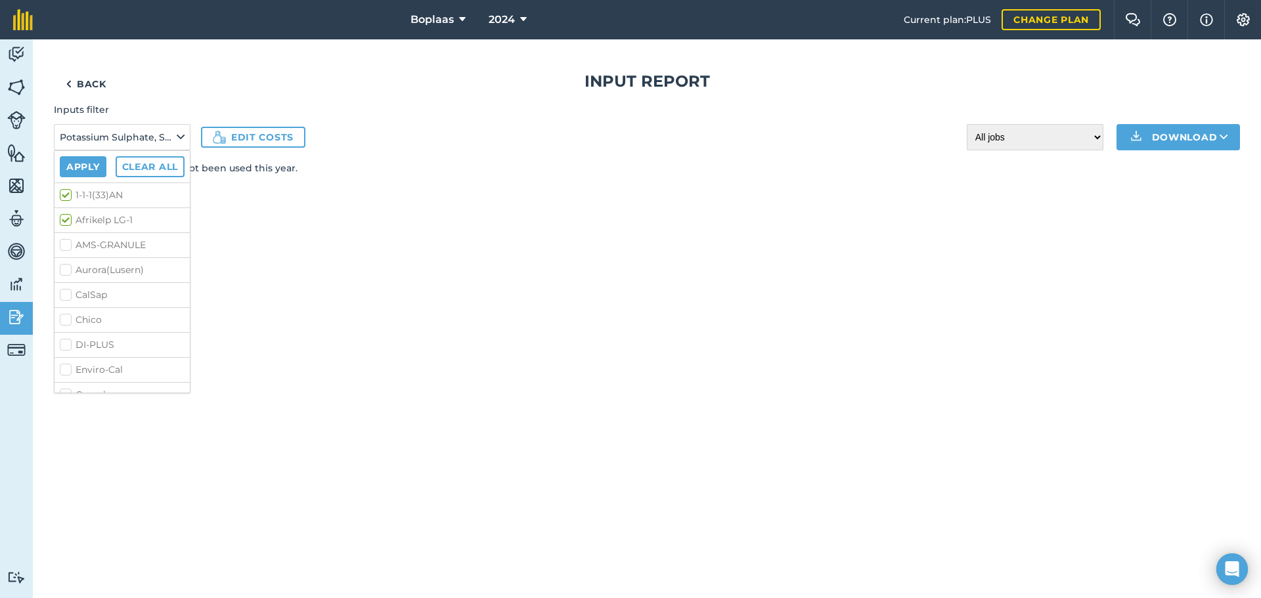
click at [65, 245] on label "AMS-GRANULE" at bounding box center [122, 245] width 125 height 14
click at [65, 245] on input "AMS-GRANULE" at bounding box center [64, 242] width 9 height 9
checkbox input "true"
click at [93, 164] on button "Apply" at bounding box center [83, 166] width 47 height 21
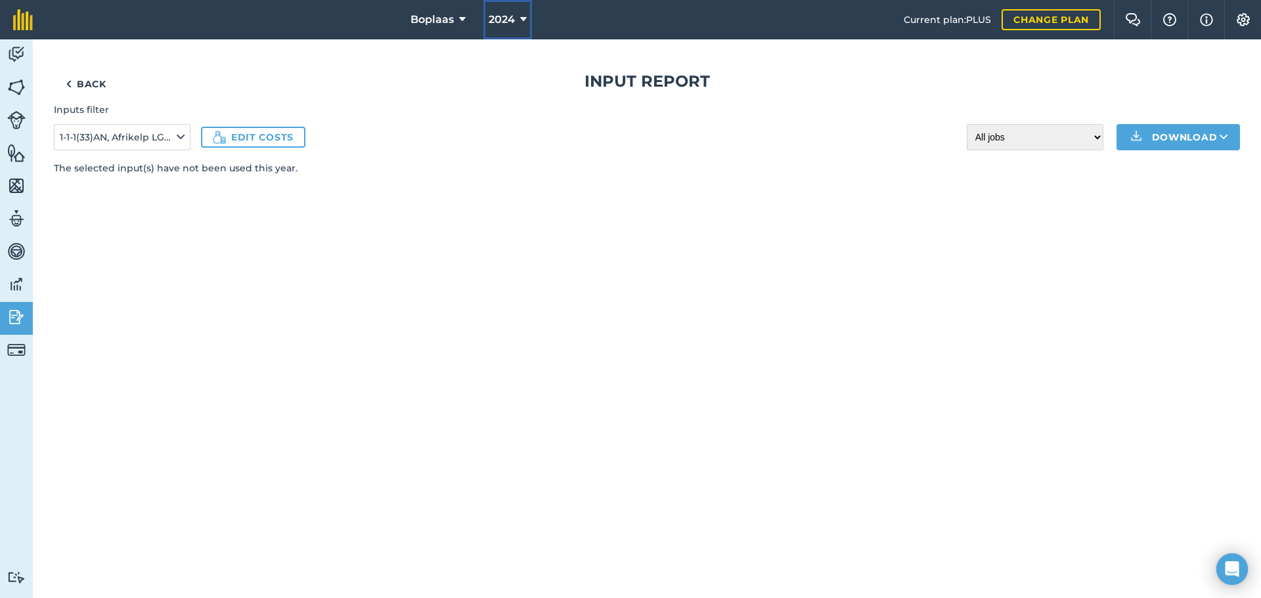
click at [521, 16] on icon at bounding box center [523, 20] width 7 height 16
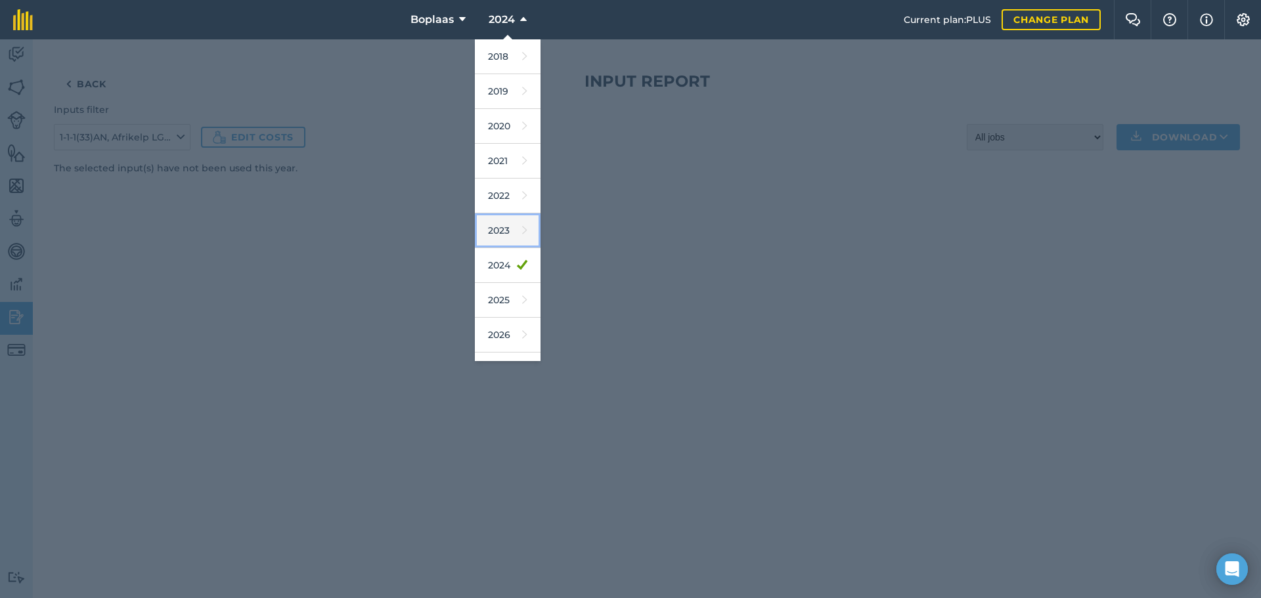
click at [502, 234] on link "2023" at bounding box center [508, 230] width 66 height 35
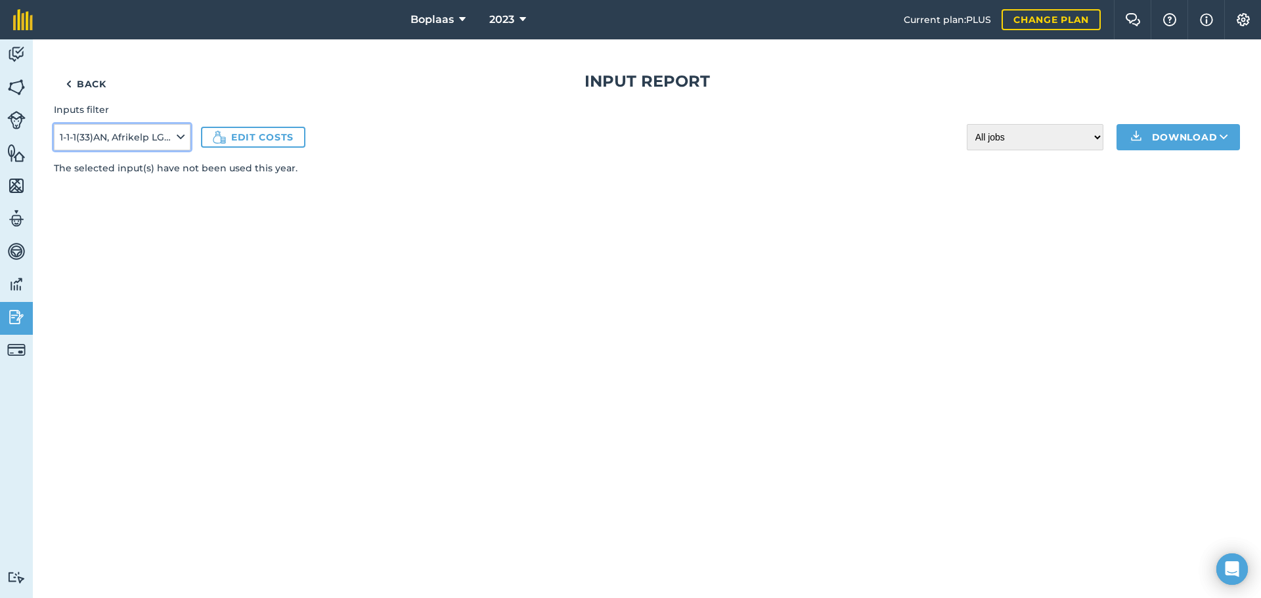
click at [180, 136] on icon at bounding box center [181, 137] width 8 height 14
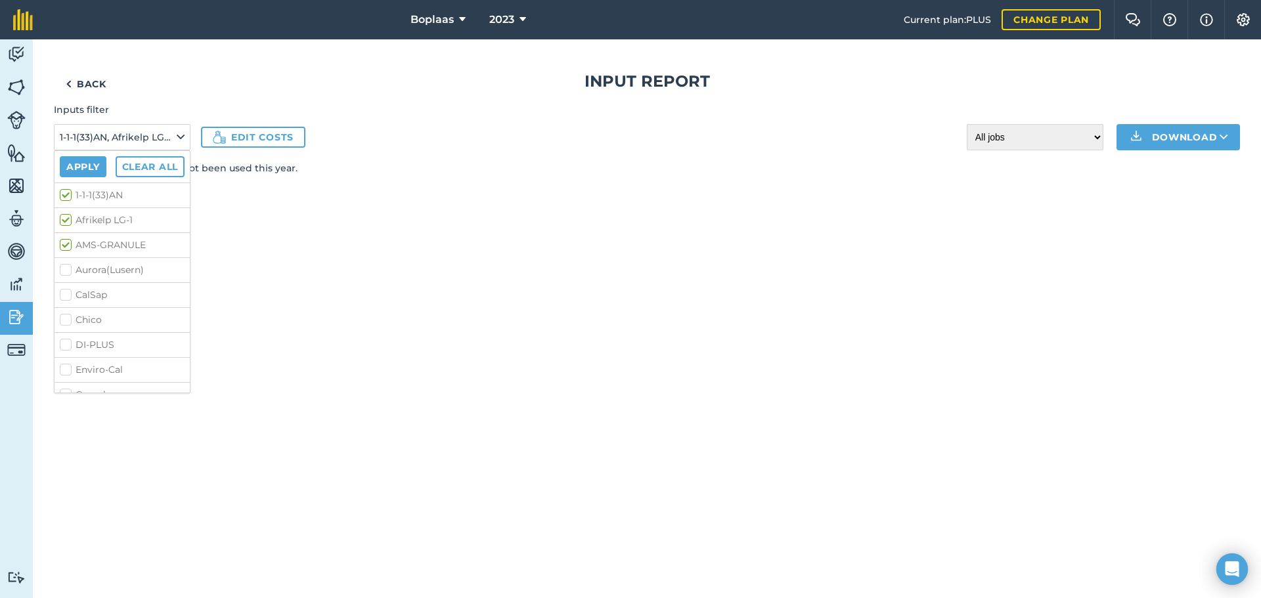
click at [65, 192] on label "1-1-1(33)AN" at bounding box center [122, 195] width 125 height 14
click at [65, 192] on input "1-1-1(33)AN" at bounding box center [64, 192] width 9 height 9
checkbox input "false"
drag, startPoint x: 66, startPoint y: 216, endPoint x: 70, endPoint y: 259, distance: 42.9
click at [65, 217] on label "Afrikelp LG-1" at bounding box center [122, 220] width 125 height 14
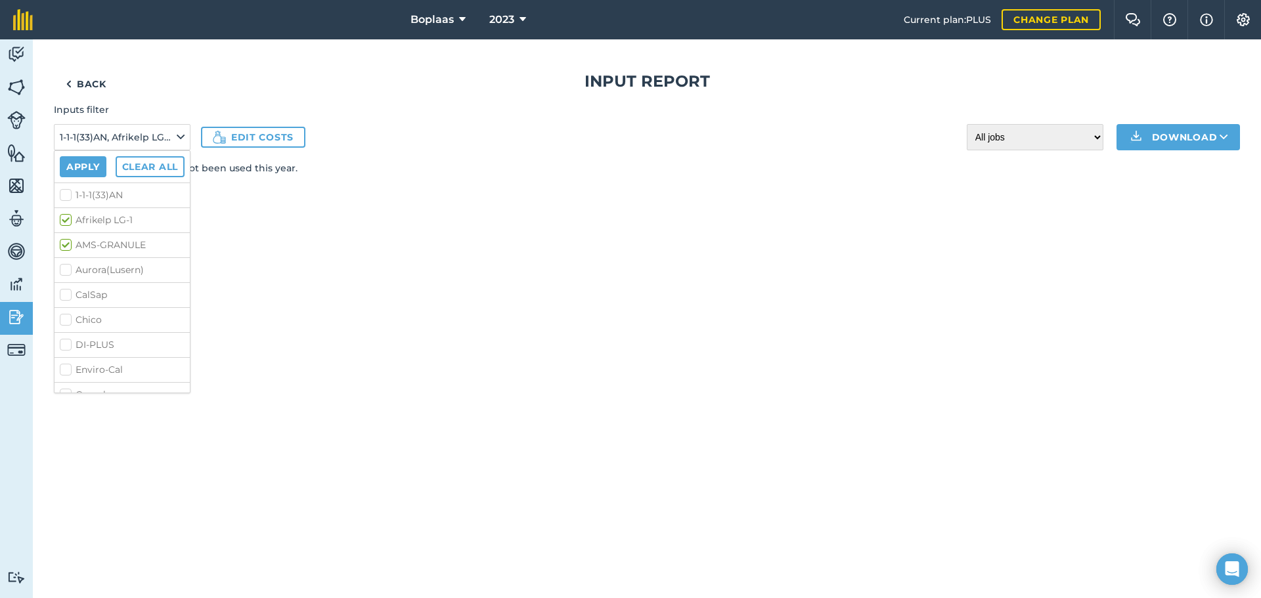
click at [65, 217] on input "Afrikelp LG-1" at bounding box center [64, 217] width 9 height 9
checkbox input "false"
click at [64, 246] on label "AMS-GRANULE" at bounding box center [122, 245] width 125 height 14
click at [64, 246] on input "AMS-GRANULE" at bounding box center [64, 242] width 9 height 9
checkbox input "false"
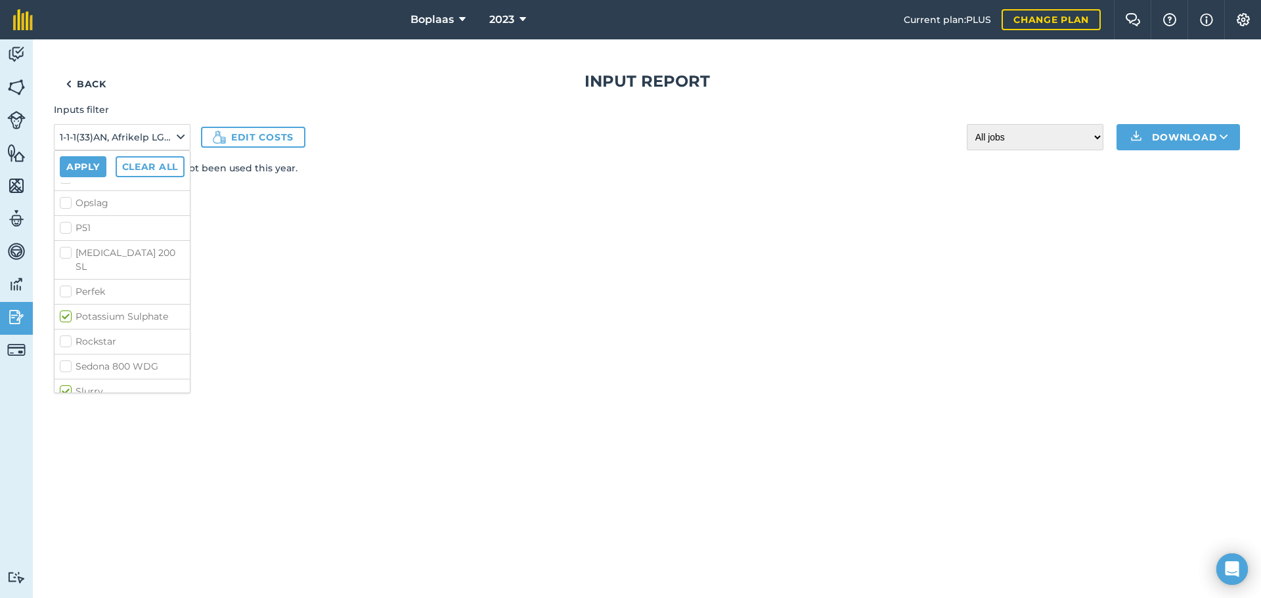
scroll to position [464, 0]
click at [69, 276] on label "Potassium Sulphate" at bounding box center [122, 283] width 125 height 14
click at [68, 276] on input "Potassium Sulphate" at bounding box center [64, 280] width 9 height 9
checkbox input "false"
click at [79, 167] on button "Apply" at bounding box center [83, 166] width 47 height 21
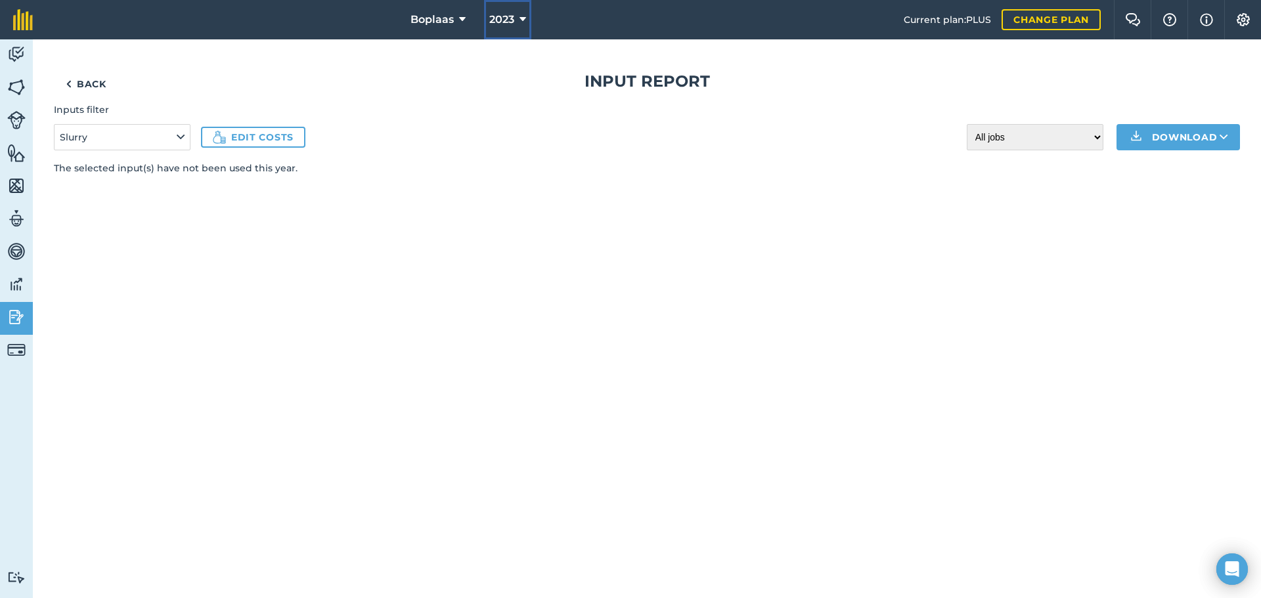
click at [516, 14] on button "2023" at bounding box center [507, 19] width 47 height 39
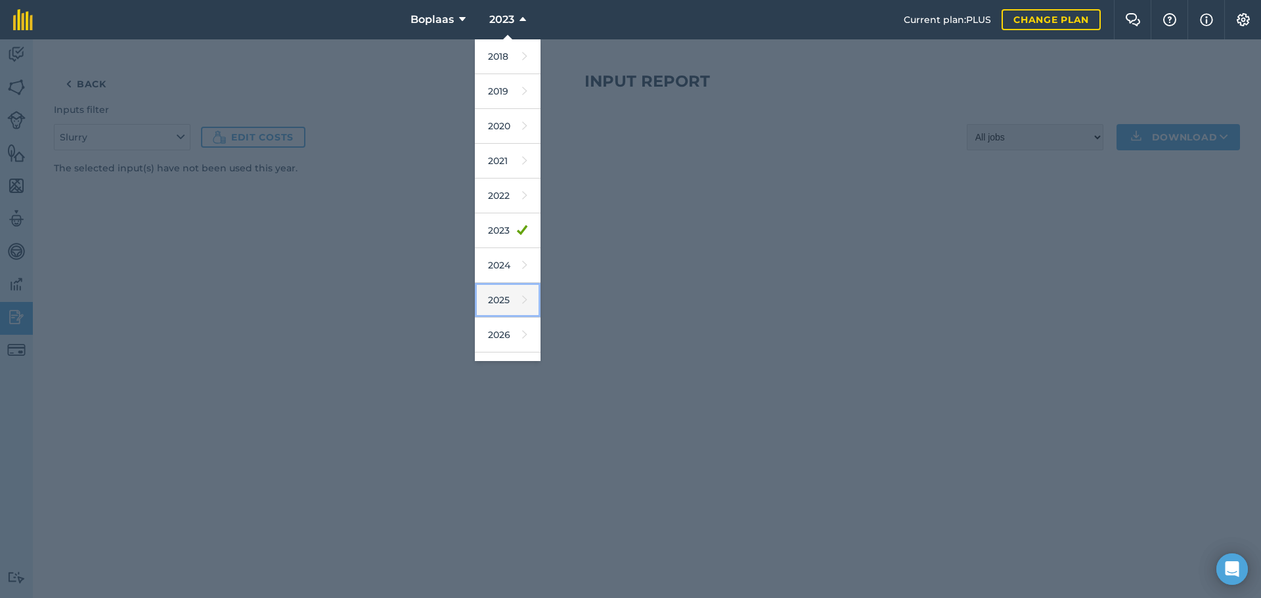
click at [501, 297] on link "2025" at bounding box center [508, 300] width 66 height 35
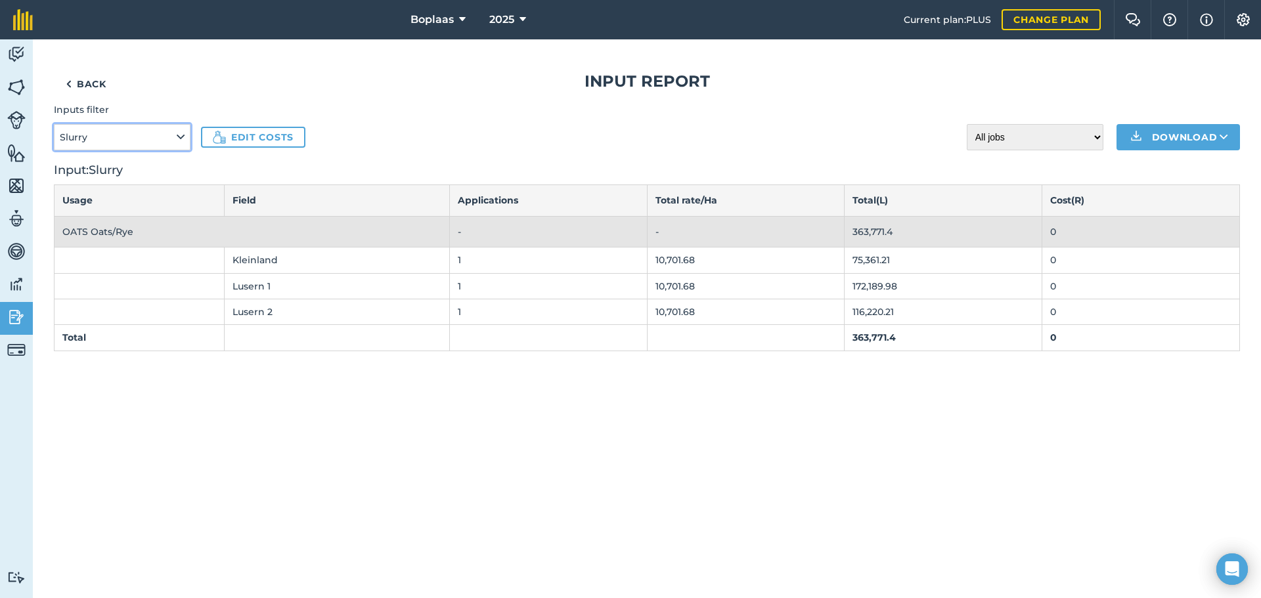
click at [180, 136] on icon at bounding box center [181, 137] width 8 height 14
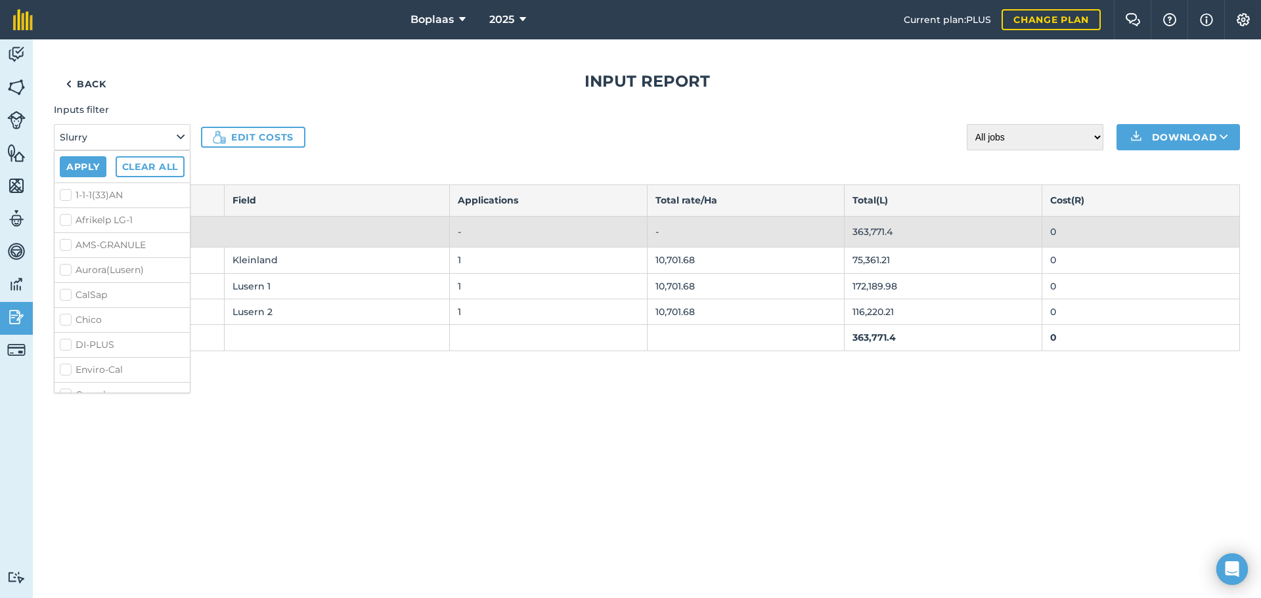
click at [69, 196] on label "1-1-1(33)AN" at bounding box center [122, 195] width 125 height 14
click at [68, 196] on input "1-1-1(33)AN" at bounding box center [64, 192] width 9 height 9
checkbox input "true"
click at [64, 219] on label "Afrikelp LG-1" at bounding box center [122, 220] width 125 height 14
click at [64, 219] on input "Afrikelp LG-1" at bounding box center [64, 217] width 9 height 9
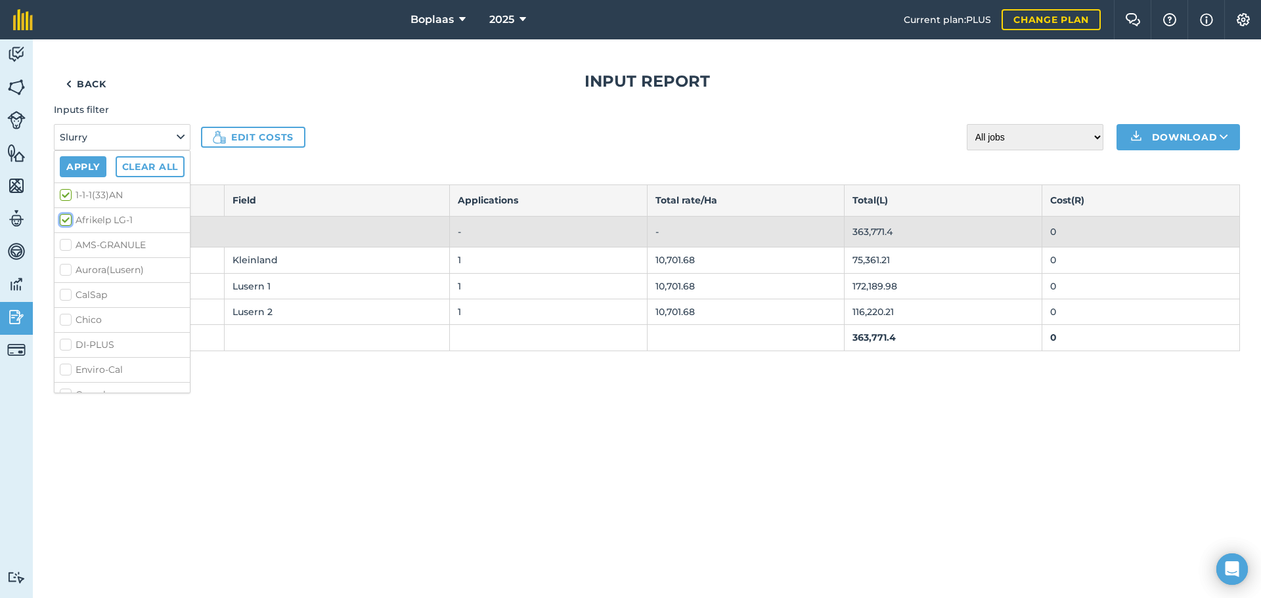
checkbox input "true"
click at [66, 246] on label "AMS-GRANULE" at bounding box center [122, 245] width 125 height 14
click at [66, 246] on input "AMS-GRANULE" at bounding box center [64, 242] width 9 height 9
checkbox input "true"
click at [65, 275] on label "Aurora(Lusern)" at bounding box center [122, 270] width 125 height 14
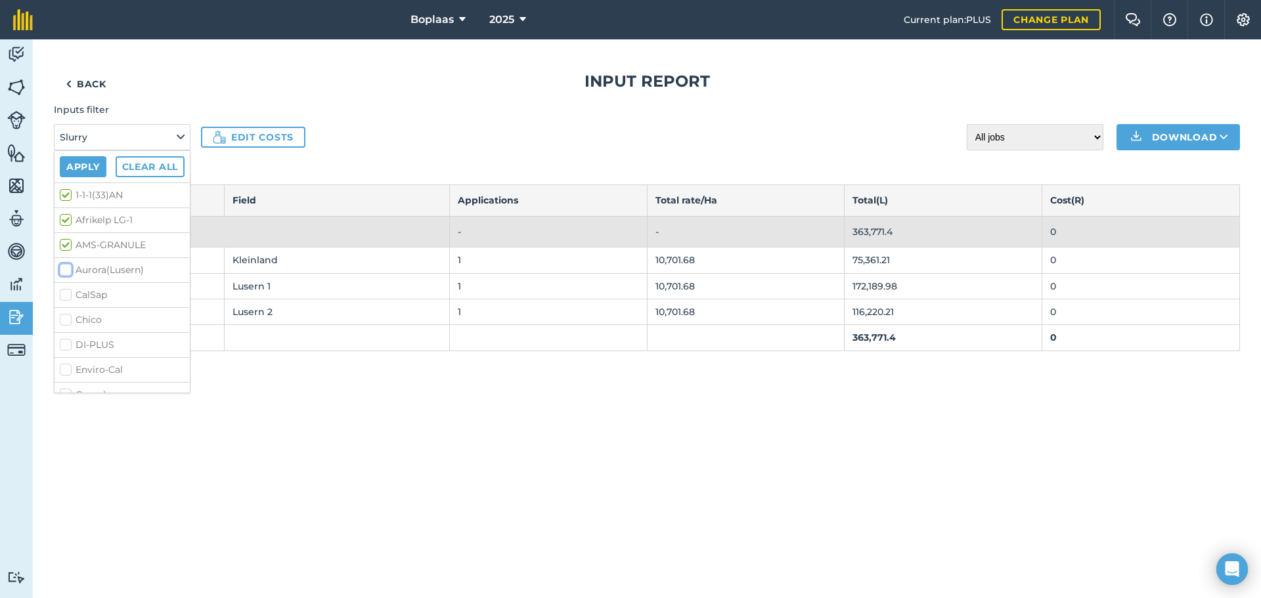
click at [65, 272] on input "Aurora(Lusern)" at bounding box center [64, 267] width 9 height 9
checkbox input "true"
click at [65, 294] on label "CalSap" at bounding box center [122, 295] width 125 height 14
click at [65, 294] on input "CalSap" at bounding box center [64, 292] width 9 height 9
checkbox input "true"
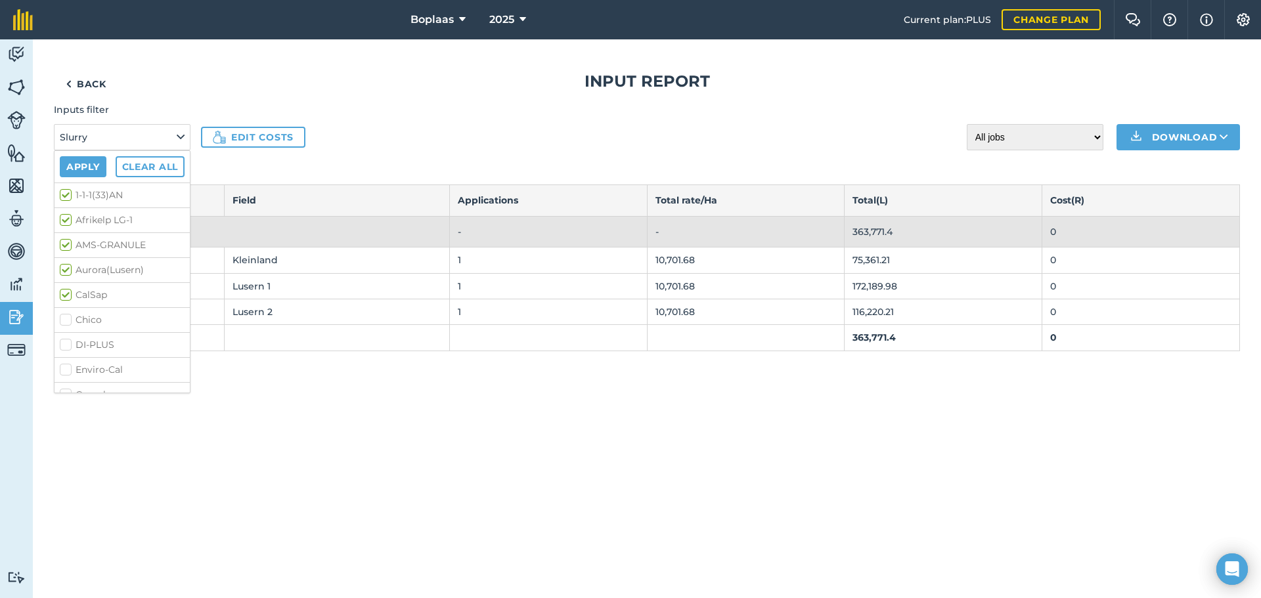
drag, startPoint x: 64, startPoint y: 308, endPoint x: 54, endPoint y: 341, distance: 35.1
click at [64, 309] on li "Chico" at bounding box center [121, 319] width 135 height 25
click at [65, 318] on label "Chico" at bounding box center [122, 320] width 125 height 14
click at [65, 318] on input "Chico" at bounding box center [64, 317] width 9 height 9
checkbox input "true"
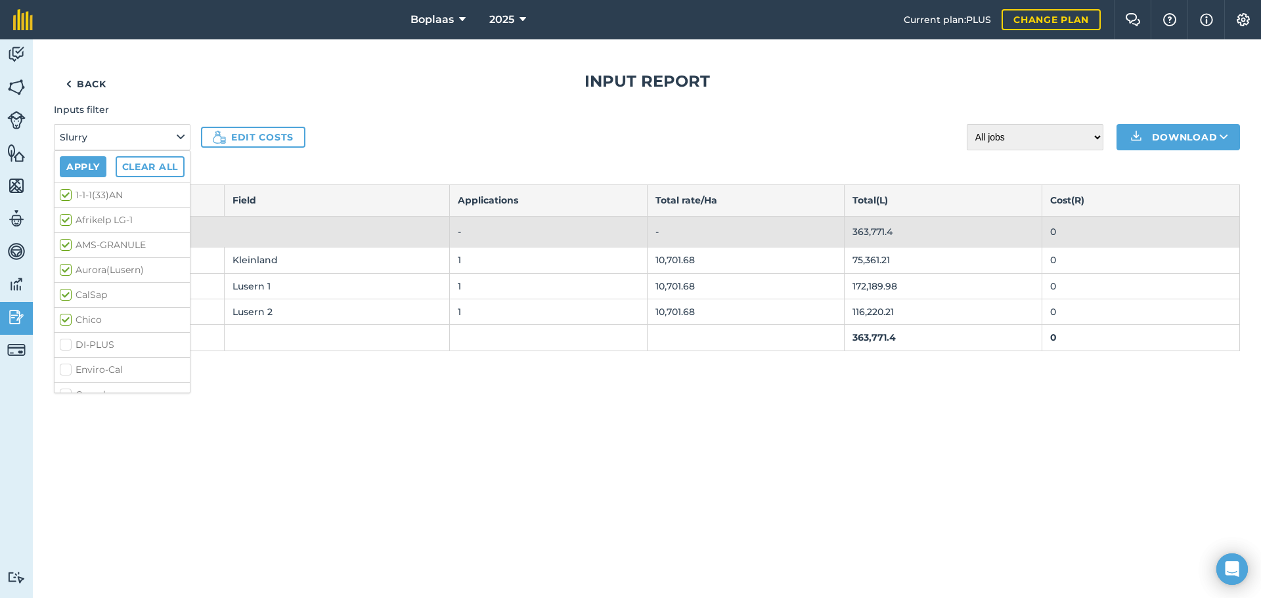
click at [68, 346] on label "DI-PLUS" at bounding box center [122, 345] width 125 height 14
click at [68, 346] on input "DI-PLUS" at bounding box center [64, 342] width 9 height 9
checkbox input "true"
click at [76, 170] on button "Apply" at bounding box center [83, 166] width 47 height 21
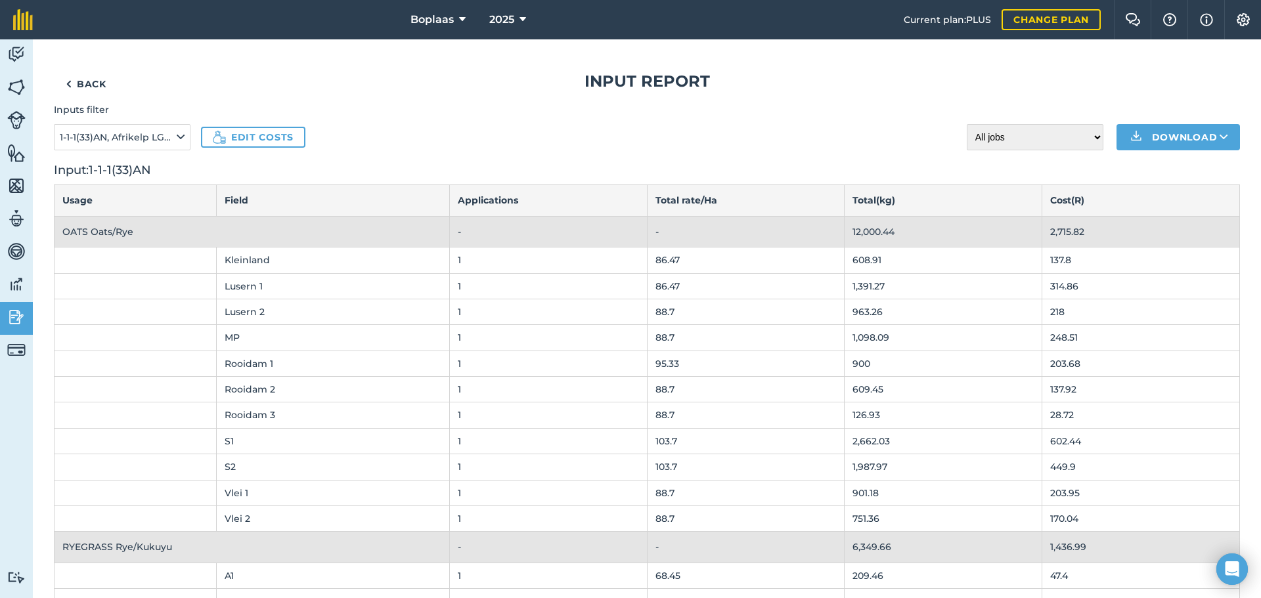
click at [845, 138] on div "Inputs filter 1-1-1(33)AN, Afrikelp LG-1, AMS-[GEOGRAPHIC_DATA], [GEOGRAPHIC_DA…" at bounding box center [647, 125] width 1186 height 47
click at [183, 139] on icon at bounding box center [181, 137] width 8 height 14
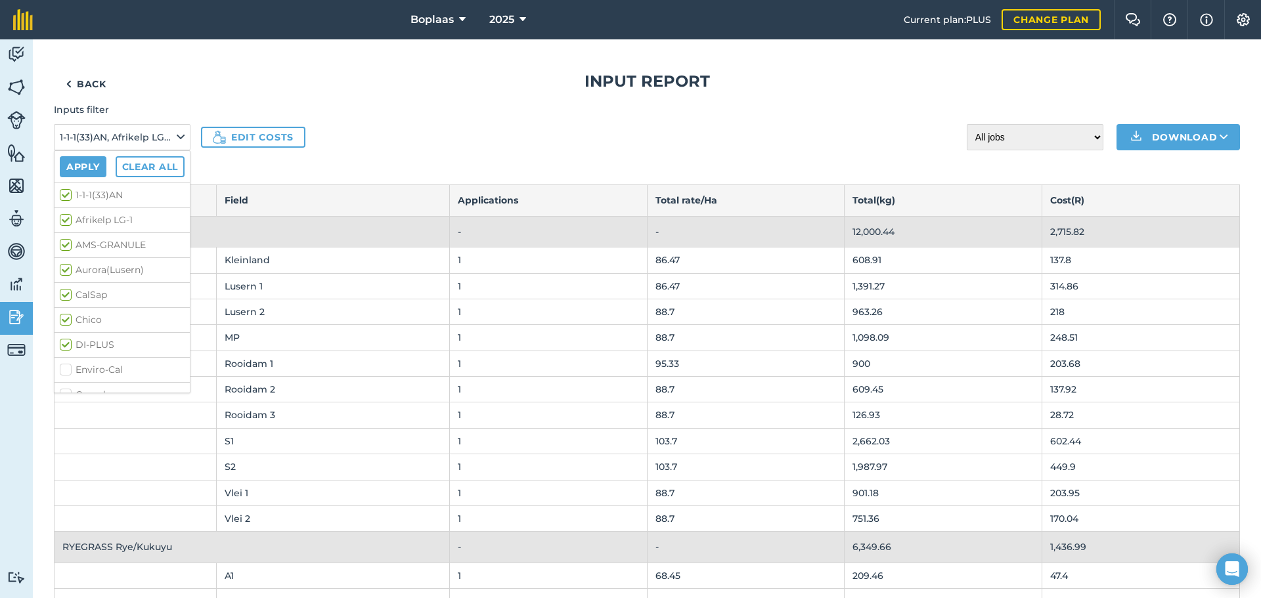
click at [65, 195] on label "1-1-1(33)AN" at bounding box center [122, 195] width 125 height 14
click at [65, 195] on input "1-1-1(33)AN" at bounding box center [64, 192] width 9 height 9
checkbox input "false"
click at [65, 220] on label "Afrikelp LG-1" at bounding box center [122, 220] width 125 height 14
click at [65, 220] on input "Afrikelp LG-1" at bounding box center [64, 217] width 9 height 9
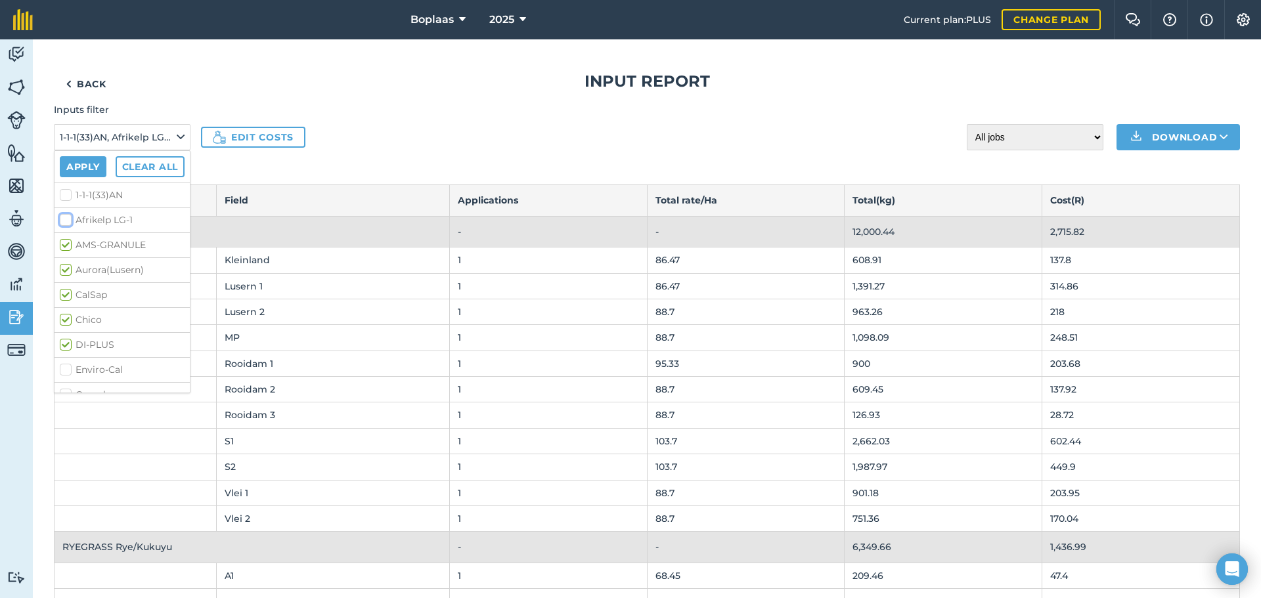
checkbox input "false"
click at [66, 241] on label "AMS-GRANULE" at bounding box center [122, 245] width 125 height 14
click at [66, 241] on input "AMS-GRANULE" at bounding box center [64, 242] width 9 height 9
checkbox input "false"
click at [66, 267] on label "Aurora(Lusern)" at bounding box center [122, 270] width 125 height 14
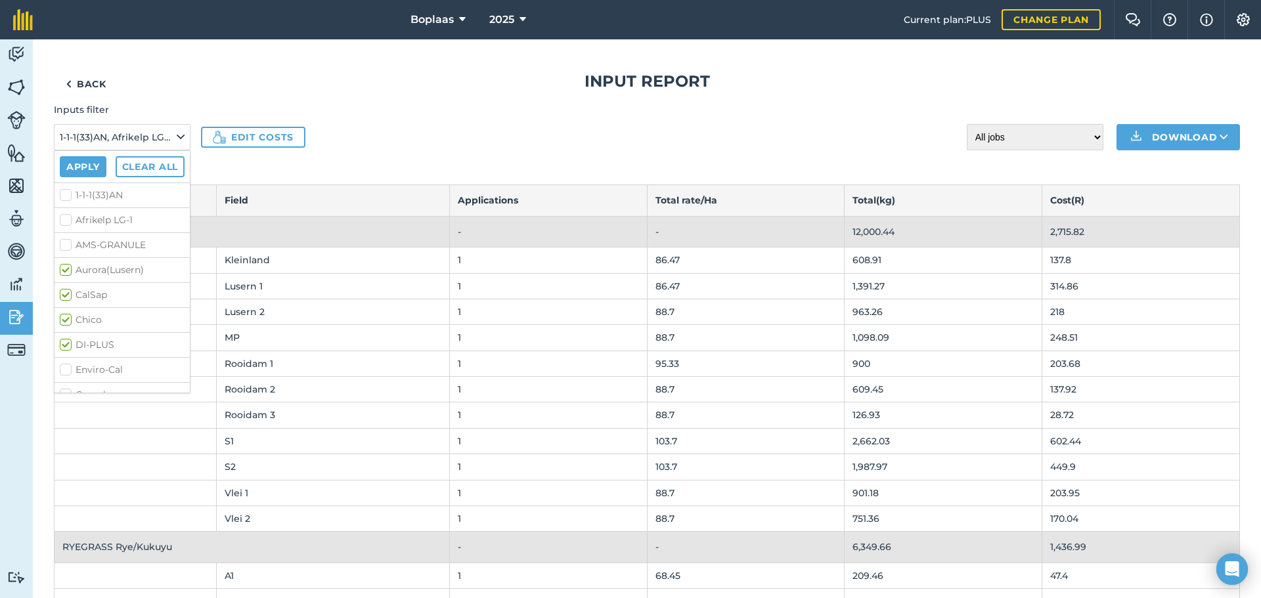
click at [66, 267] on input "Aurora(Lusern)" at bounding box center [64, 267] width 9 height 9
checkbox input "false"
click at [62, 297] on label "CalSap" at bounding box center [122, 295] width 125 height 14
click at [62, 297] on input "CalSap" at bounding box center [64, 292] width 9 height 9
checkbox input "false"
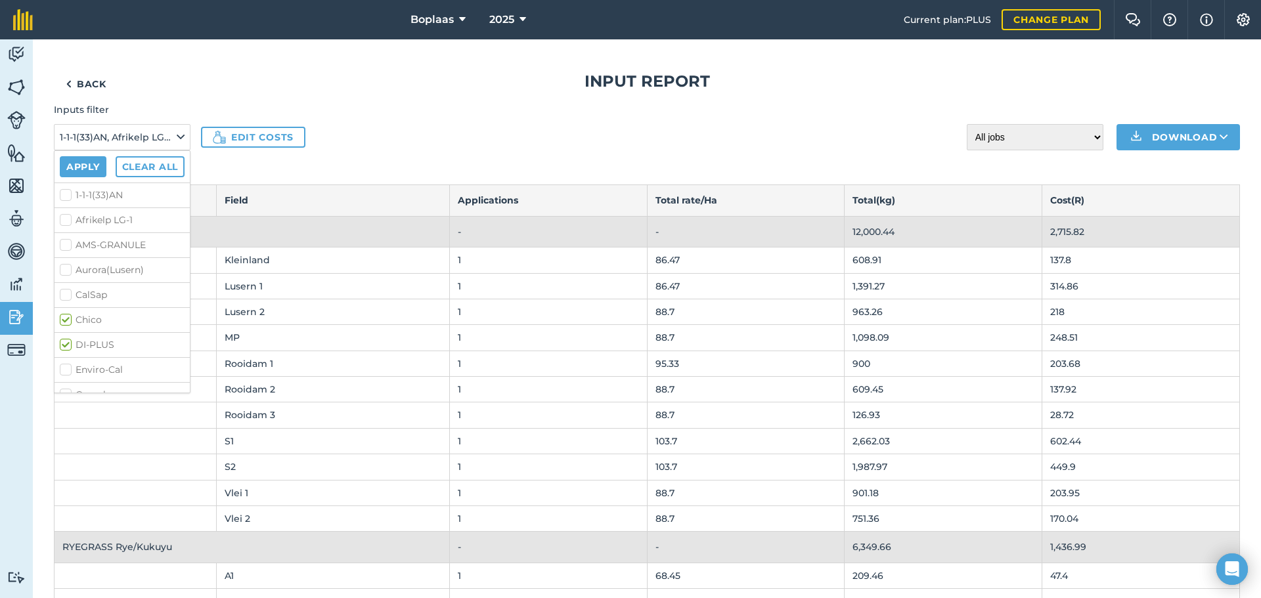
click at [64, 315] on label "Chico" at bounding box center [122, 320] width 125 height 14
click at [64, 315] on input "Chico" at bounding box center [64, 317] width 9 height 9
checkbox input "false"
click at [64, 338] on label "DI-PLUS" at bounding box center [122, 345] width 125 height 14
click at [64, 338] on input "DI-PLUS" at bounding box center [64, 342] width 9 height 9
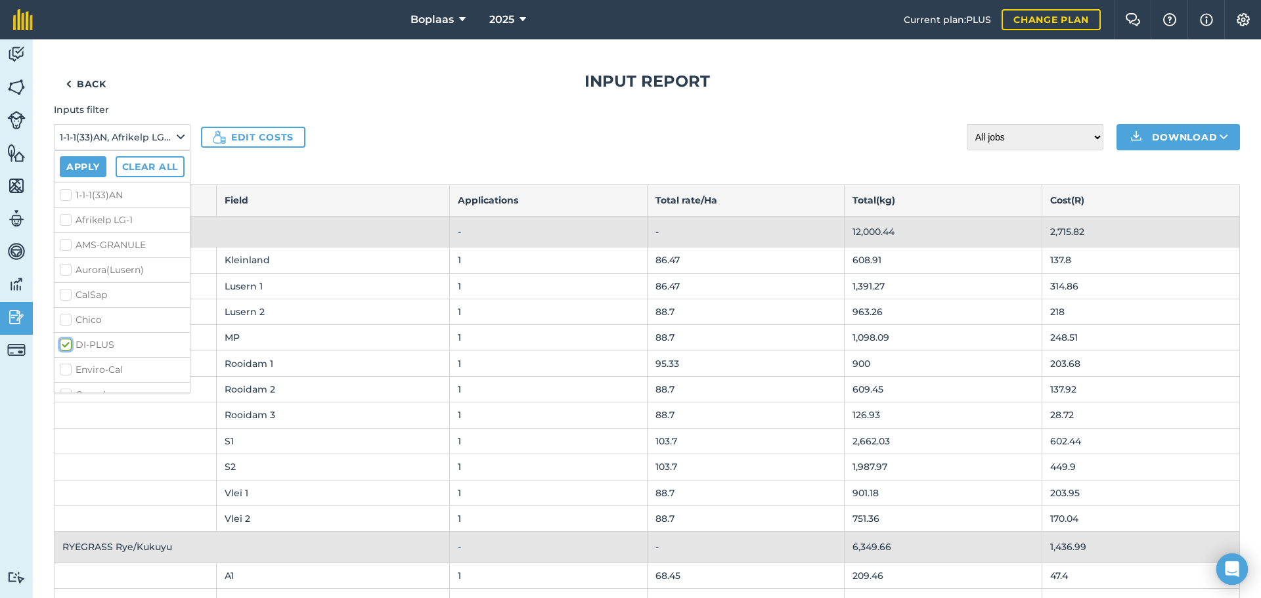
checkbox input "false"
click at [66, 278] on label "Oats" at bounding box center [122, 285] width 125 height 14
click at [66, 278] on input "Oats" at bounding box center [64, 282] width 9 height 9
click at [64, 278] on label "Oats" at bounding box center [122, 285] width 125 height 14
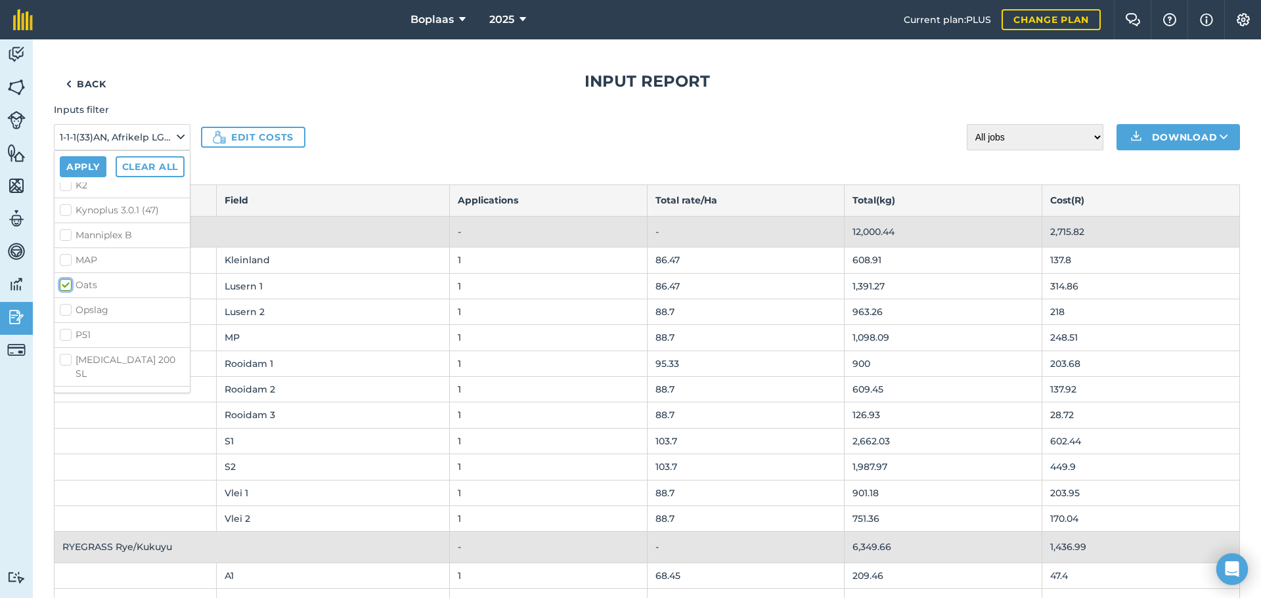
click at [64, 278] on input "Oats" at bounding box center [64, 282] width 9 height 9
checkbox input "false"
click at [81, 167] on button "Apply" at bounding box center [83, 166] width 47 height 21
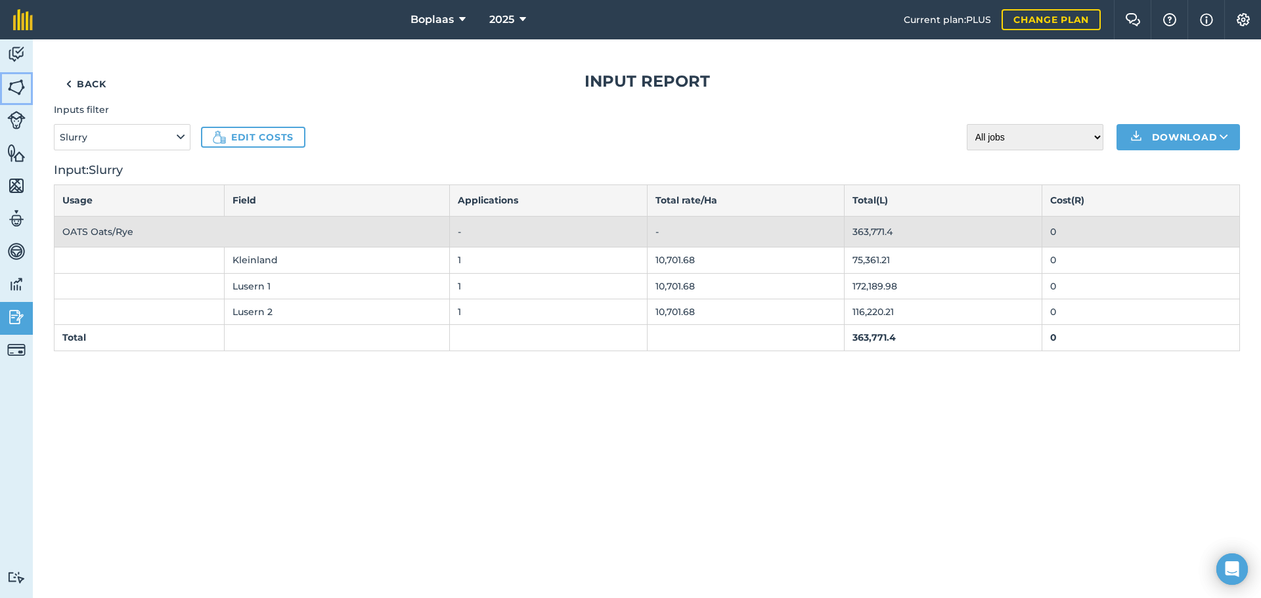
click at [12, 85] on img at bounding box center [16, 87] width 18 height 20
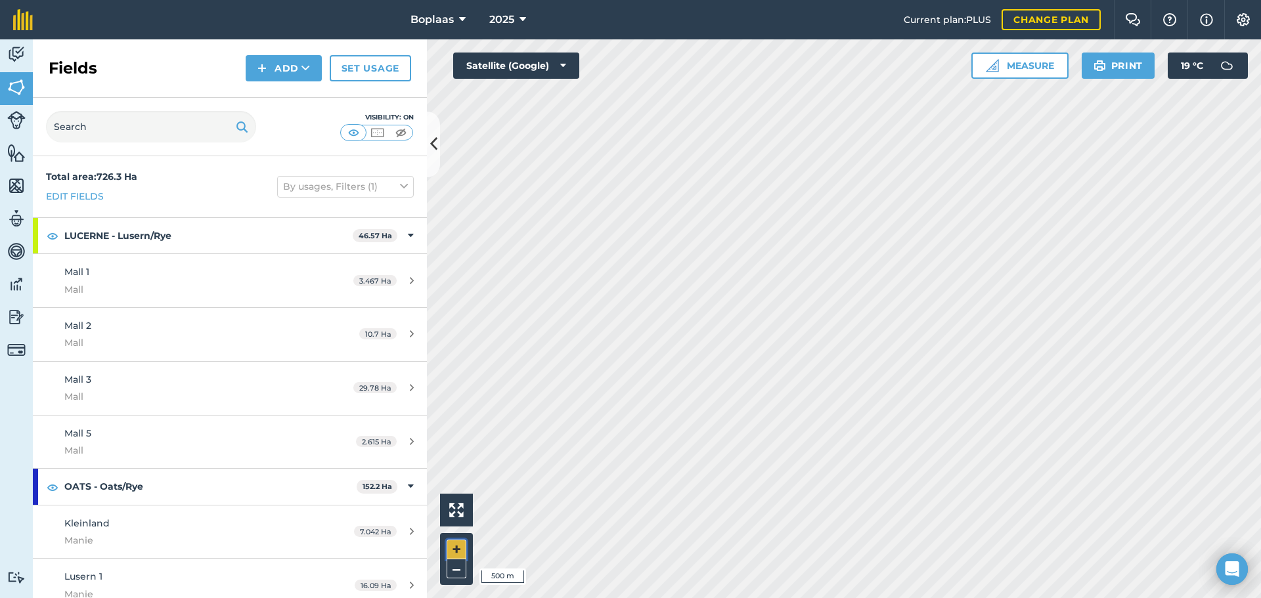
click at [453, 547] on button "+" at bounding box center [456, 550] width 20 height 20
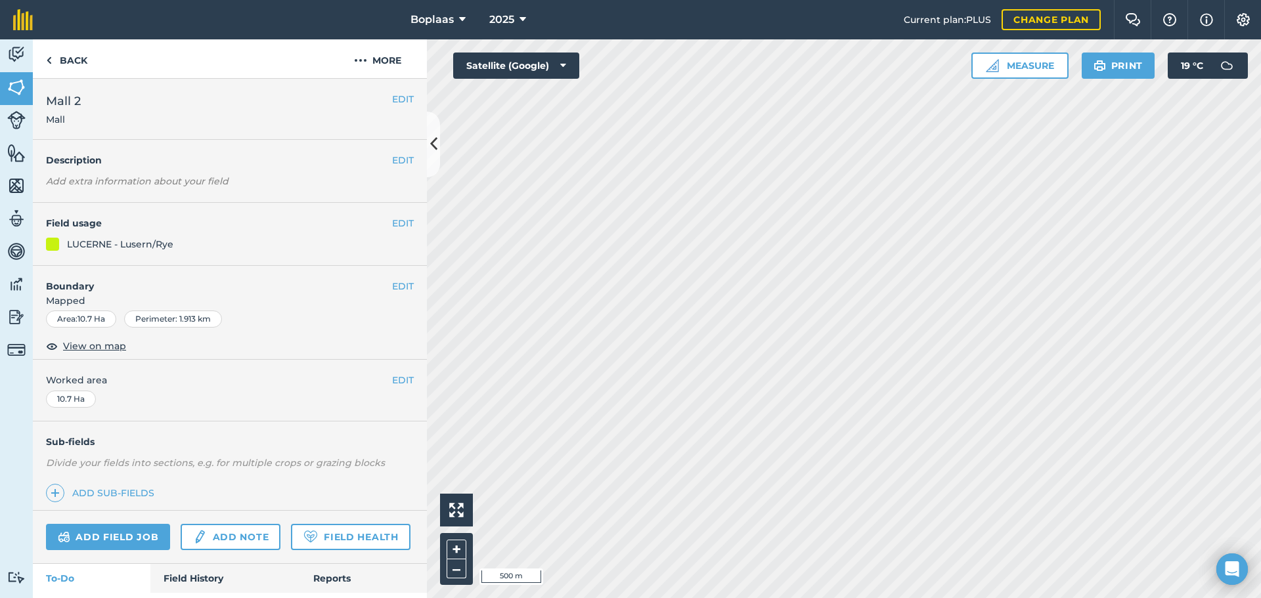
scroll to position [72, 0]
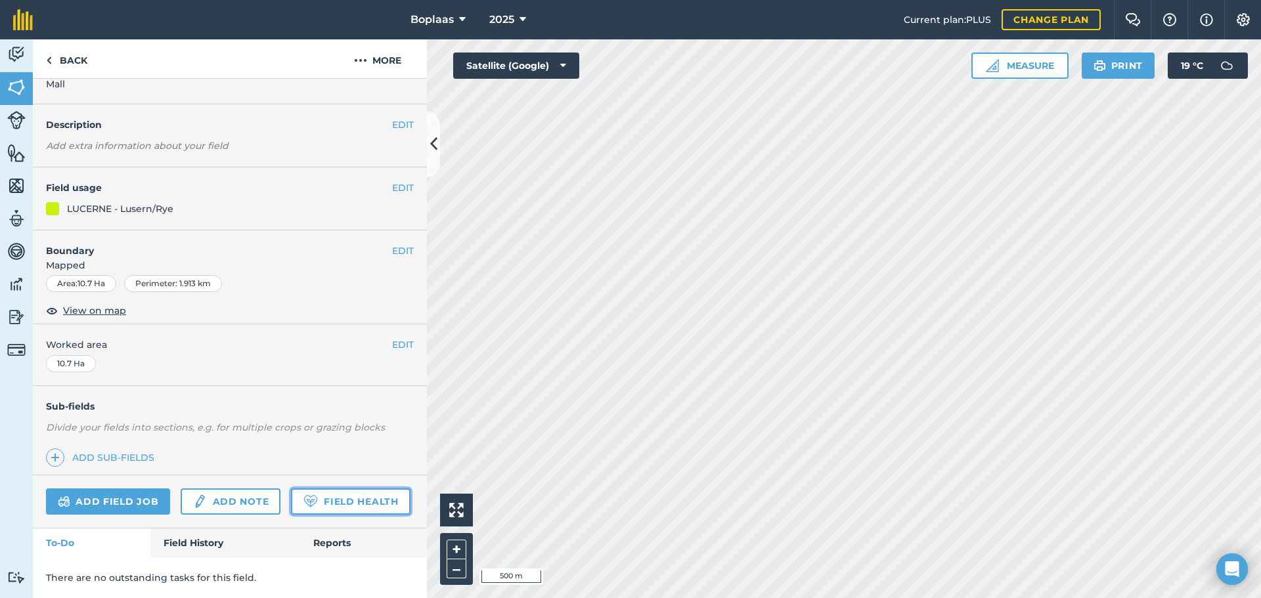
click at [291, 502] on link "Field Health" at bounding box center [350, 502] width 119 height 26
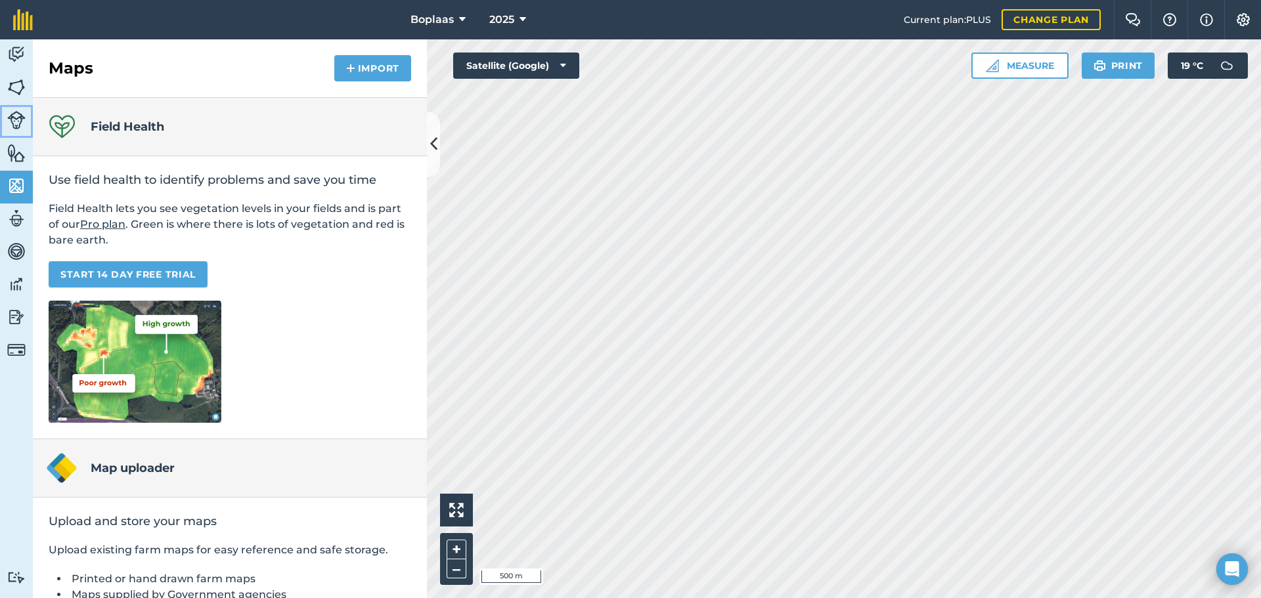
click at [19, 120] on img at bounding box center [16, 120] width 18 height 18
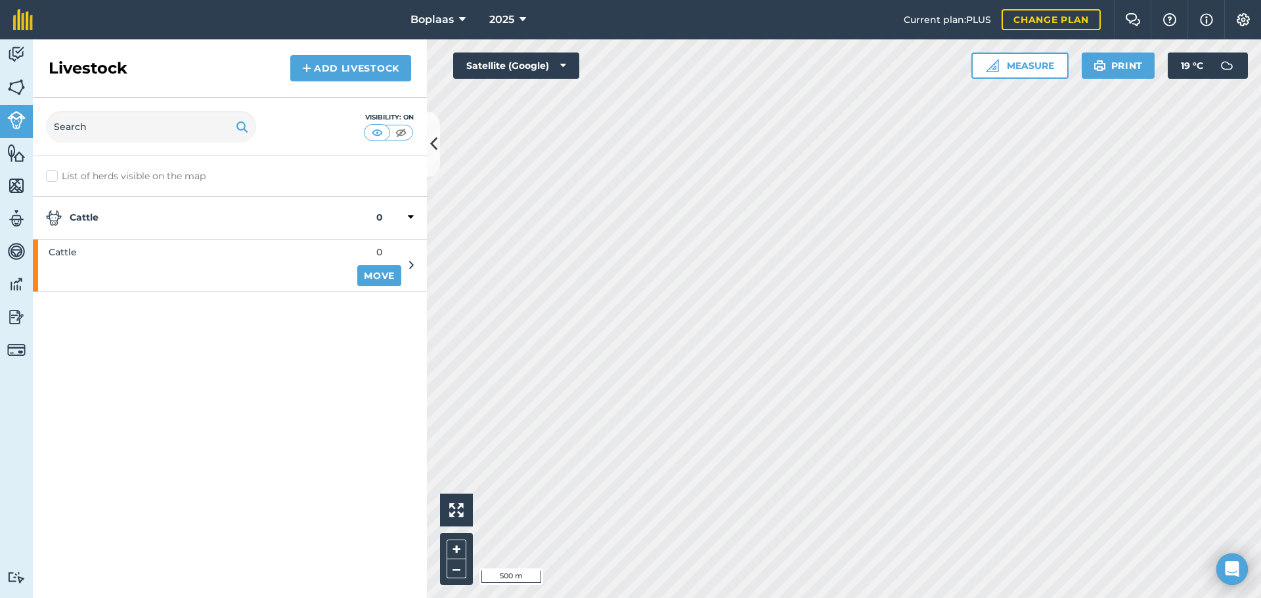
click at [412, 263] on icon at bounding box center [411, 265] width 5 height 12
click at [410, 212] on icon at bounding box center [411, 217] width 6 height 12
click at [409, 215] on div at bounding box center [398, 218] width 31 height 16
click at [20, 286] on img at bounding box center [16, 284] width 18 height 20
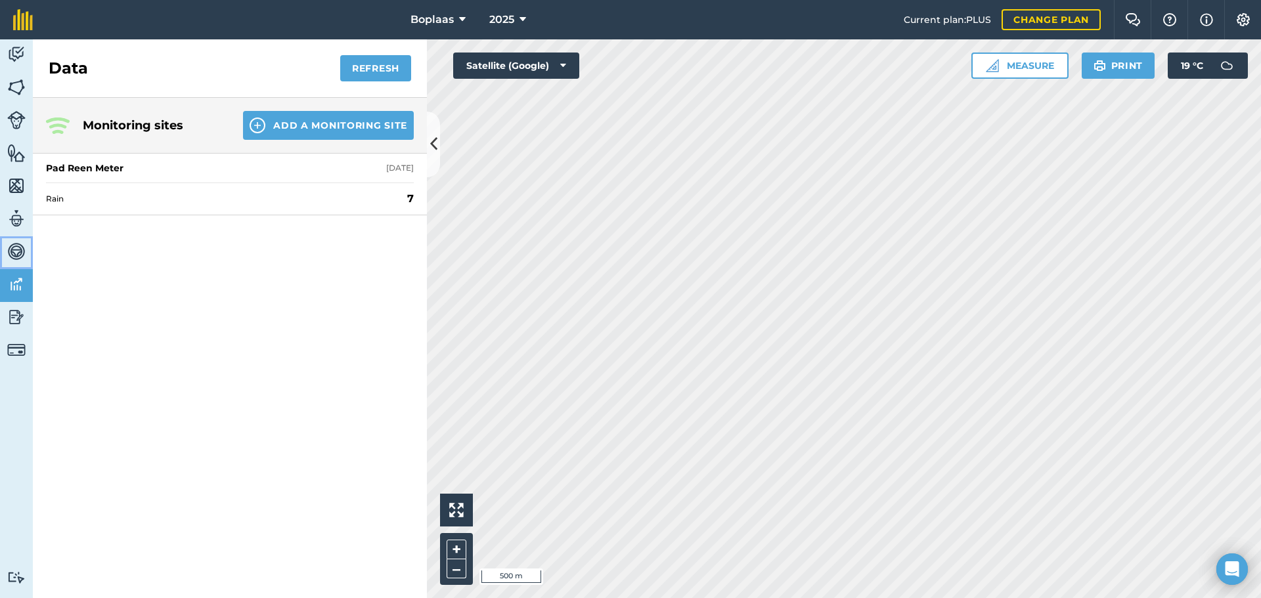
click at [13, 255] on img at bounding box center [16, 252] width 18 height 20
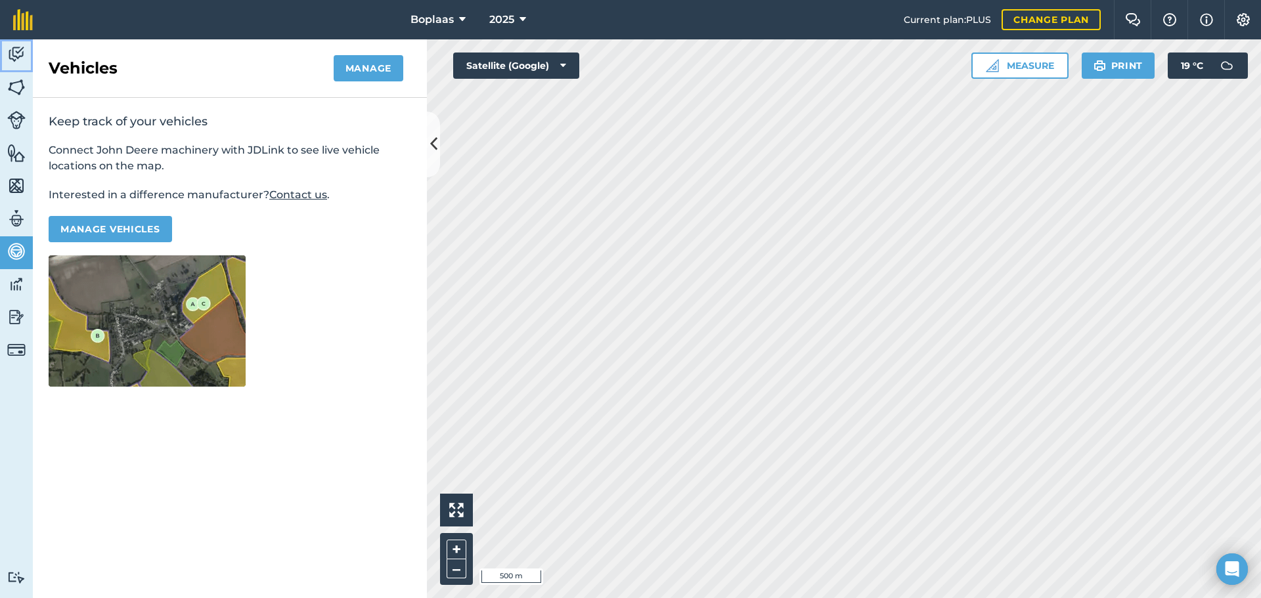
click at [17, 52] on img at bounding box center [16, 55] width 18 height 20
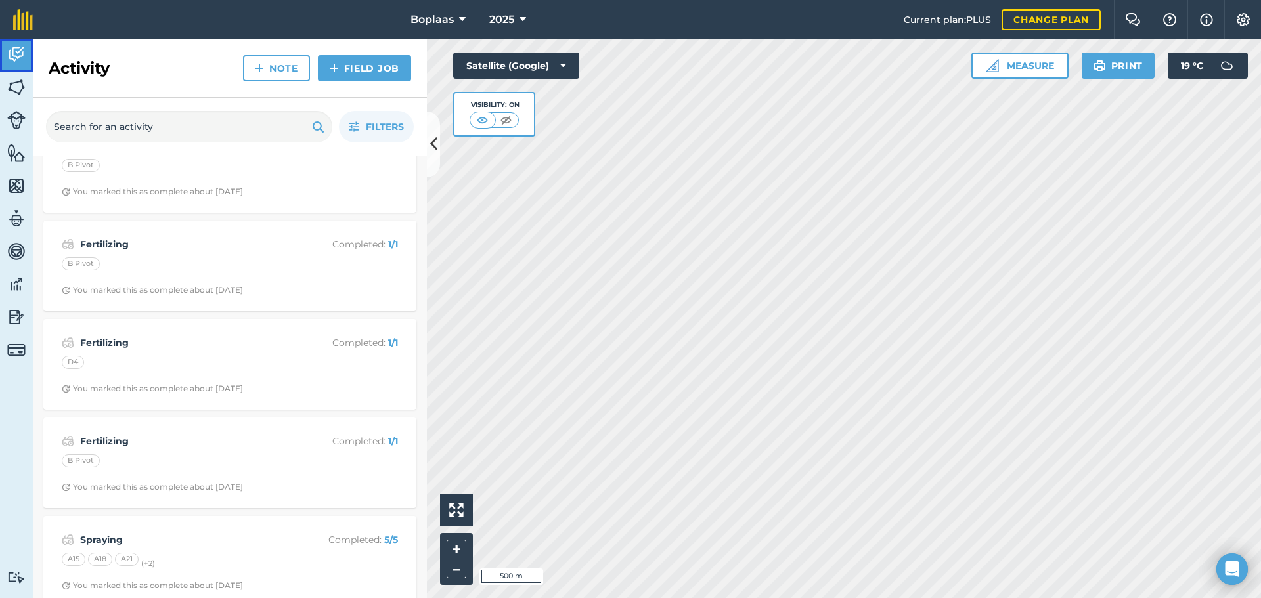
scroll to position [6775, 0]
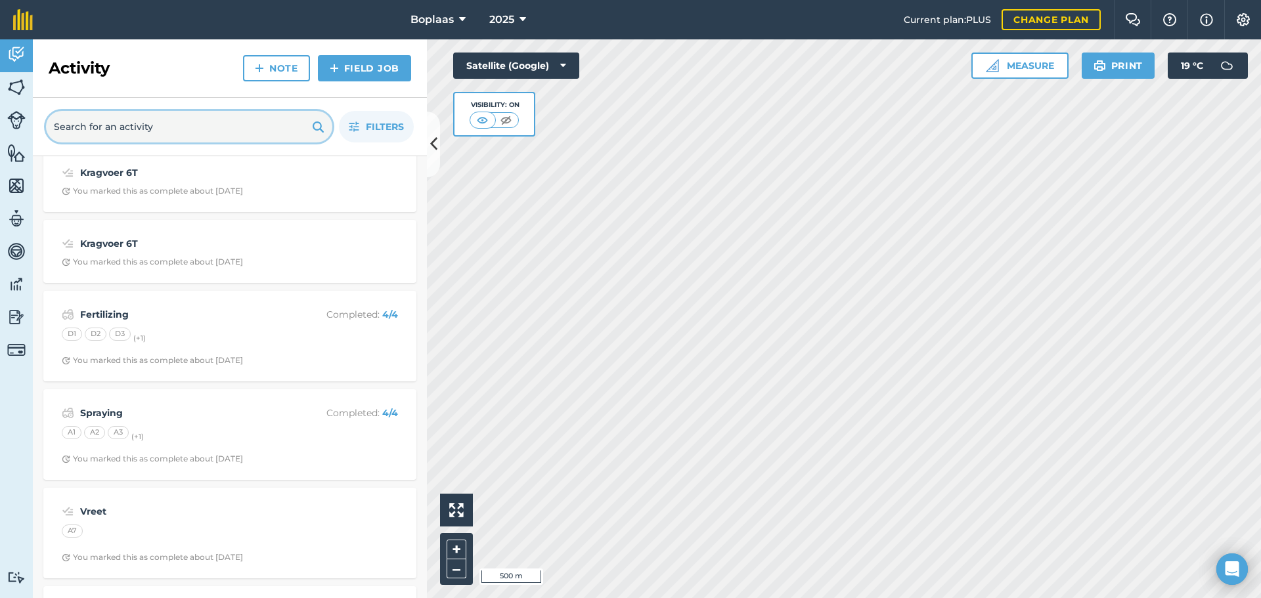
click at [143, 123] on input "text" at bounding box center [189, 127] width 286 height 32
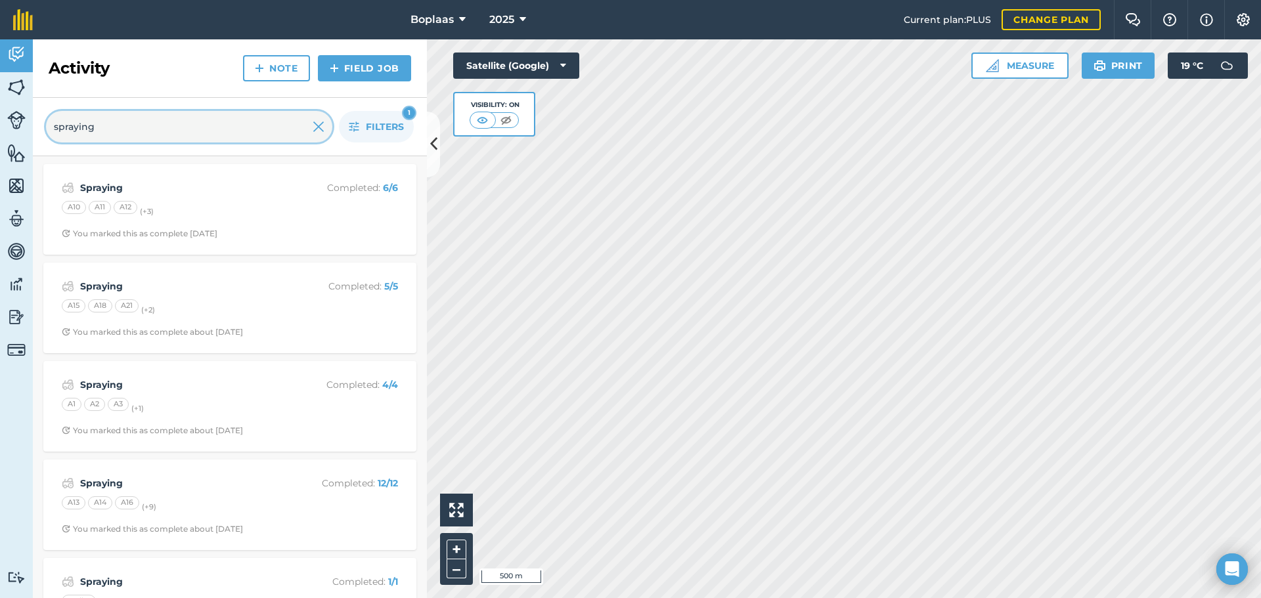
type input "spraying"
click at [328, 97] on div "Activity Note Field Job" at bounding box center [230, 68] width 394 height 58
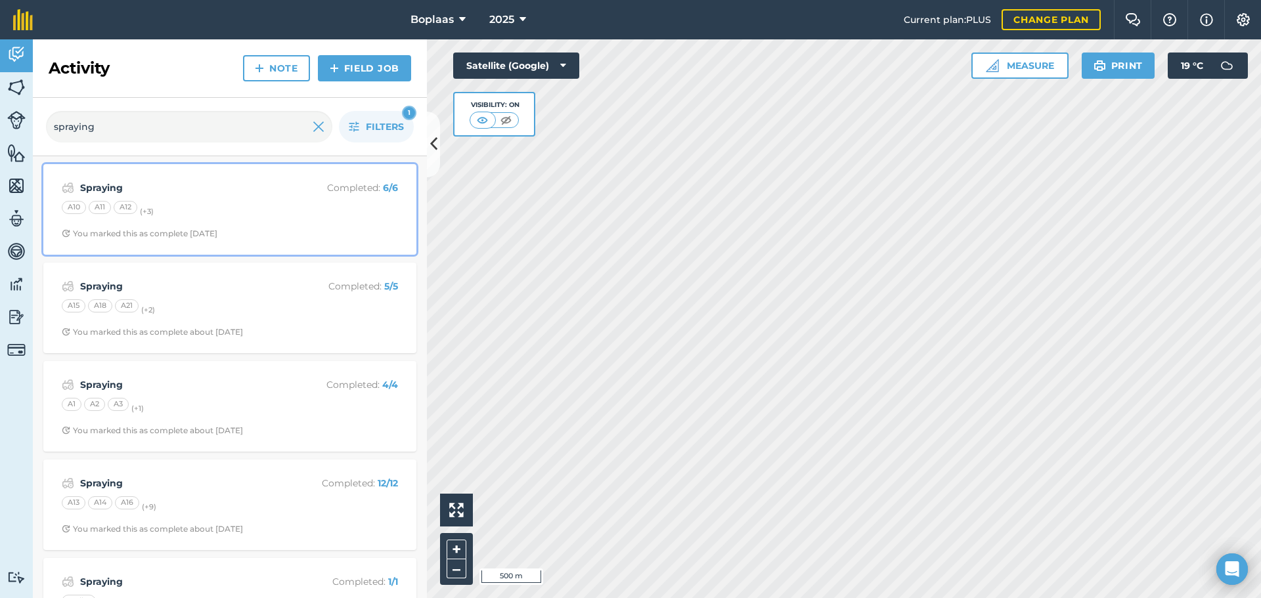
click at [273, 211] on div "A10 A11 A12 (+ 3 )" at bounding box center [230, 209] width 336 height 17
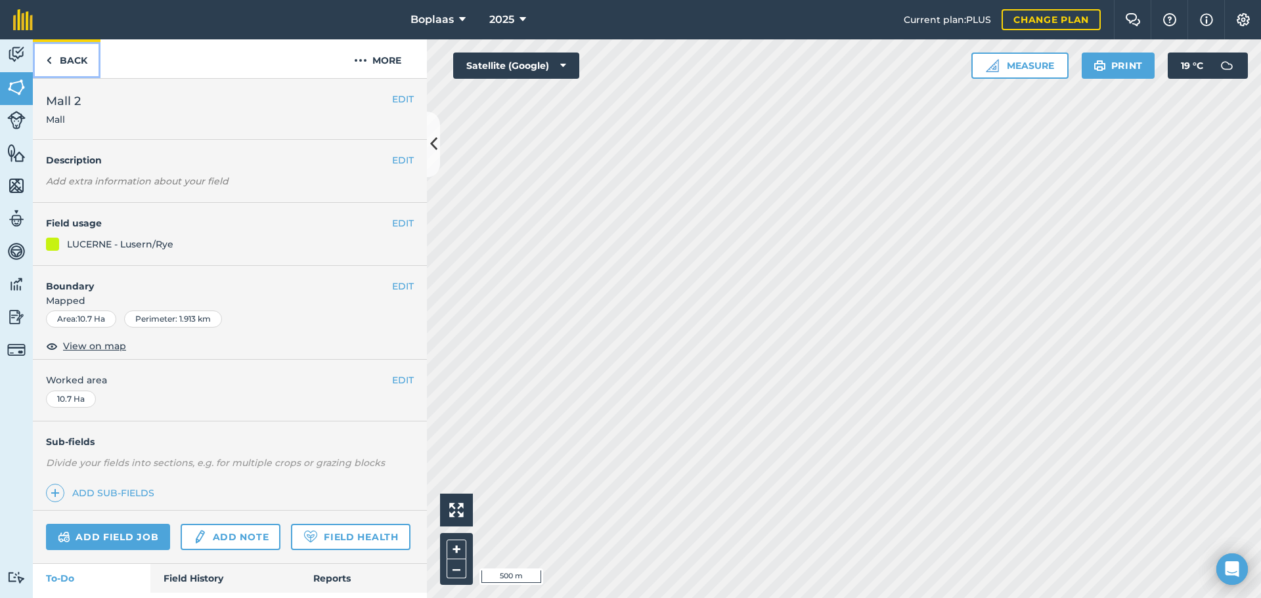
click at [53, 57] on link "Back" at bounding box center [67, 58] width 68 height 39
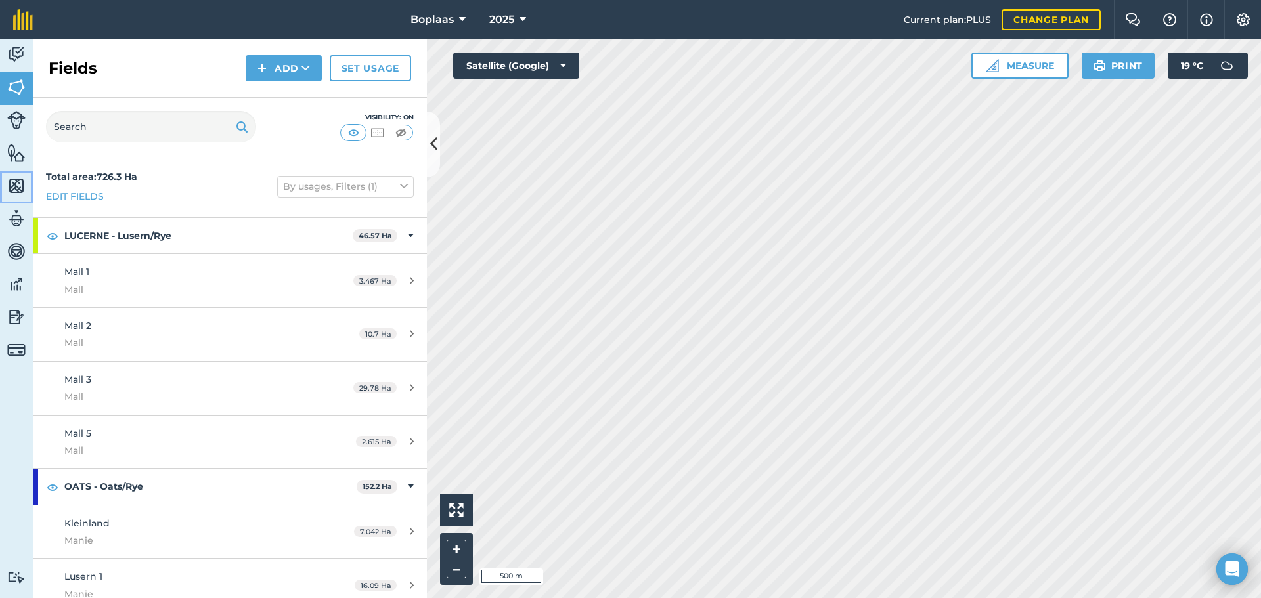
click at [20, 188] on img at bounding box center [16, 186] width 18 height 20
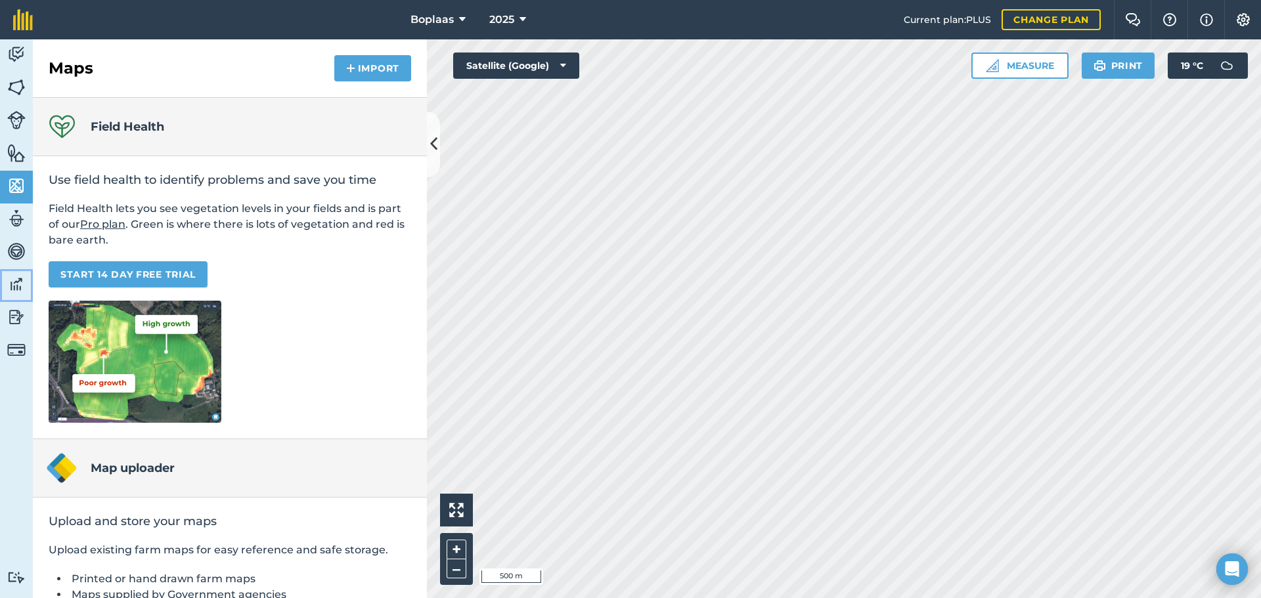
click at [11, 285] on img at bounding box center [16, 284] width 18 height 20
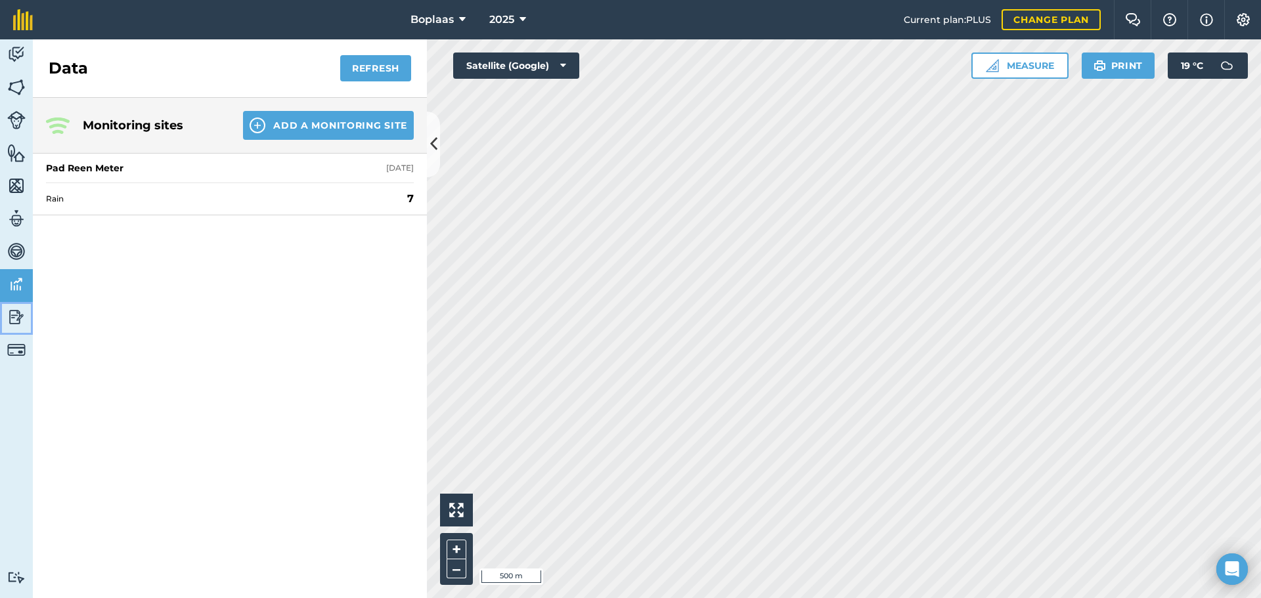
click at [21, 323] on img at bounding box center [16, 317] width 18 height 20
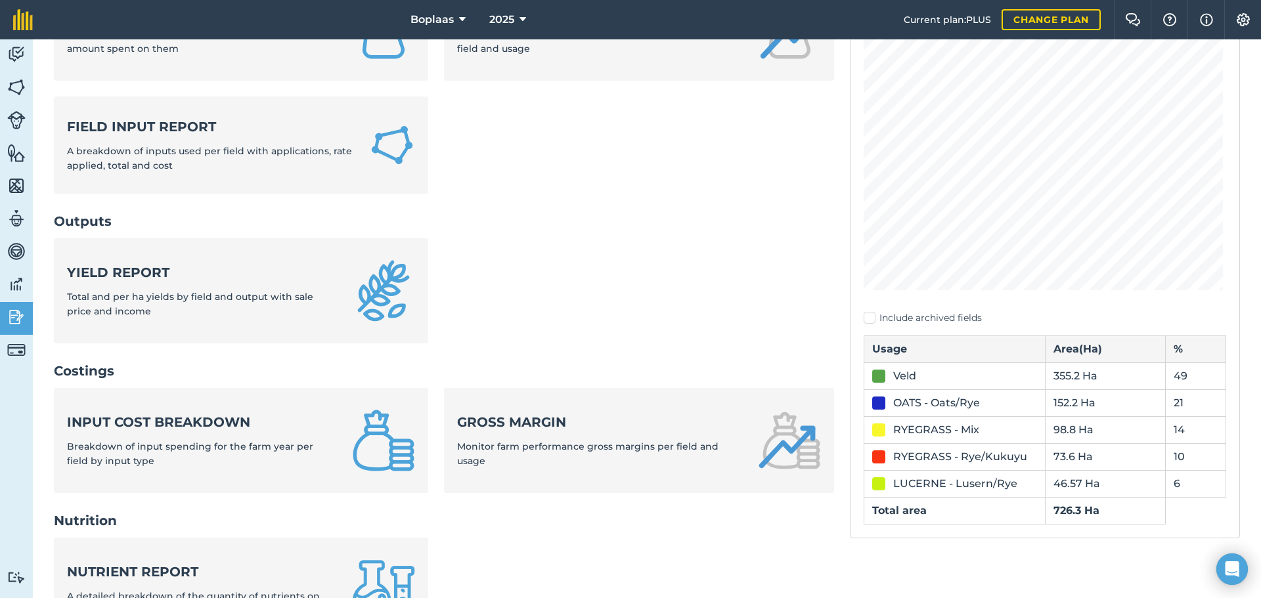
scroll to position [240, 0]
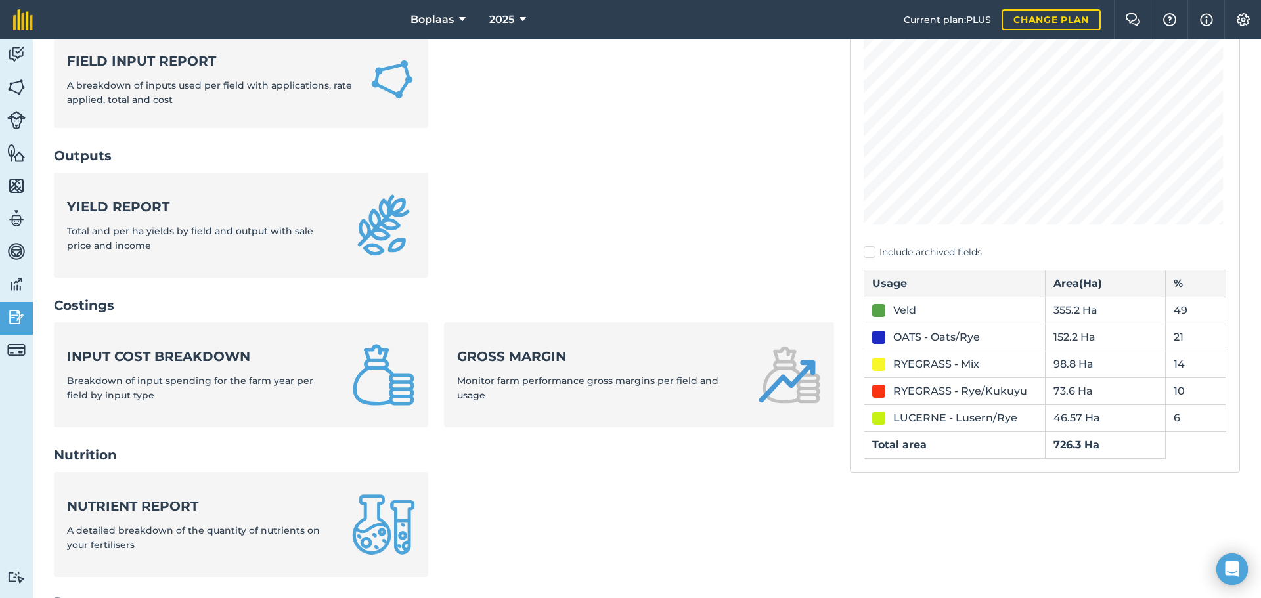
click at [1249, 265] on div "2025 Reports Inputs Input summary Summary of input totals applied this farm yea…" at bounding box center [647, 297] width 1228 height 995
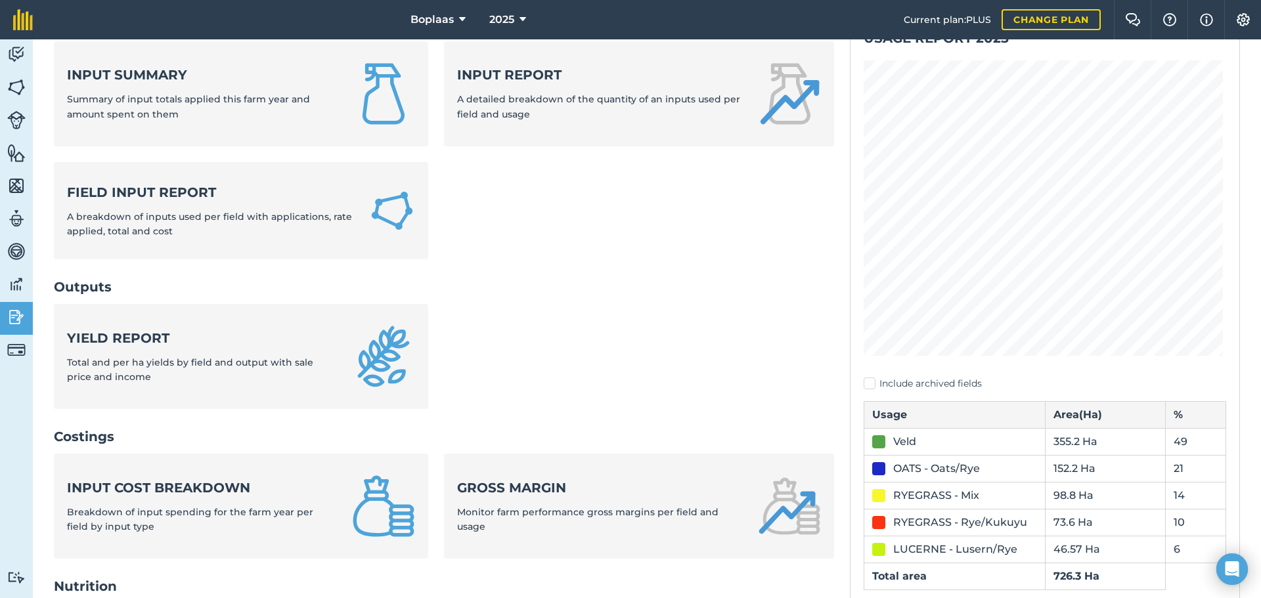
scroll to position [43, 0]
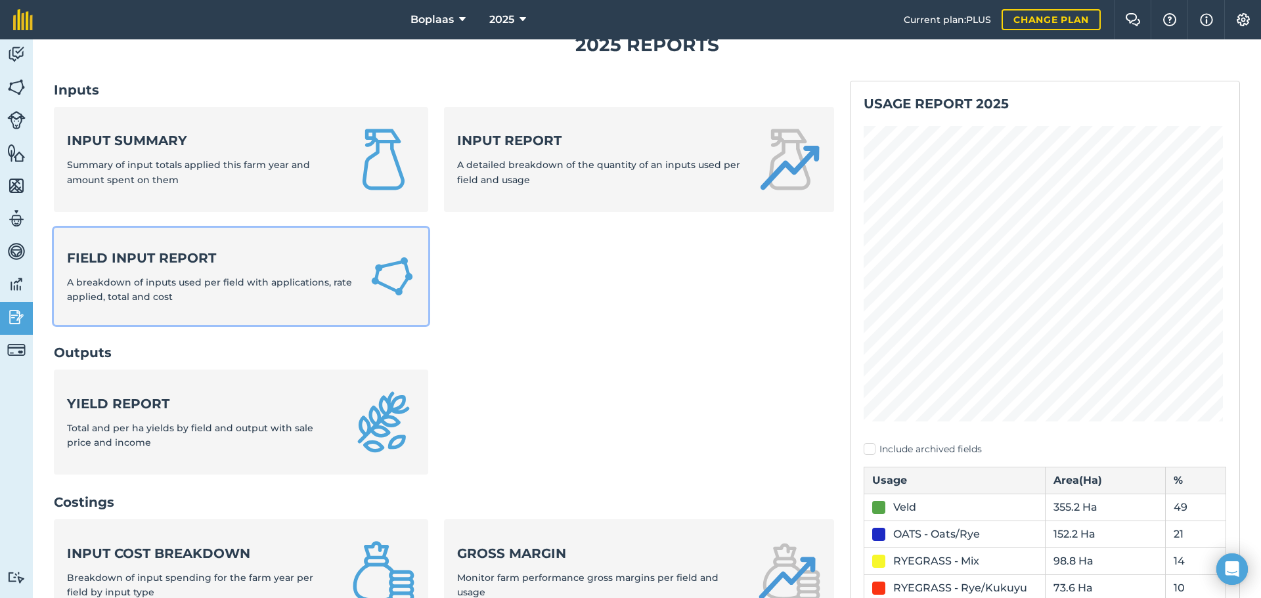
click at [204, 275] on div "Field Input Report A breakdown of inputs used per field with applications, rate…" at bounding box center [210, 277] width 286 height 56
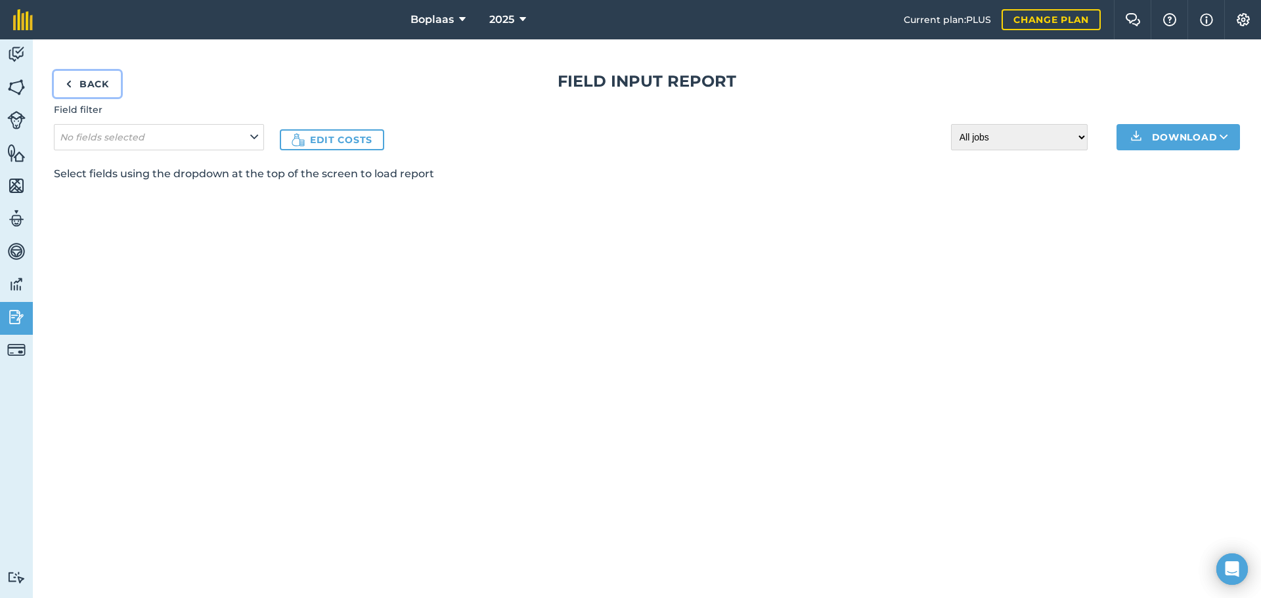
click at [67, 87] on img at bounding box center [69, 84] width 6 height 16
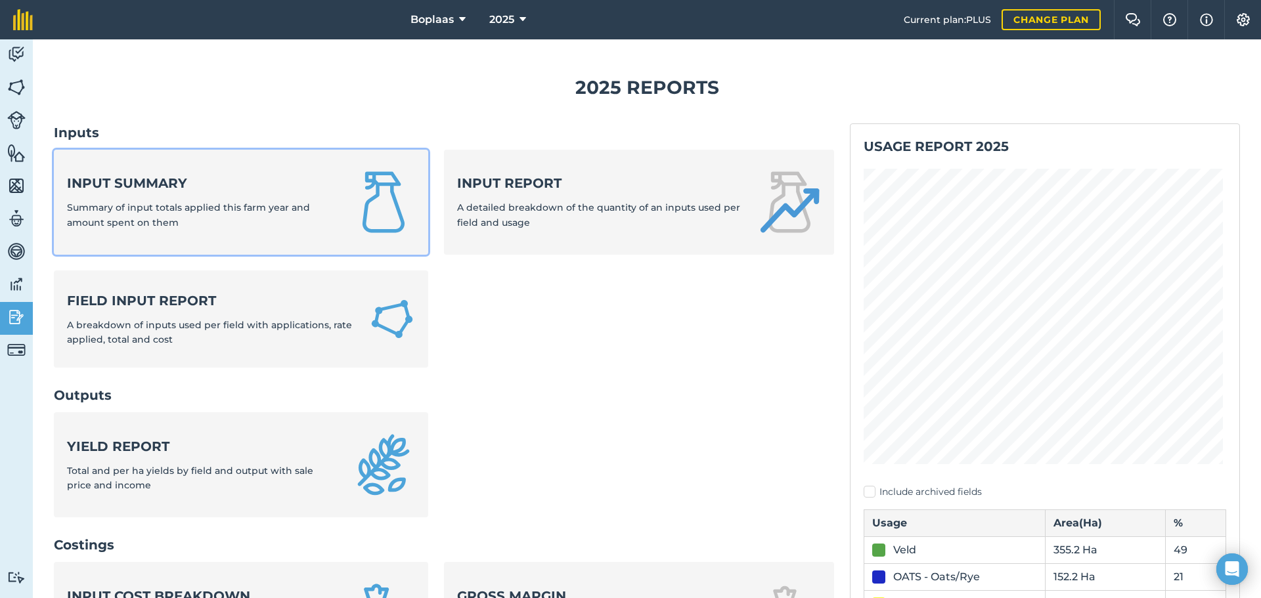
click at [197, 197] on div "Input summary Summary of input totals applied this farm year and amount spent o…" at bounding box center [201, 202] width 269 height 56
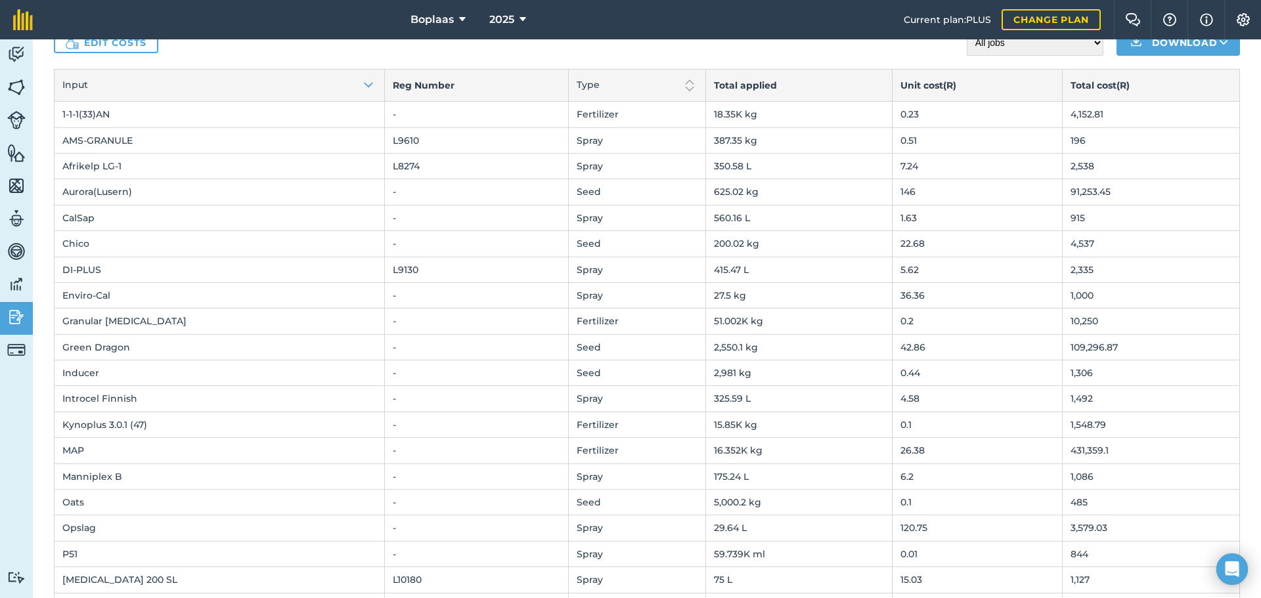
scroll to position [7, 0]
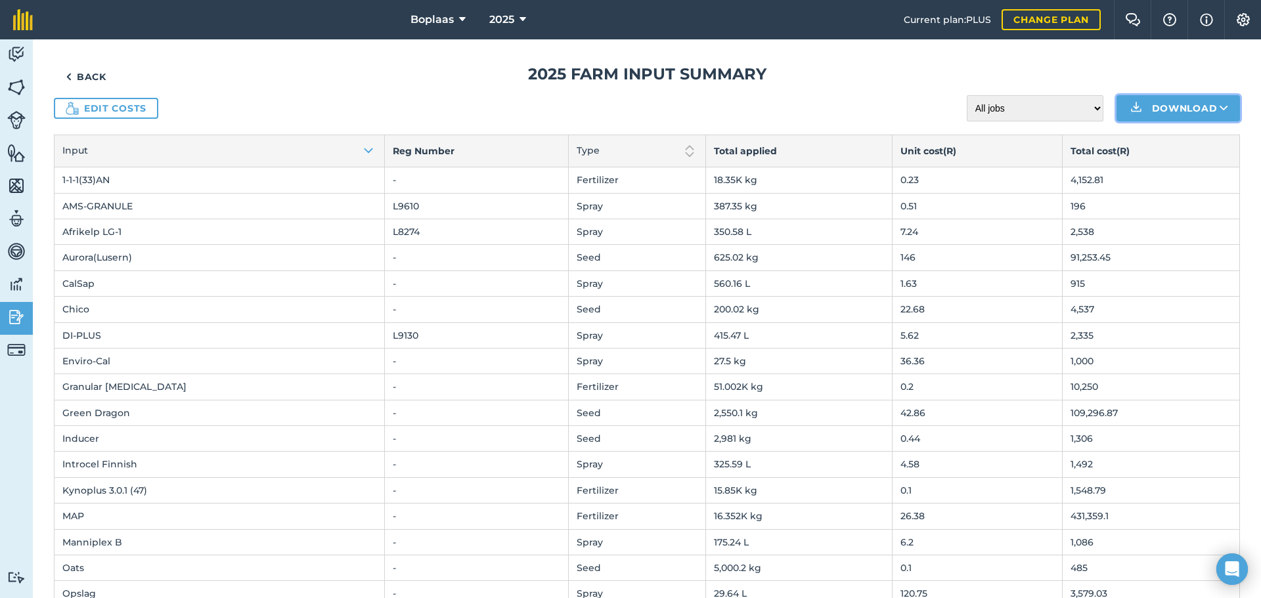
click at [1219, 110] on icon at bounding box center [1223, 108] width 9 height 13
click at [1178, 164] on link "XLS" at bounding box center [1178, 167] width 120 height 29
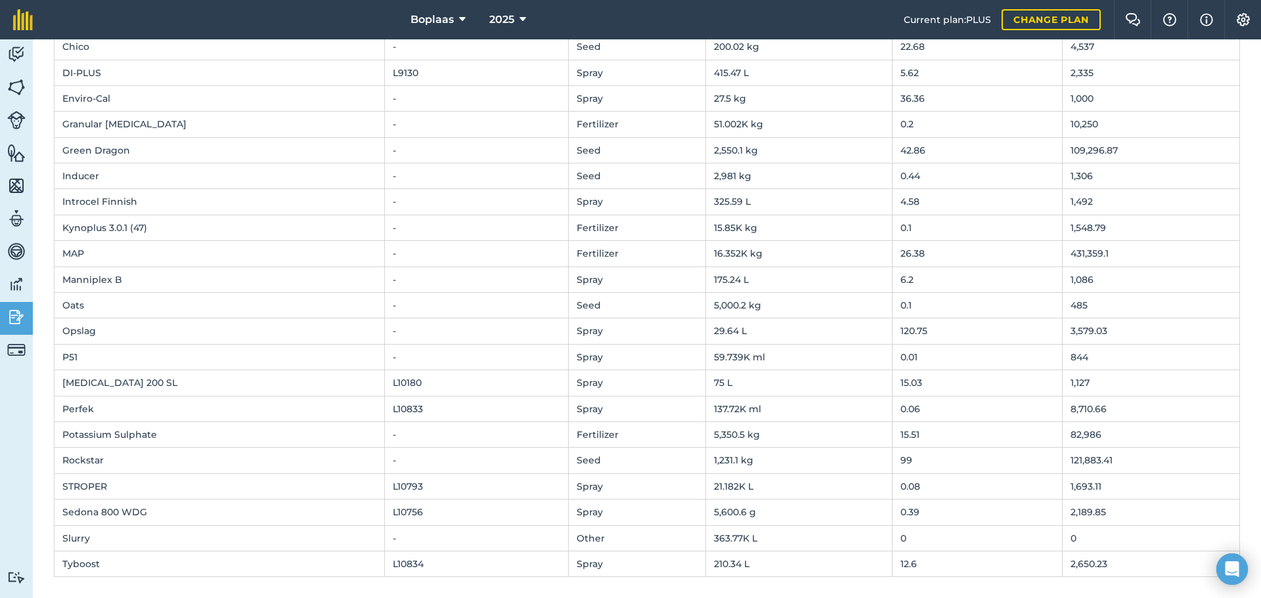
scroll to position [0, 0]
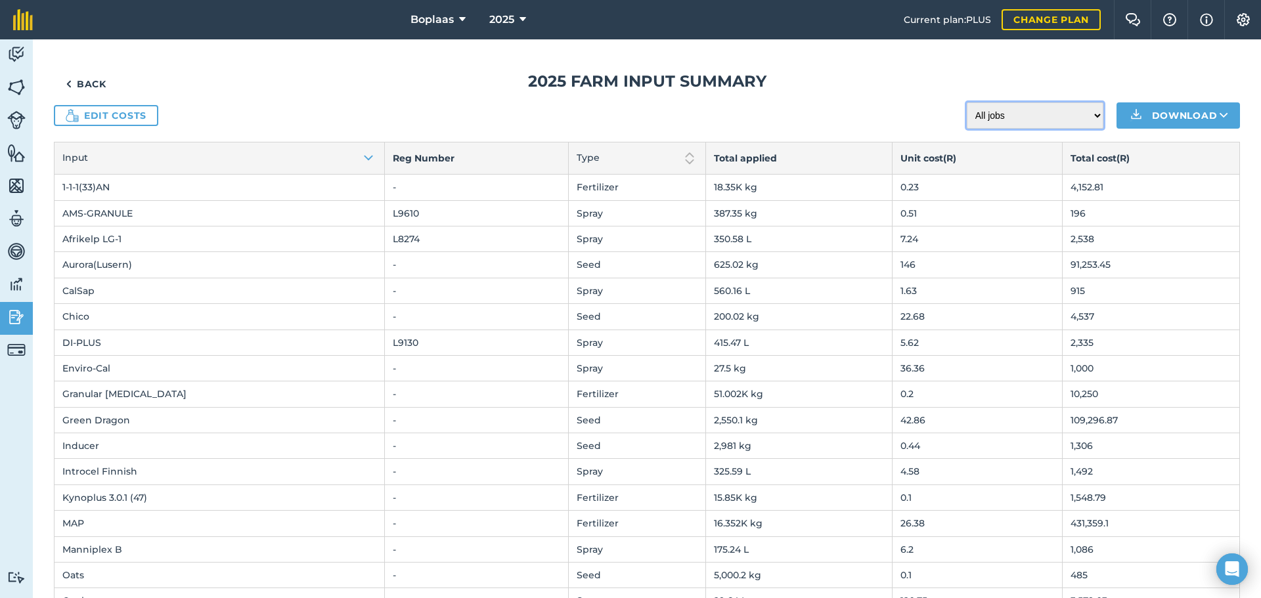
click at [1087, 115] on select "All jobs Incomplete jobs Complete jobs" at bounding box center [1035, 115] width 137 height 26
click at [25, 16] on img at bounding box center [23, 19] width 20 height 21
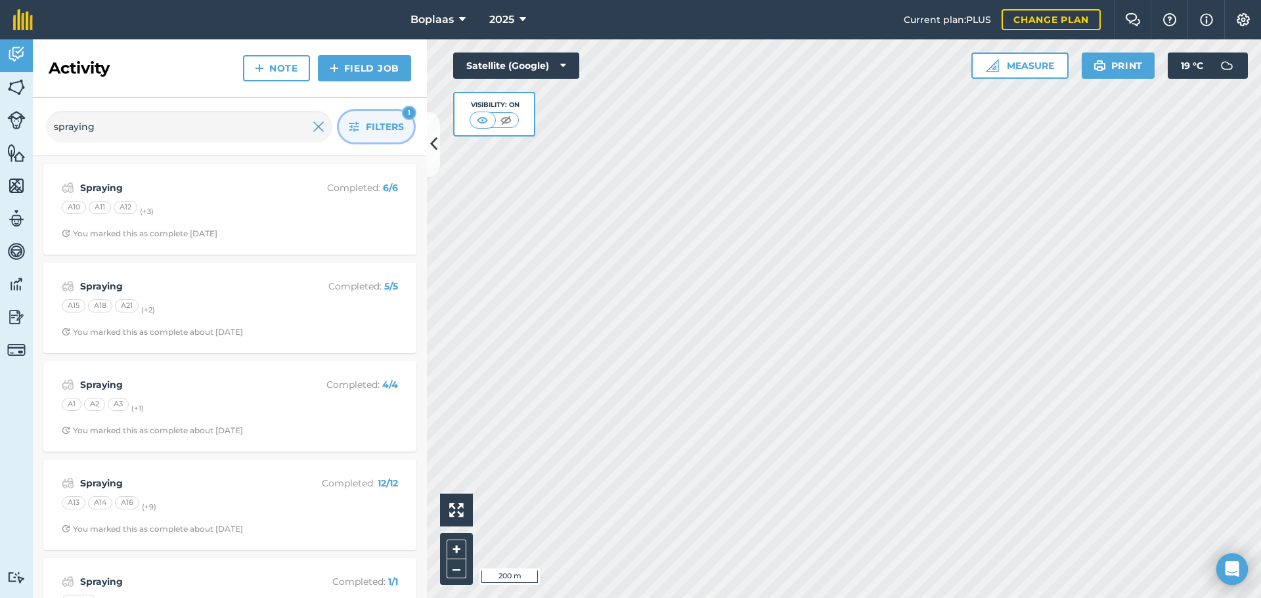
click at [358, 126] on icon "button" at bounding box center [354, 126] width 11 height 11
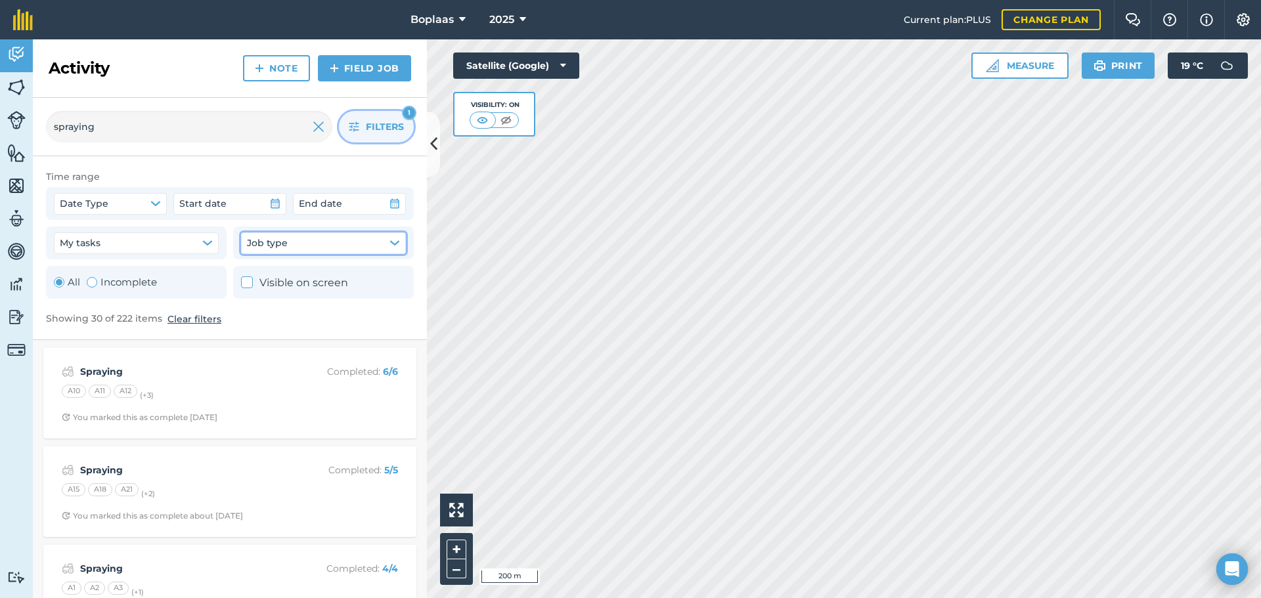
click at [397, 242] on icon "button" at bounding box center [394, 243] width 9 height 4
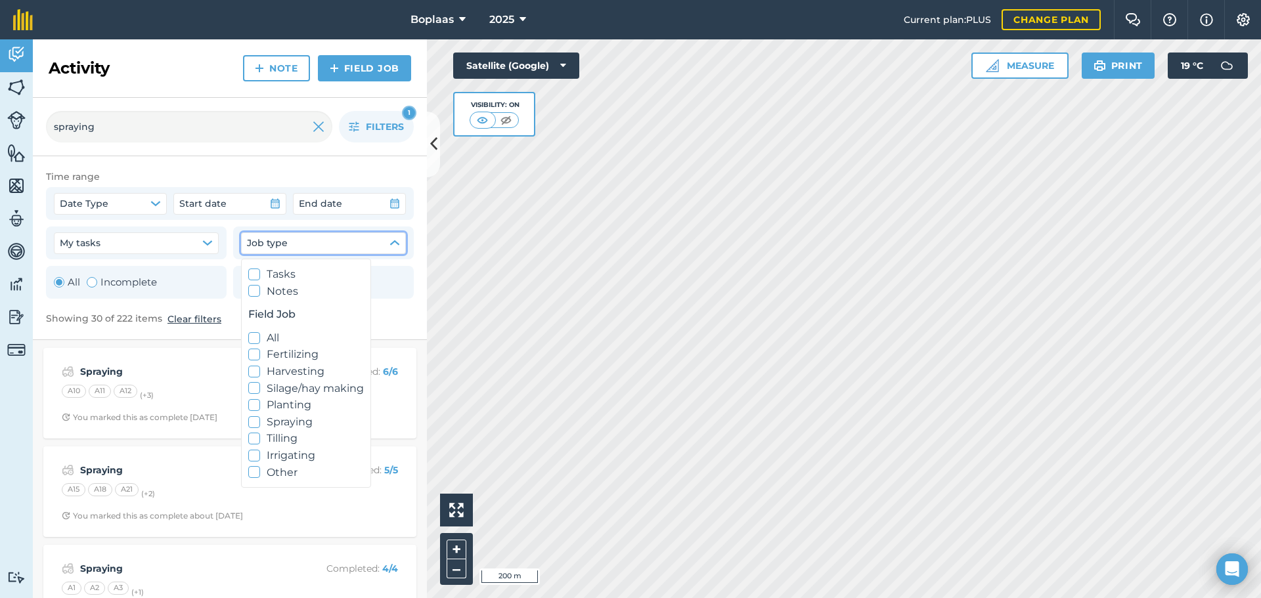
click at [255, 454] on icon at bounding box center [254, 455] width 9 height 9
click at [255, 454] on polyline at bounding box center [253, 455] width 7 height 5
checkbox input "false"
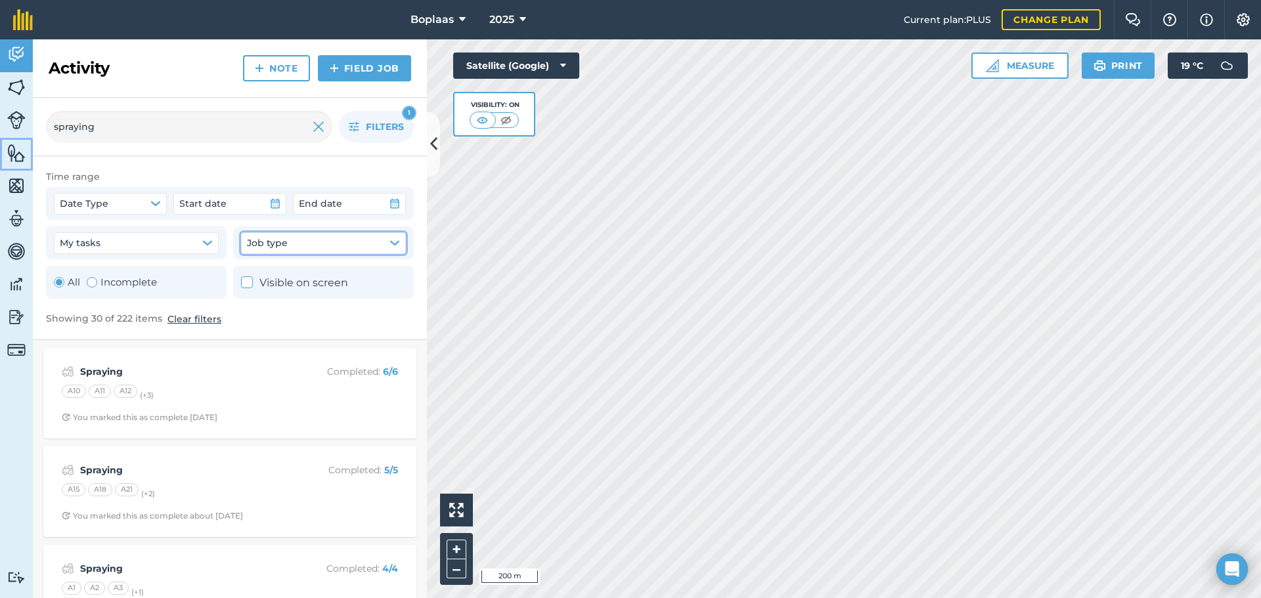
click at [12, 159] on img at bounding box center [16, 153] width 18 height 20
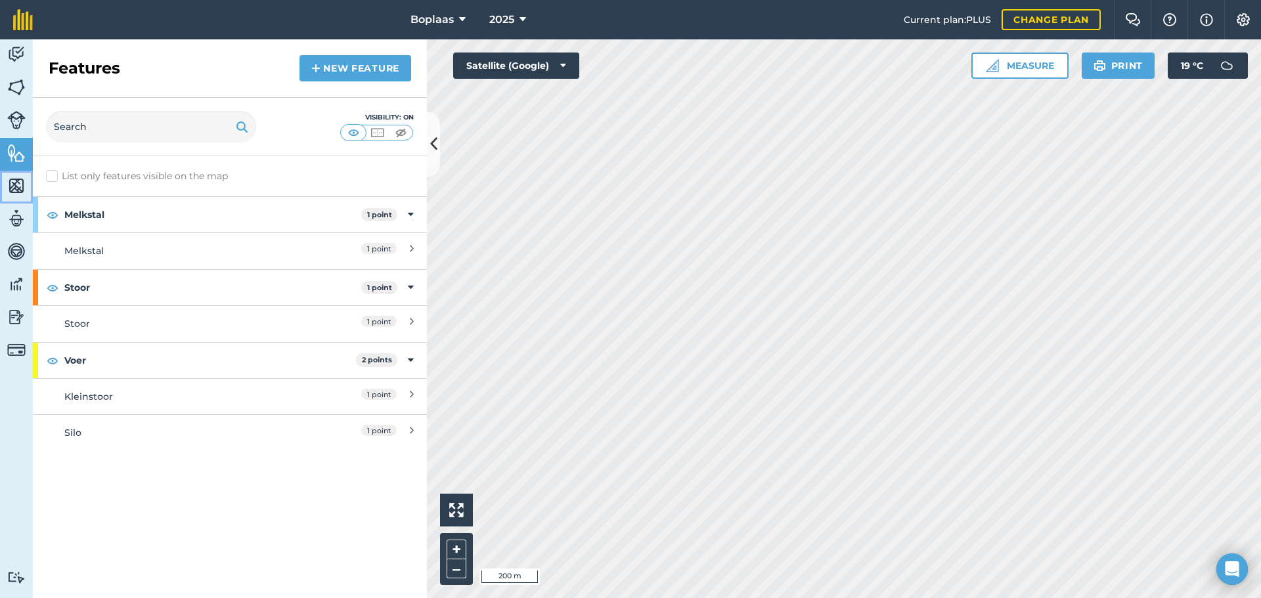
click at [24, 185] on img at bounding box center [16, 186] width 18 height 20
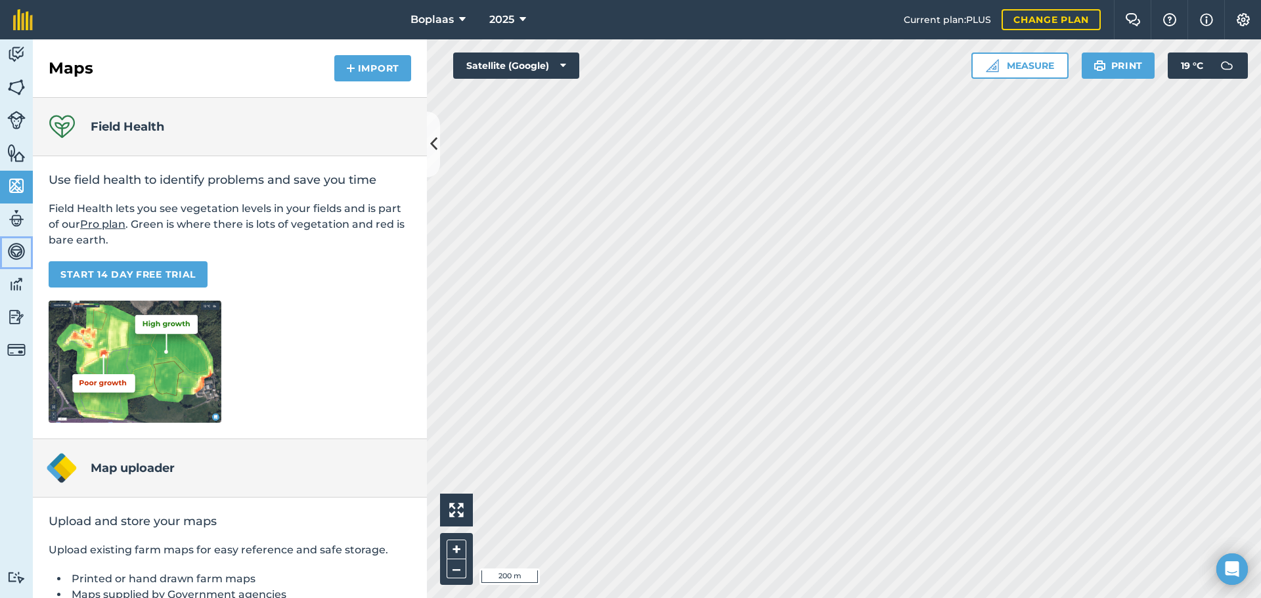
click at [18, 250] on img at bounding box center [16, 252] width 18 height 20
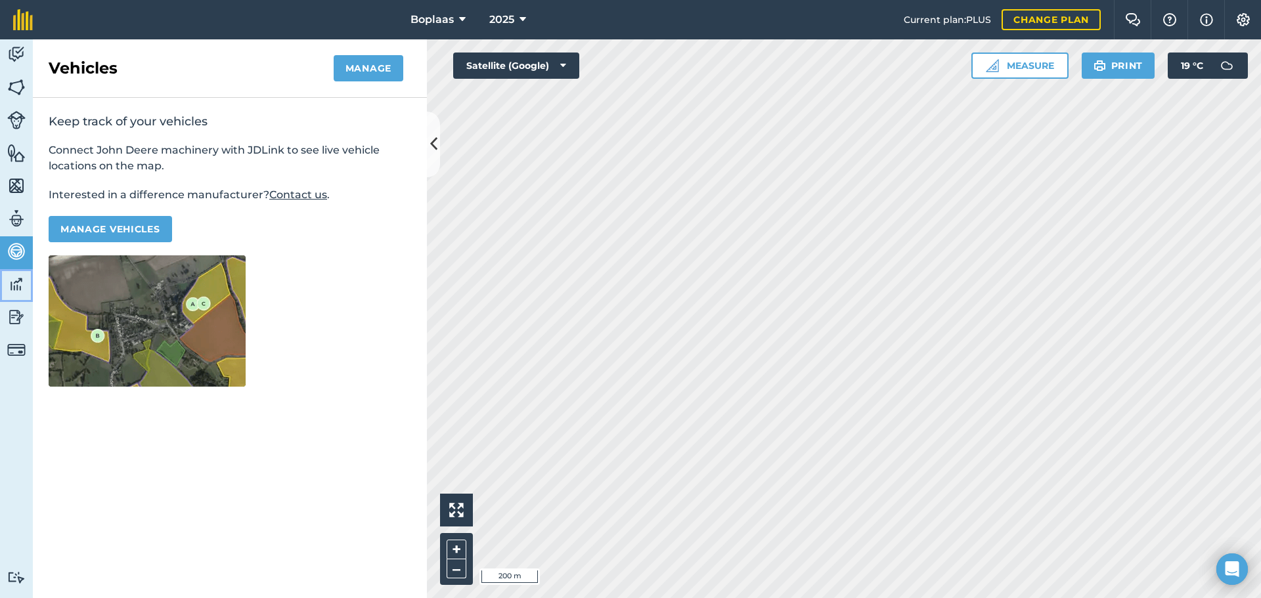
click at [14, 282] on img at bounding box center [16, 284] width 18 height 20
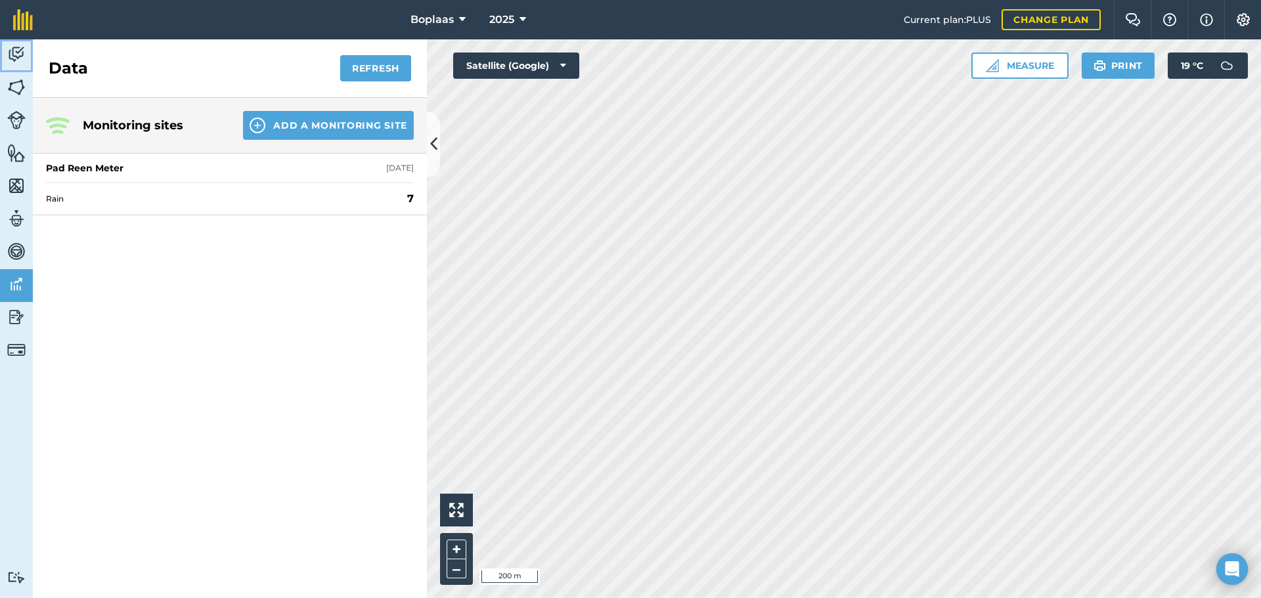
click at [21, 51] on img at bounding box center [16, 55] width 18 height 20
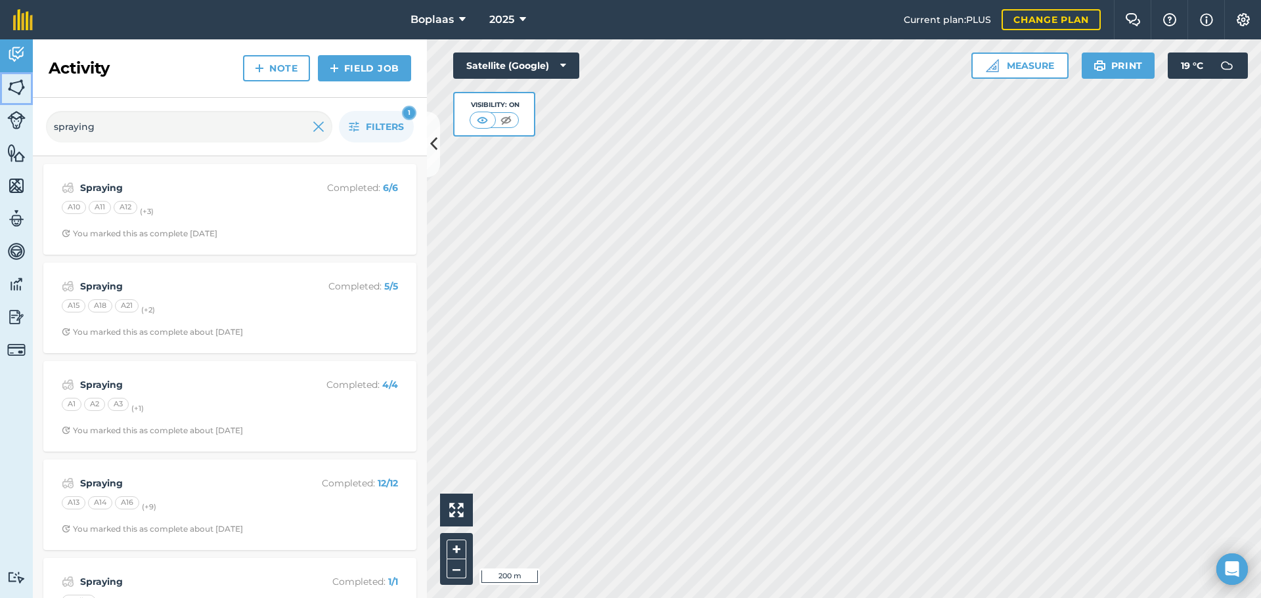
click at [16, 86] on img at bounding box center [16, 87] width 18 height 20
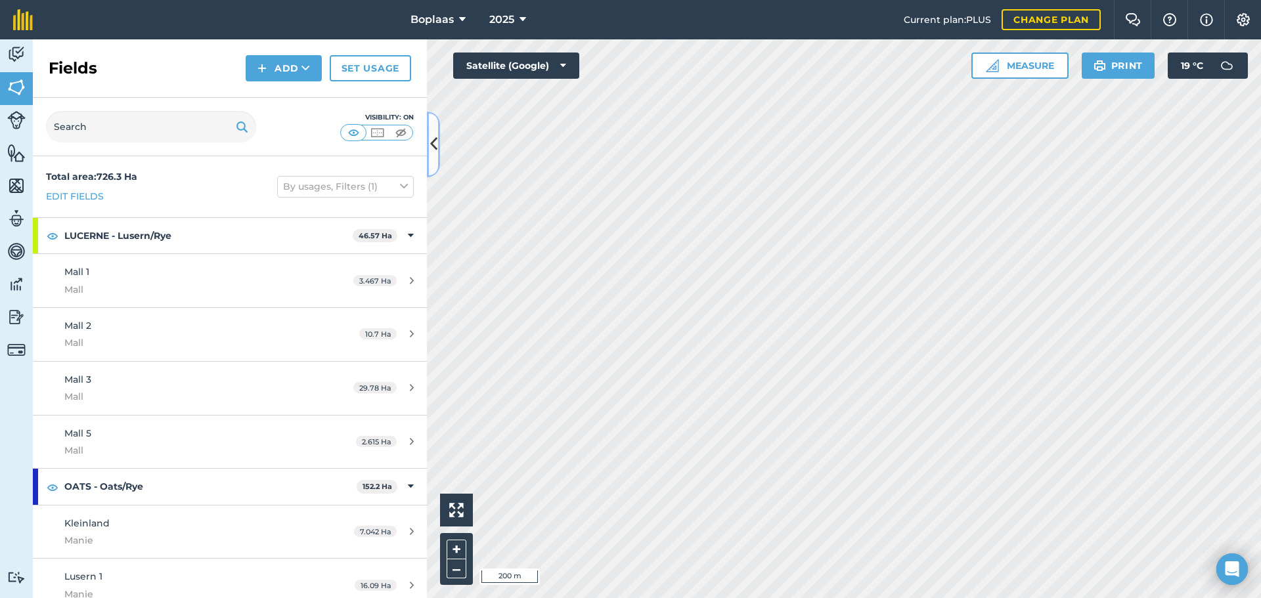
click at [435, 144] on icon at bounding box center [433, 144] width 7 height 23
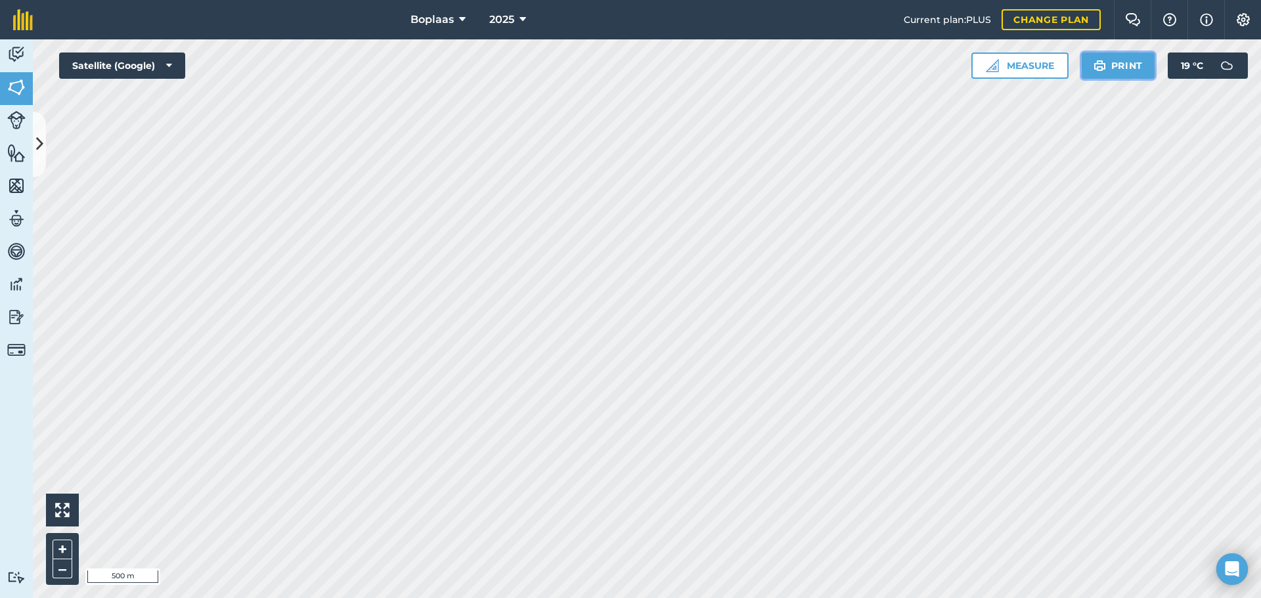
click at [1112, 66] on button "Print" at bounding box center [1118, 66] width 74 height 26
click at [1126, 68] on button "Print" at bounding box center [1118, 66] width 74 height 26
click at [18, 53] on img at bounding box center [16, 55] width 18 height 20
click at [167, 65] on icon at bounding box center [169, 65] width 6 height 13
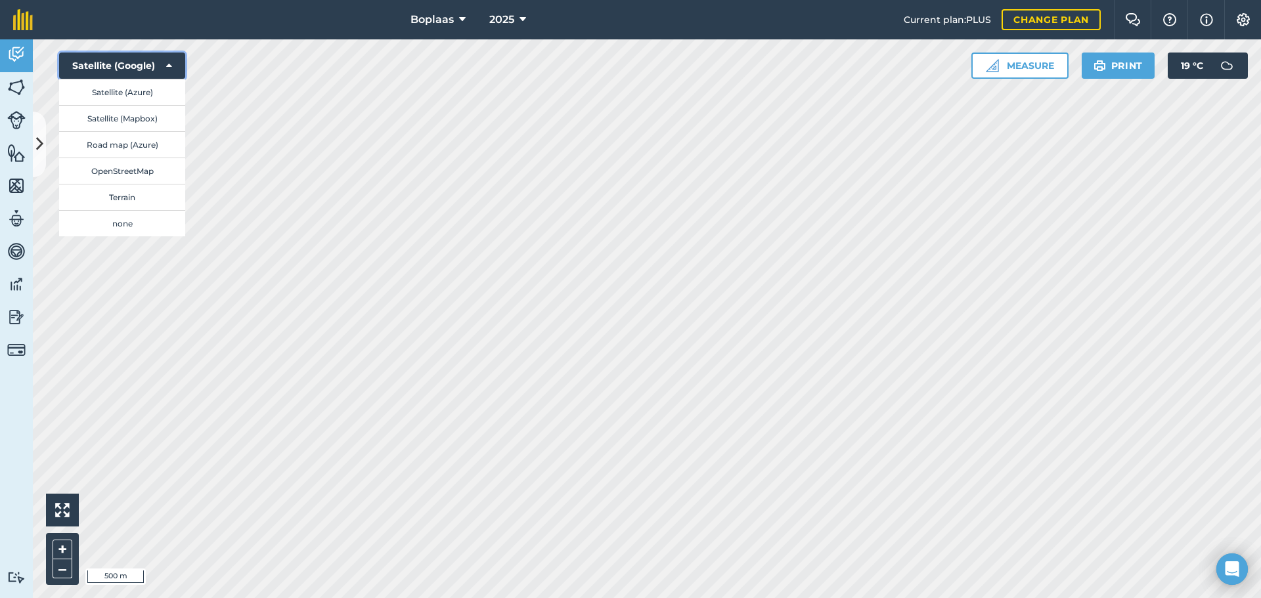
click at [167, 65] on icon at bounding box center [169, 65] width 6 height 13
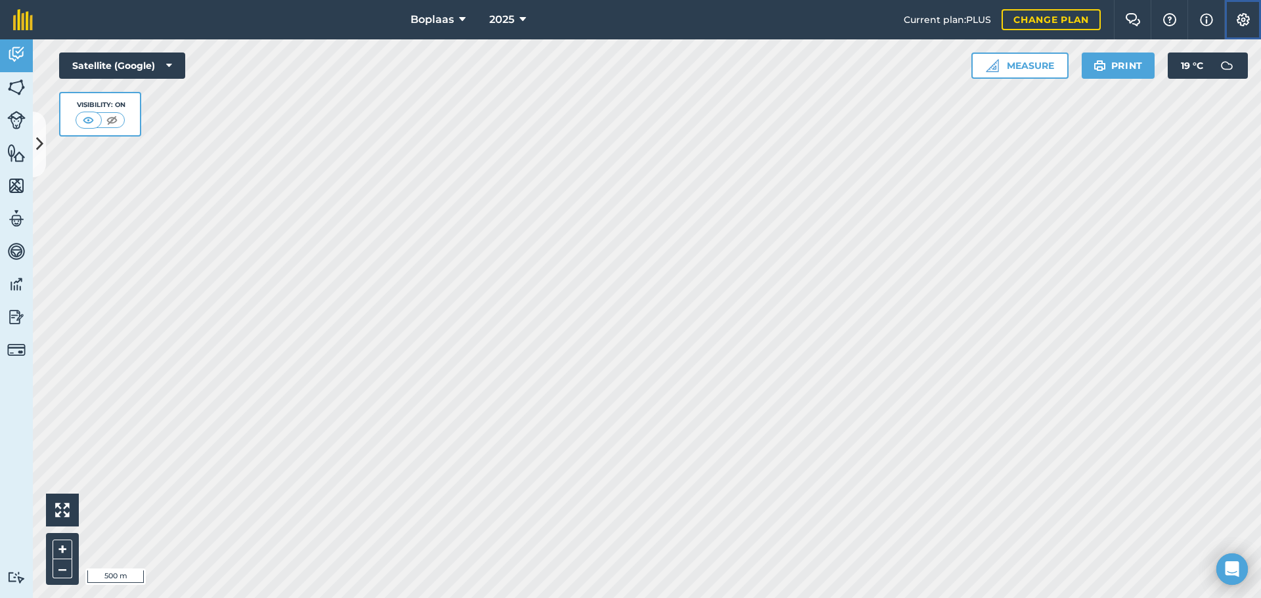
click at [1239, 16] on img at bounding box center [1243, 19] width 16 height 13
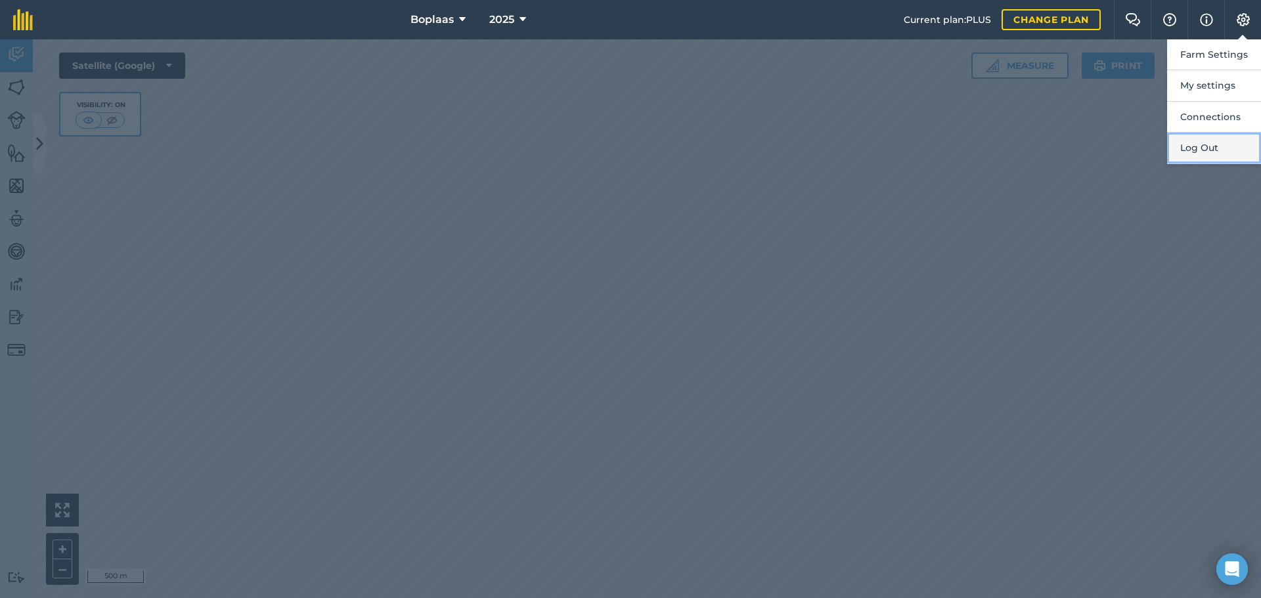
click at [1201, 155] on button "Log Out" at bounding box center [1214, 148] width 94 height 31
